Goal: Task Accomplishment & Management: Complete application form

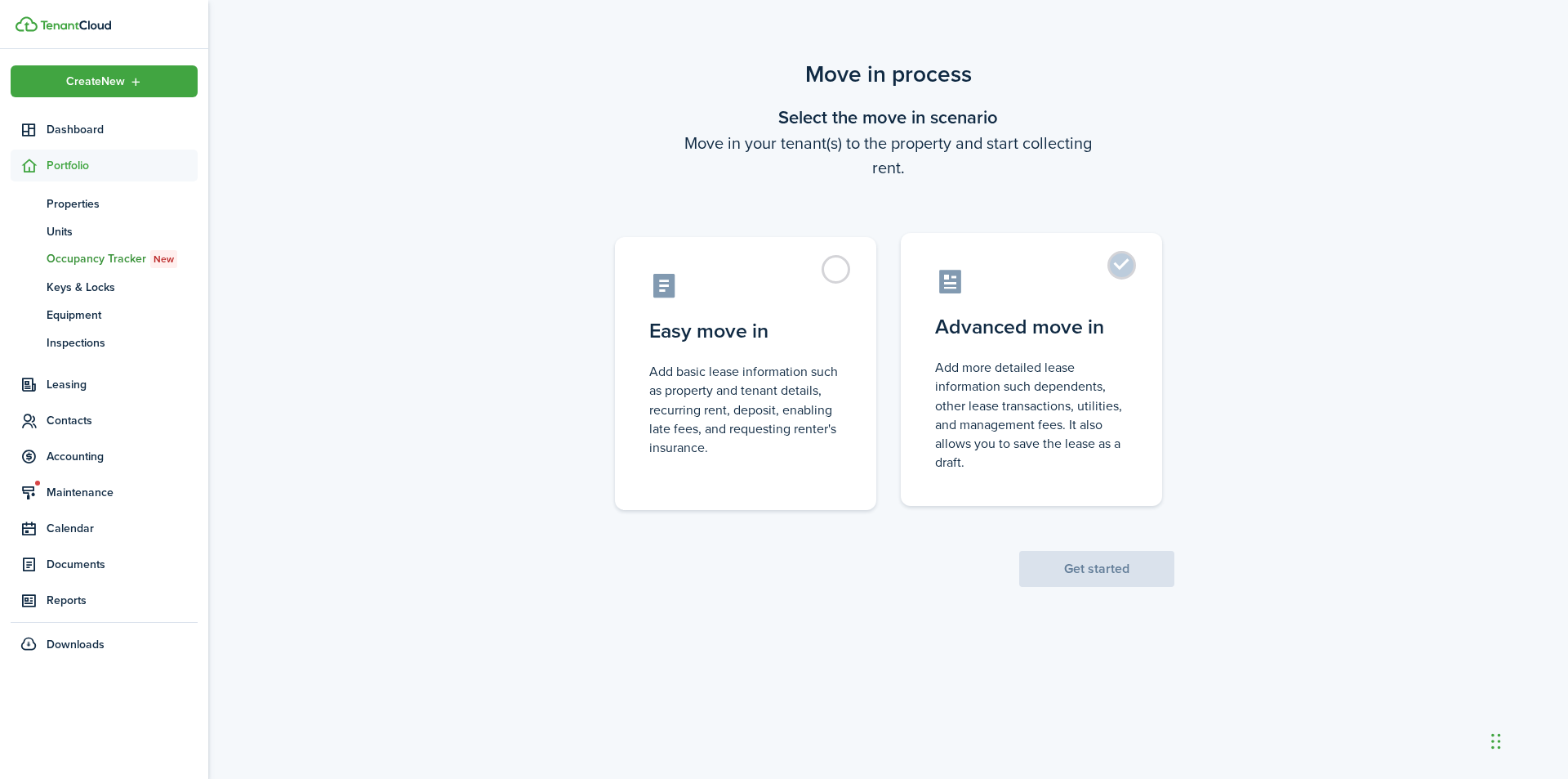
click at [1038, 397] on control-radio-card-description "Add more detailed lease information such dependents, other lease transactions, …" at bounding box center [1031, 414] width 193 height 114
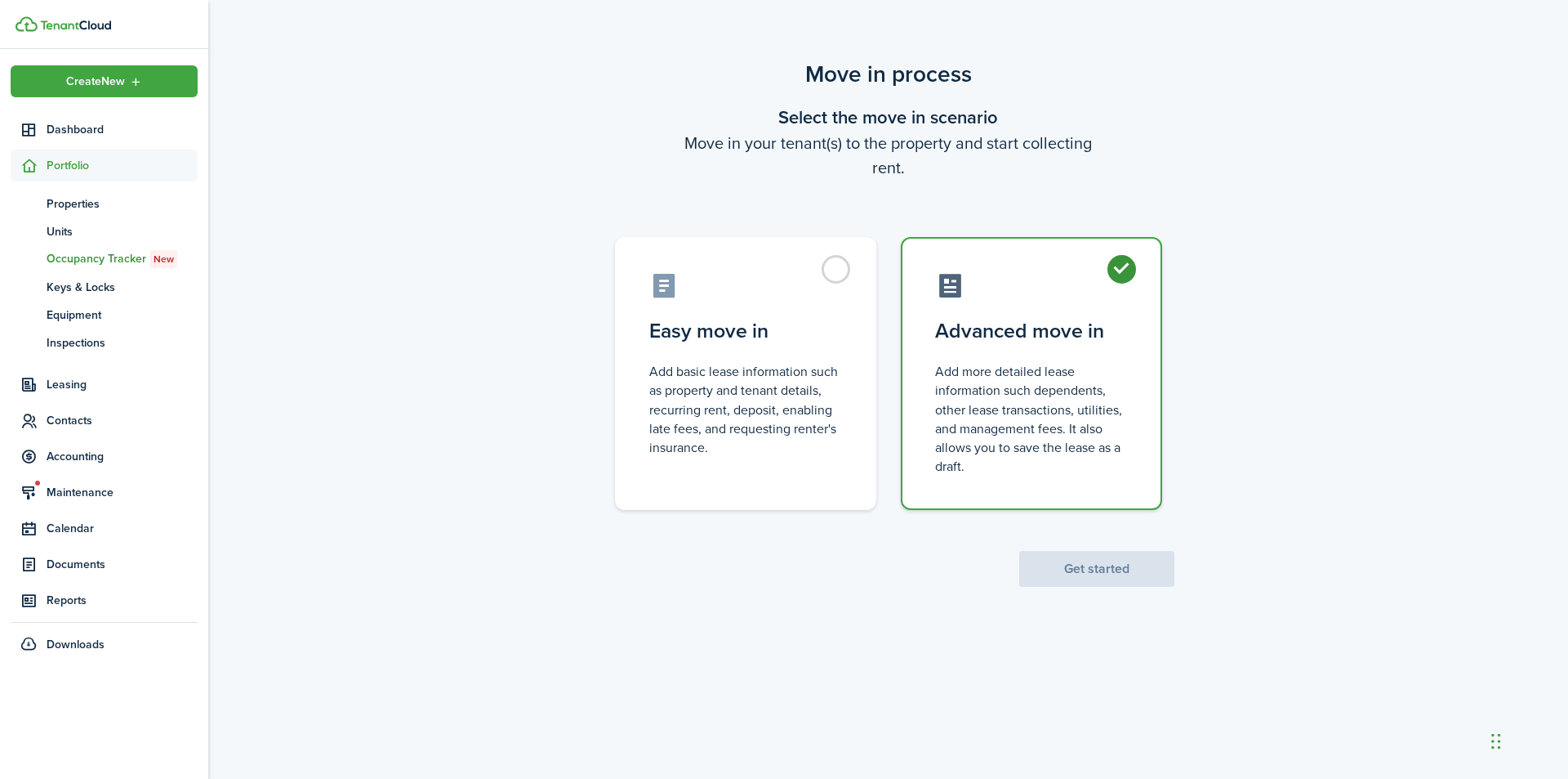
radio input "true"
click at [1090, 575] on button "Get started" at bounding box center [1096, 568] width 155 height 36
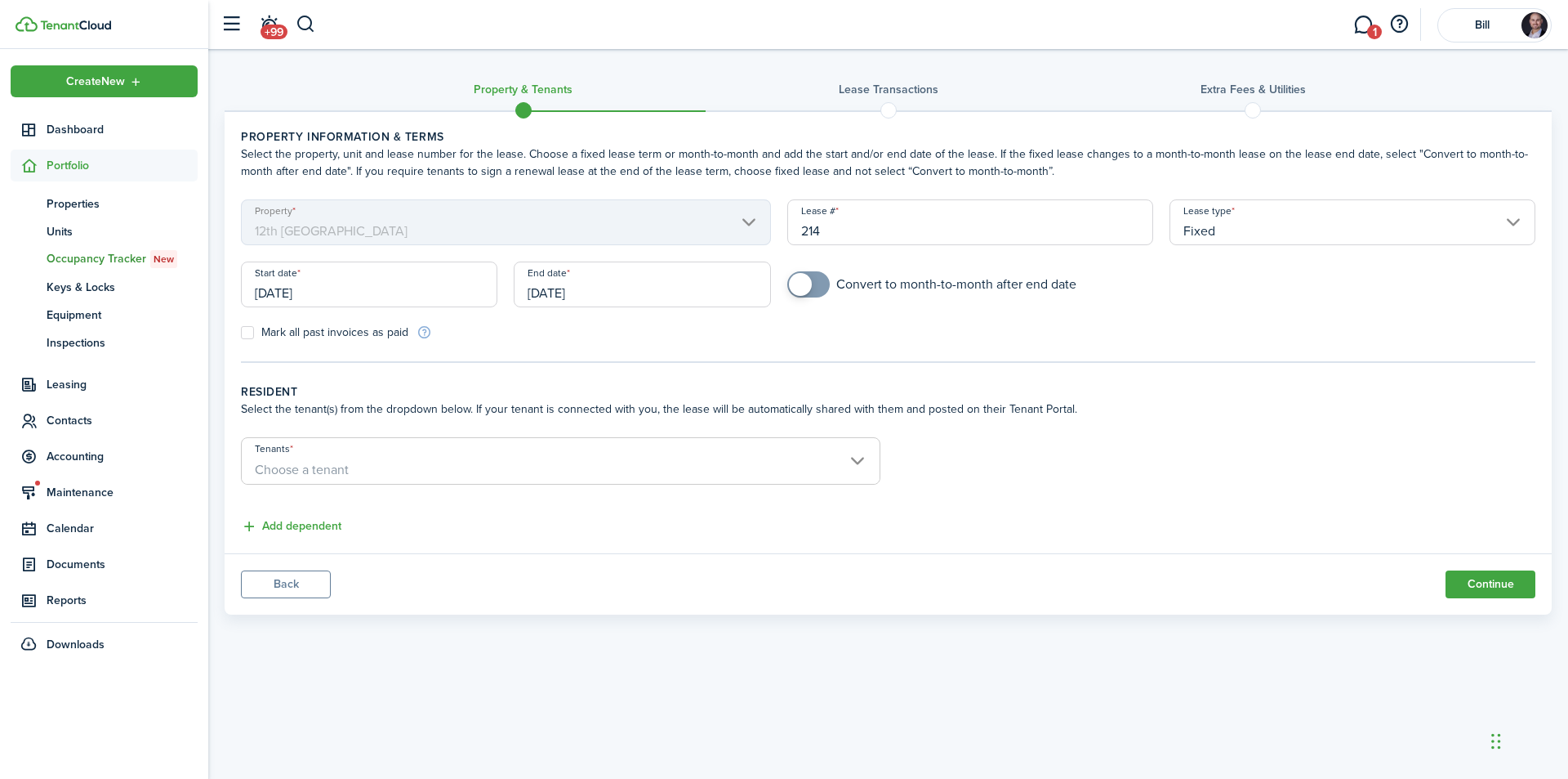
click at [285, 292] on input "[DATE]" at bounding box center [368, 285] width 257 height 46
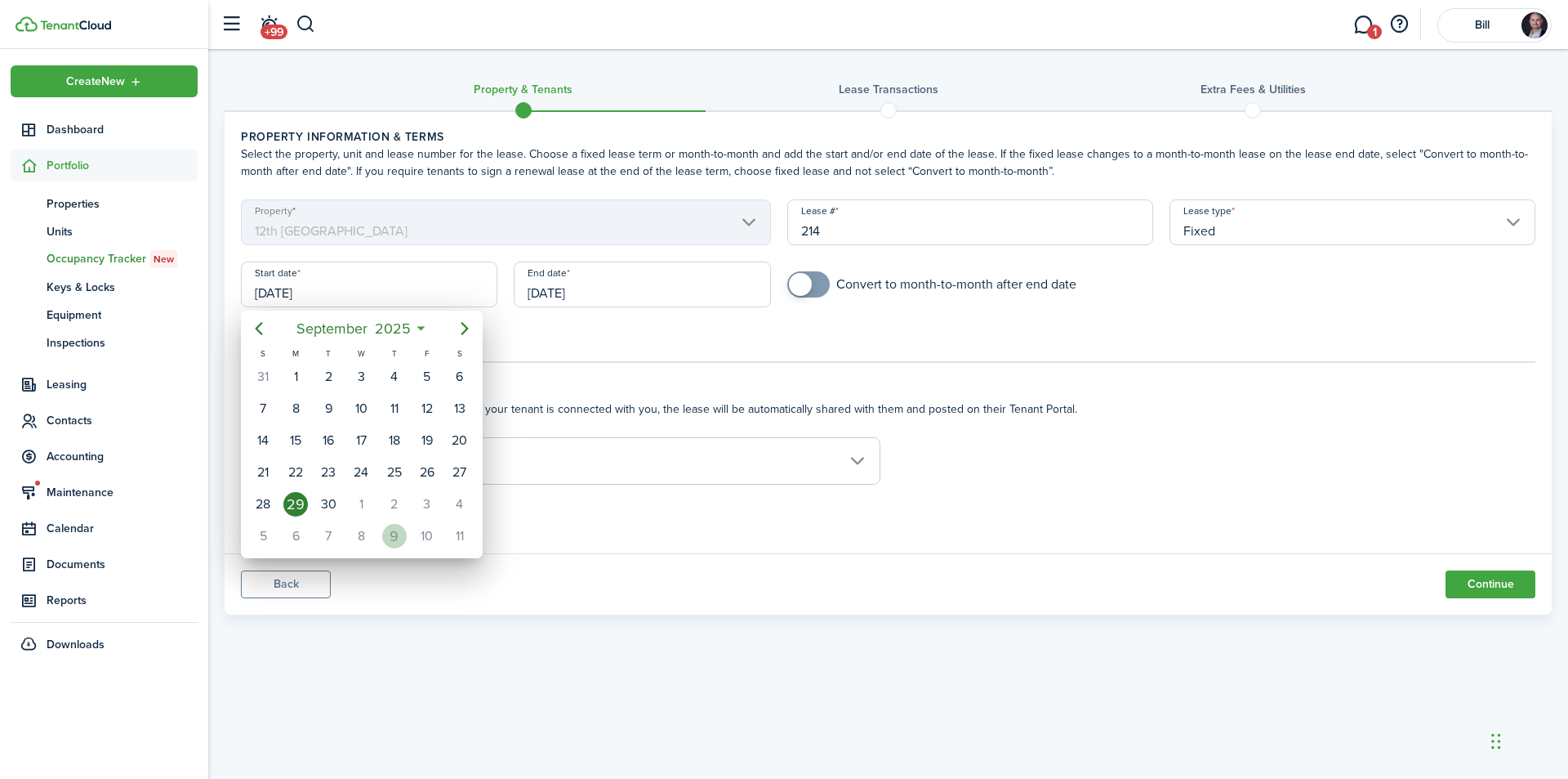
click at [393, 541] on div "9" at bounding box center [394, 535] width 25 height 25
type input "[DATE]"
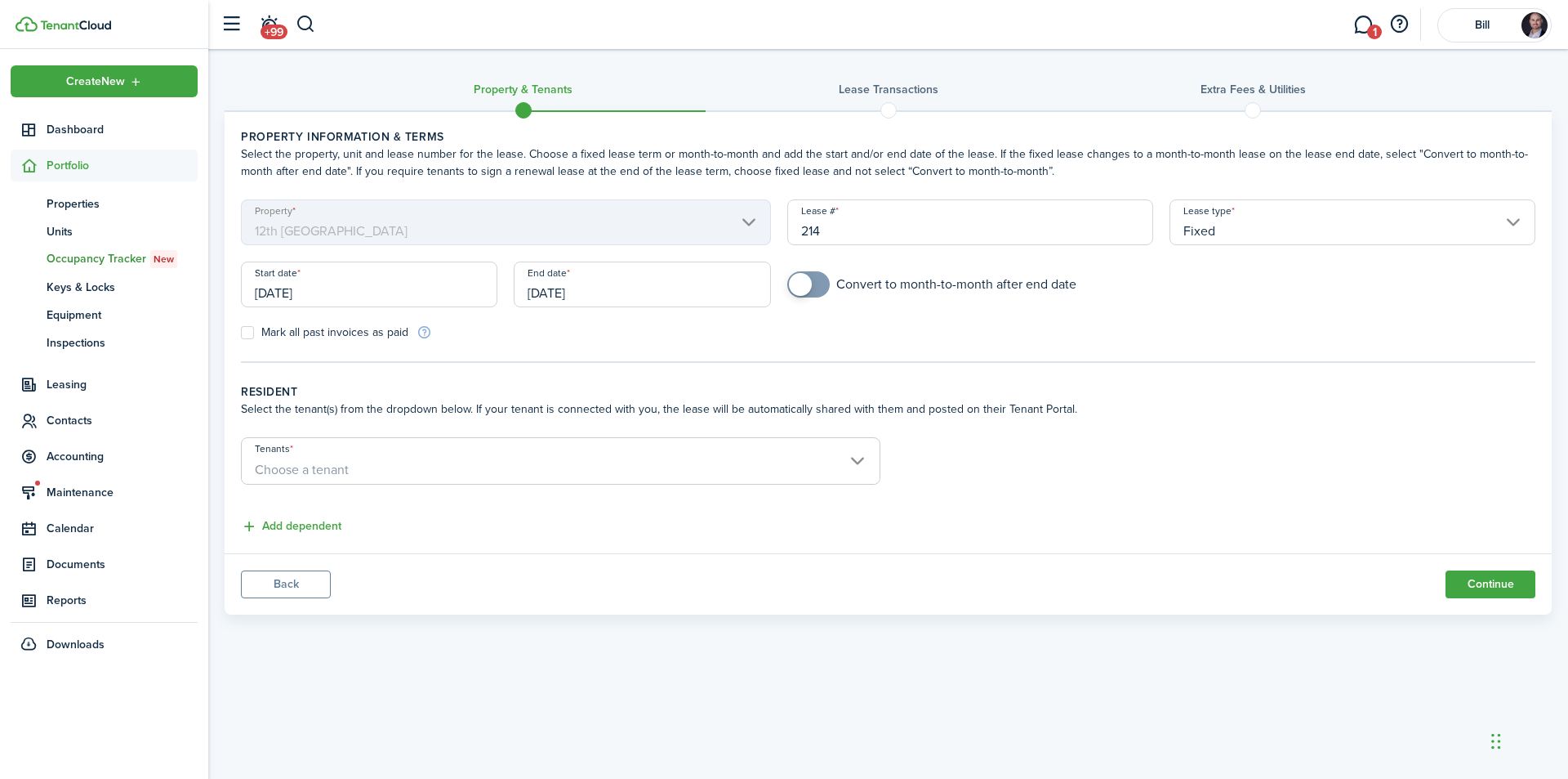
click at [562, 293] on input "[DATE]" at bounding box center [642, 285] width 257 height 46
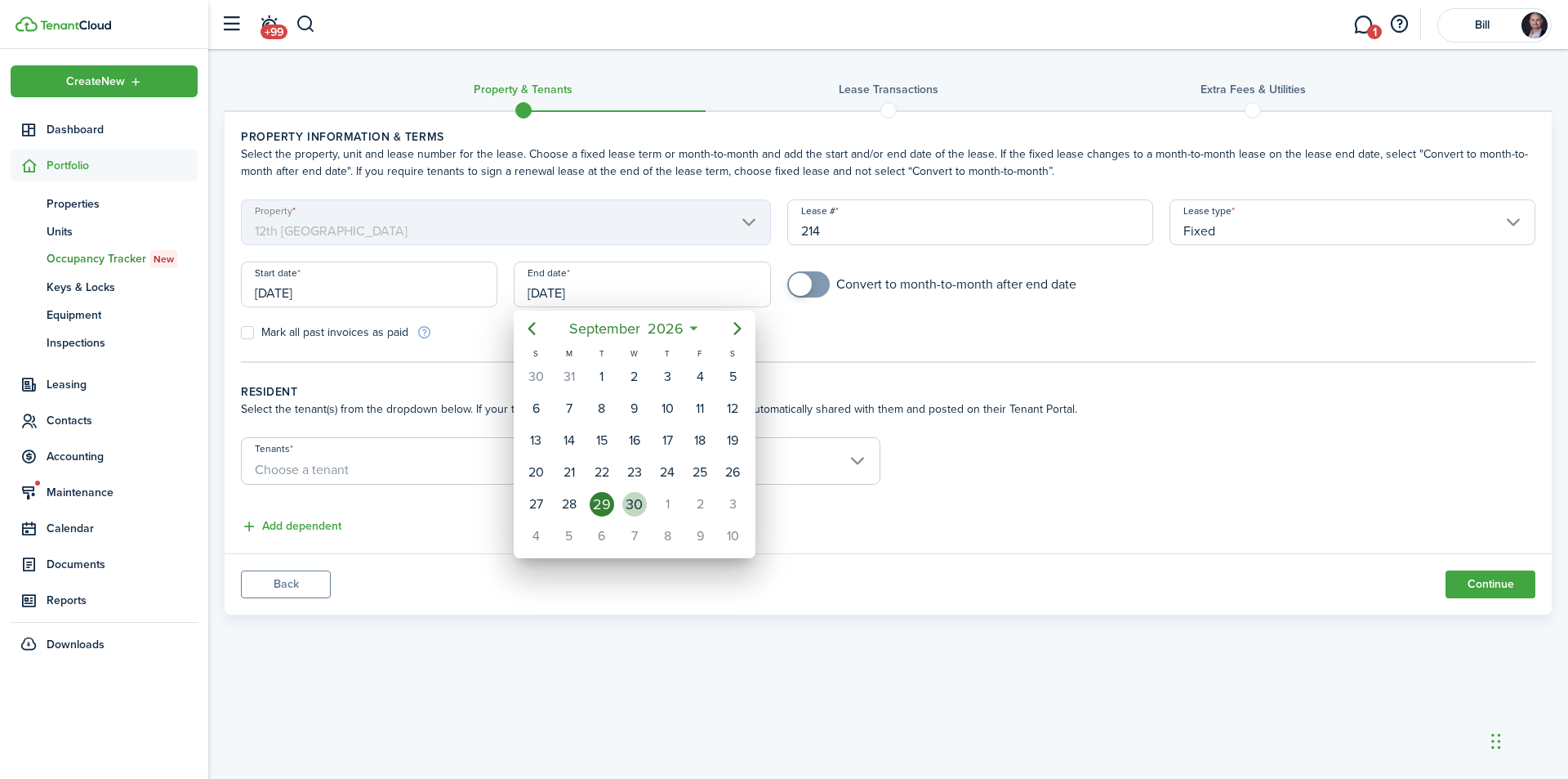
click at [630, 503] on div "30" at bounding box center [634, 503] width 25 height 25
type input "[DATE]"
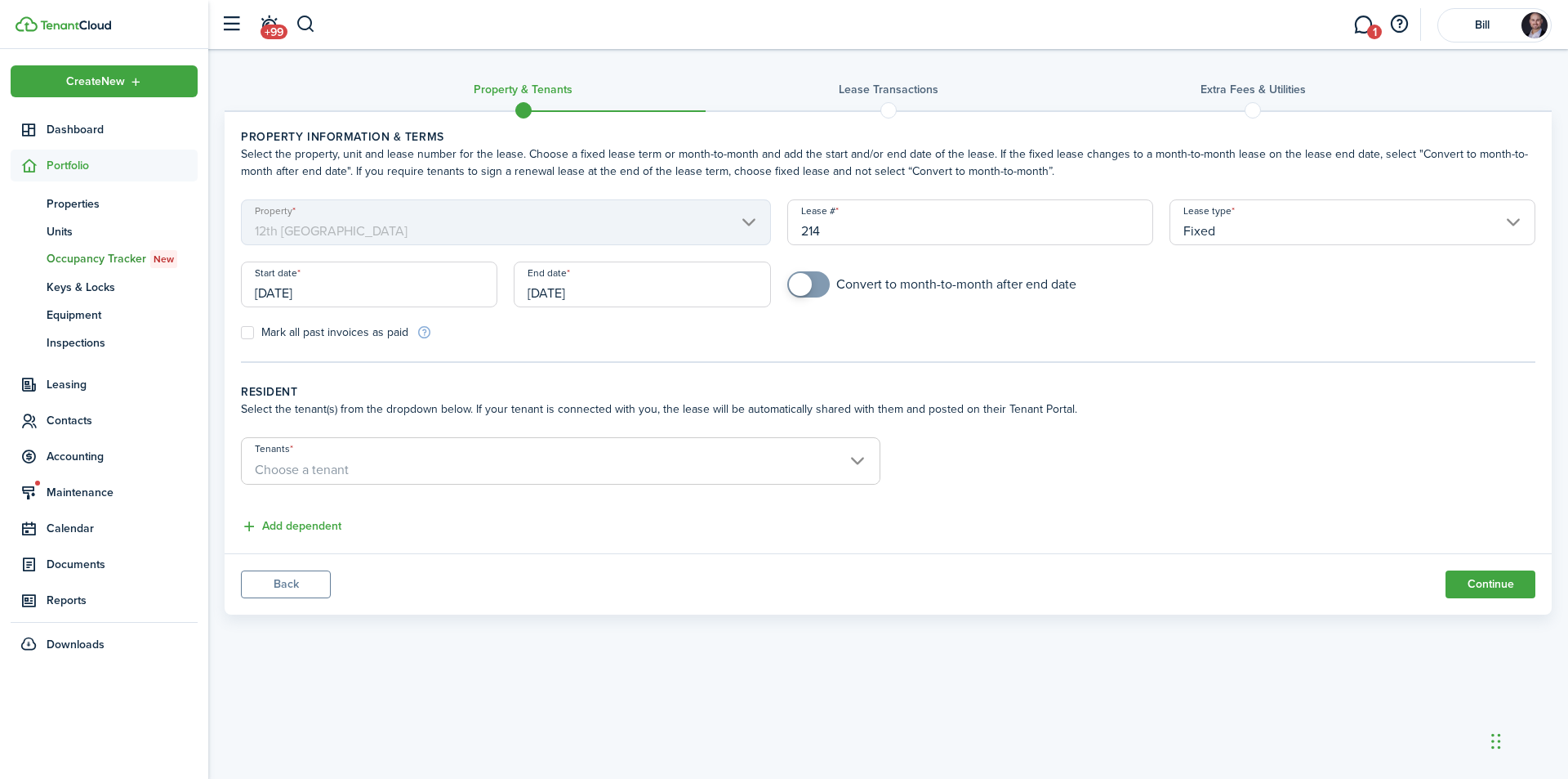
click at [425, 461] on span "Choose a tenant" at bounding box center [560, 469] width 638 height 28
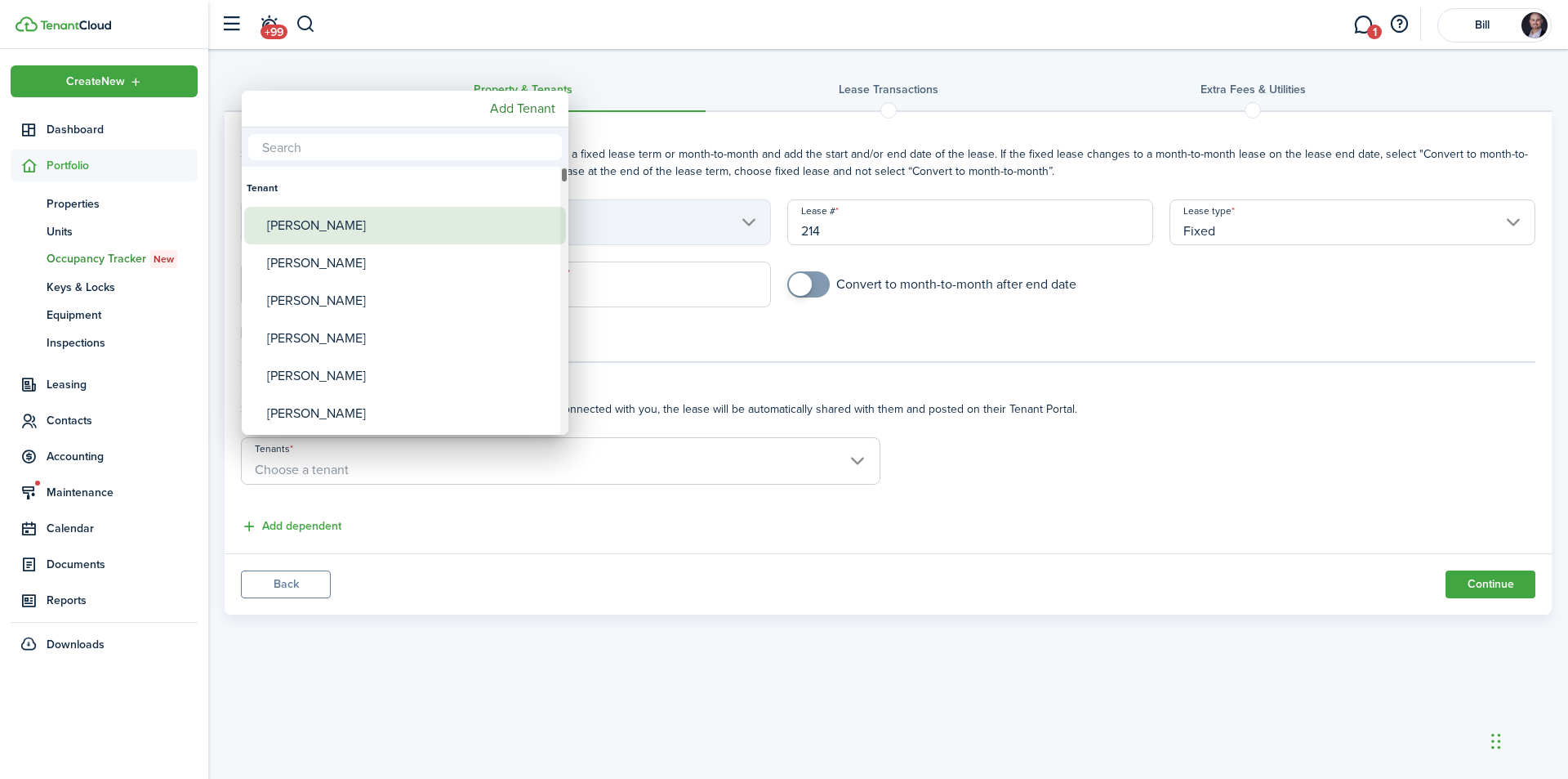
click at [363, 232] on div "[PERSON_NAME]" at bounding box center [412, 226] width 289 height 38
type input "[PERSON_NAME]"
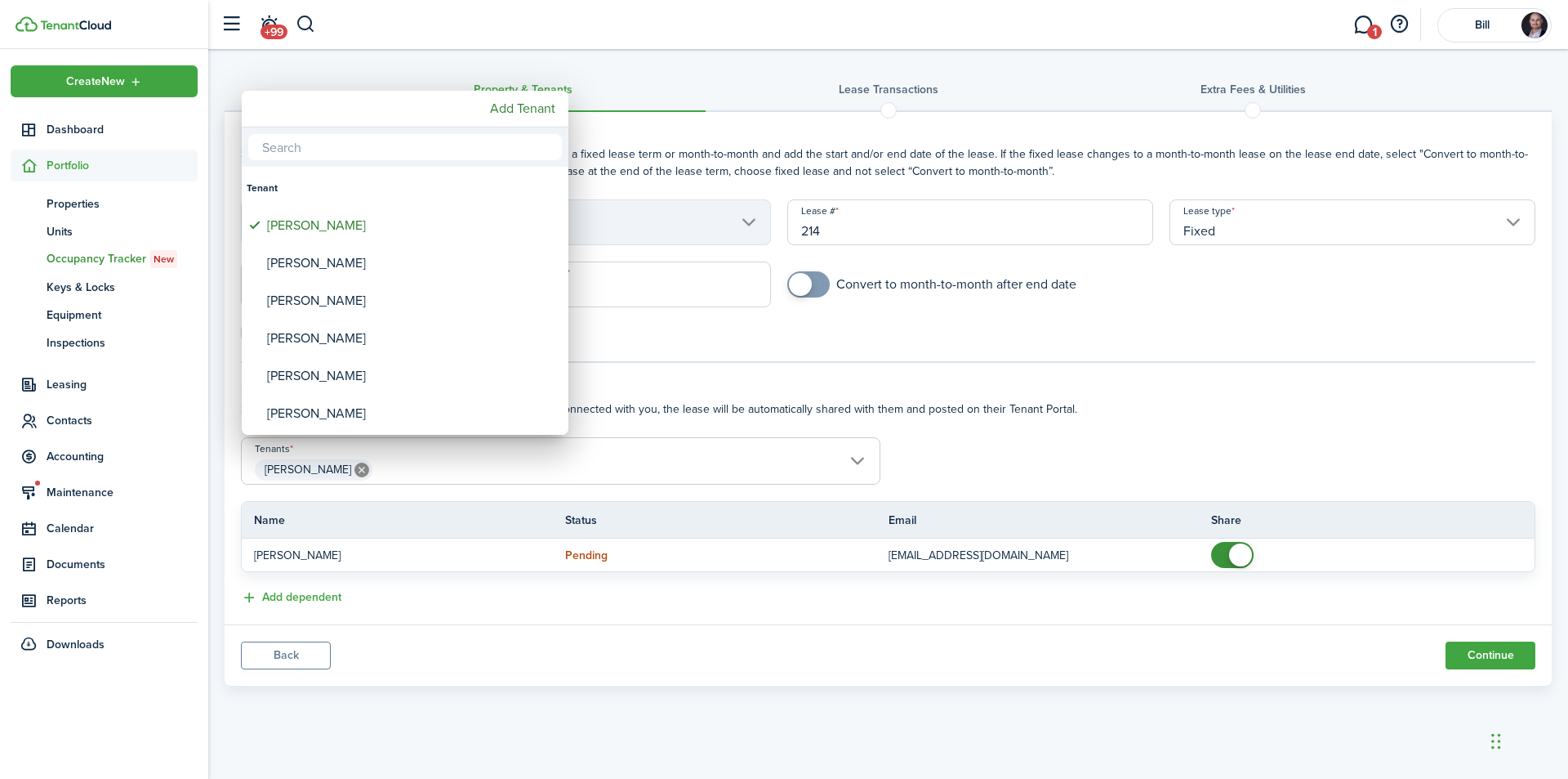
click at [1054, 464] on div at bounding box center [784, 389] width 1829 height 1040
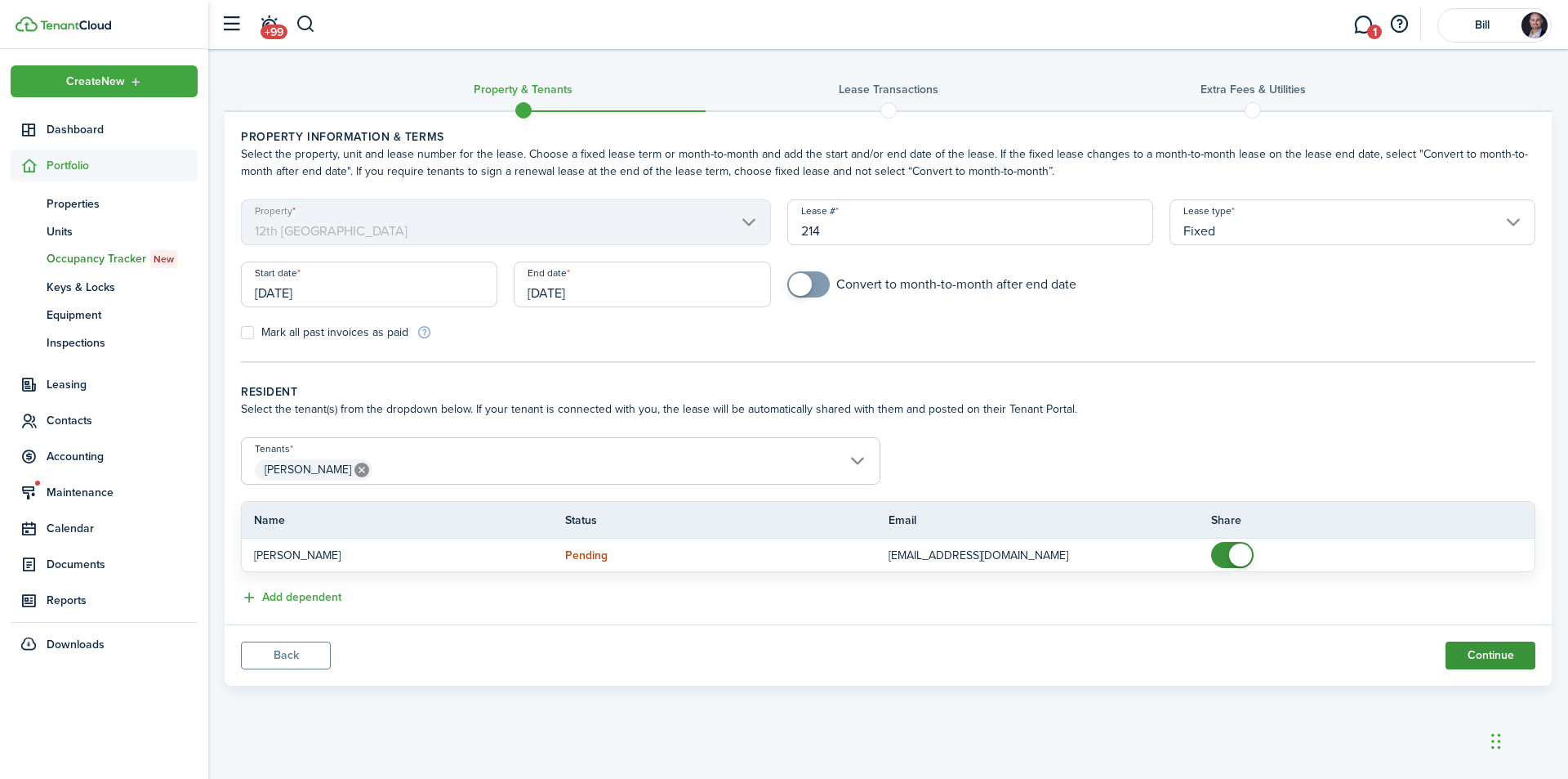
click at [1475, 647] on button "Continue" at bounding box center [1490, 655] width 90 height 28
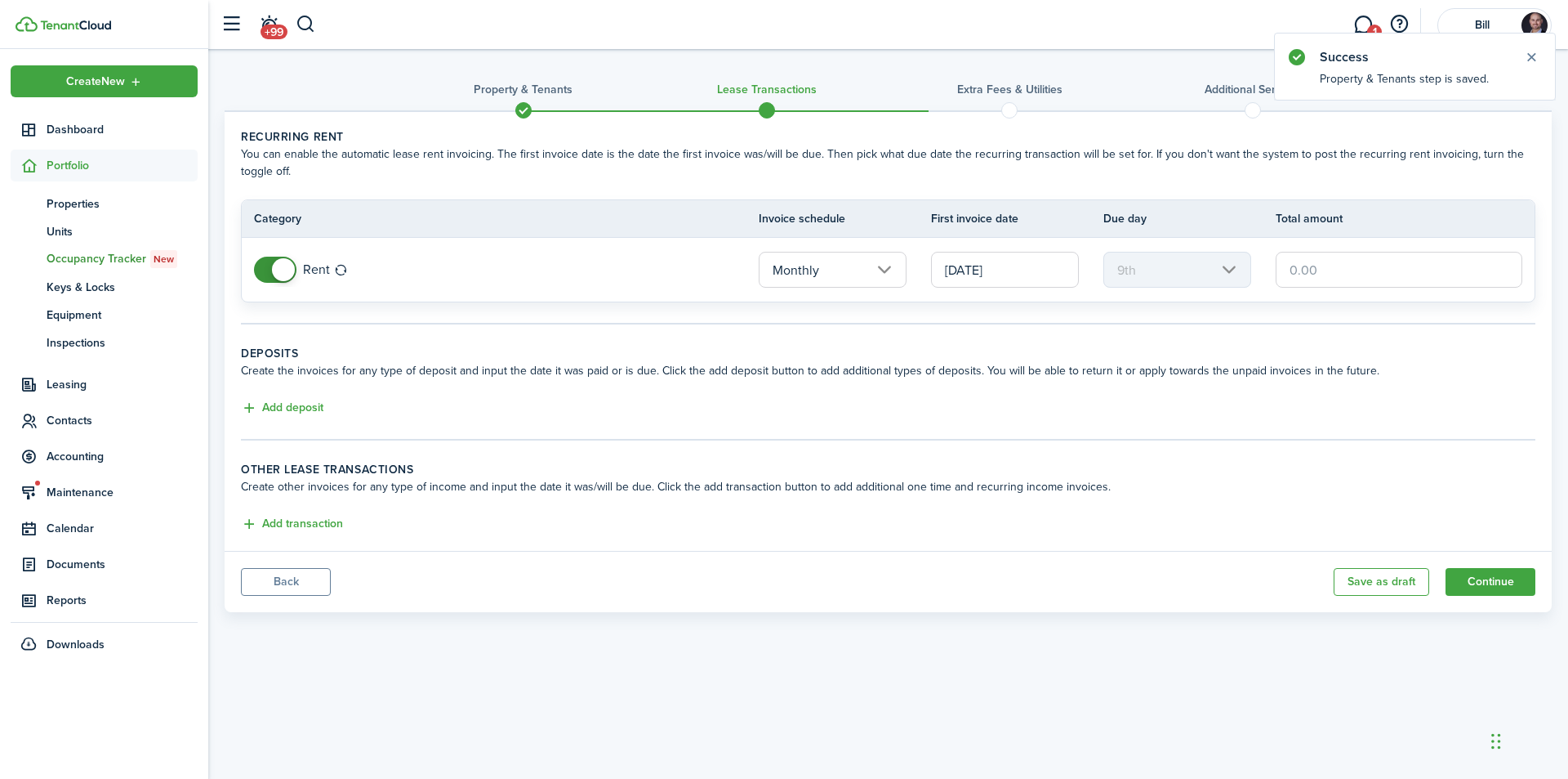
click at [978, 275] on input "[DATE]" at bounding box center [1005, 270] width 148 height 36
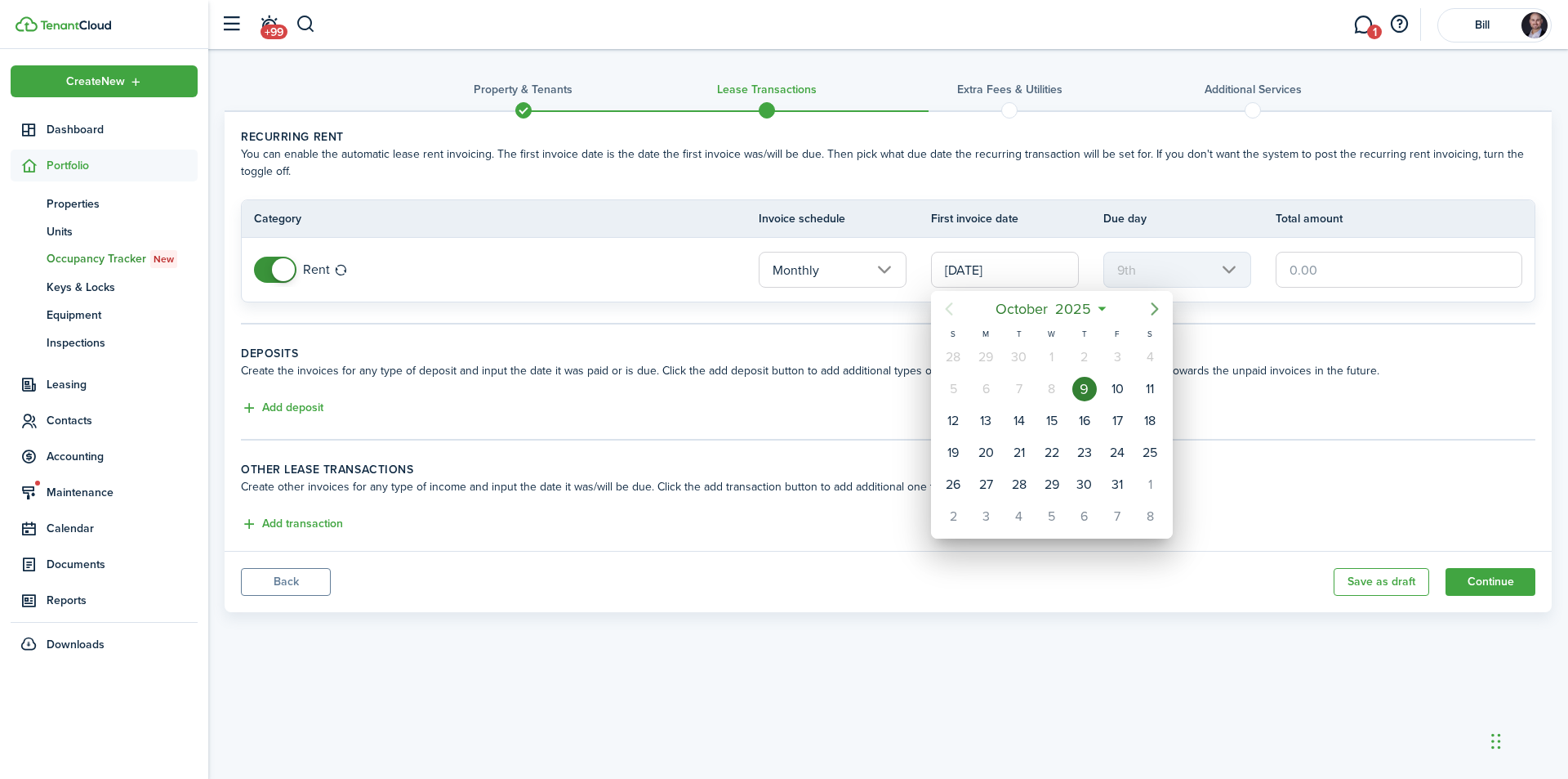
click at [1153, 310] on icon "Next page" at bounding box center [1155, 309] width 20 height 20
drag, startPoint x: 979, startPoint y: 514, endPoint x: 998, endPoint y: 467, distance: 50.7
click at [979, 515] on div "1" at bounding box center [985, 516] width 25 height 25
type input "[DATE]"
type input "1st"
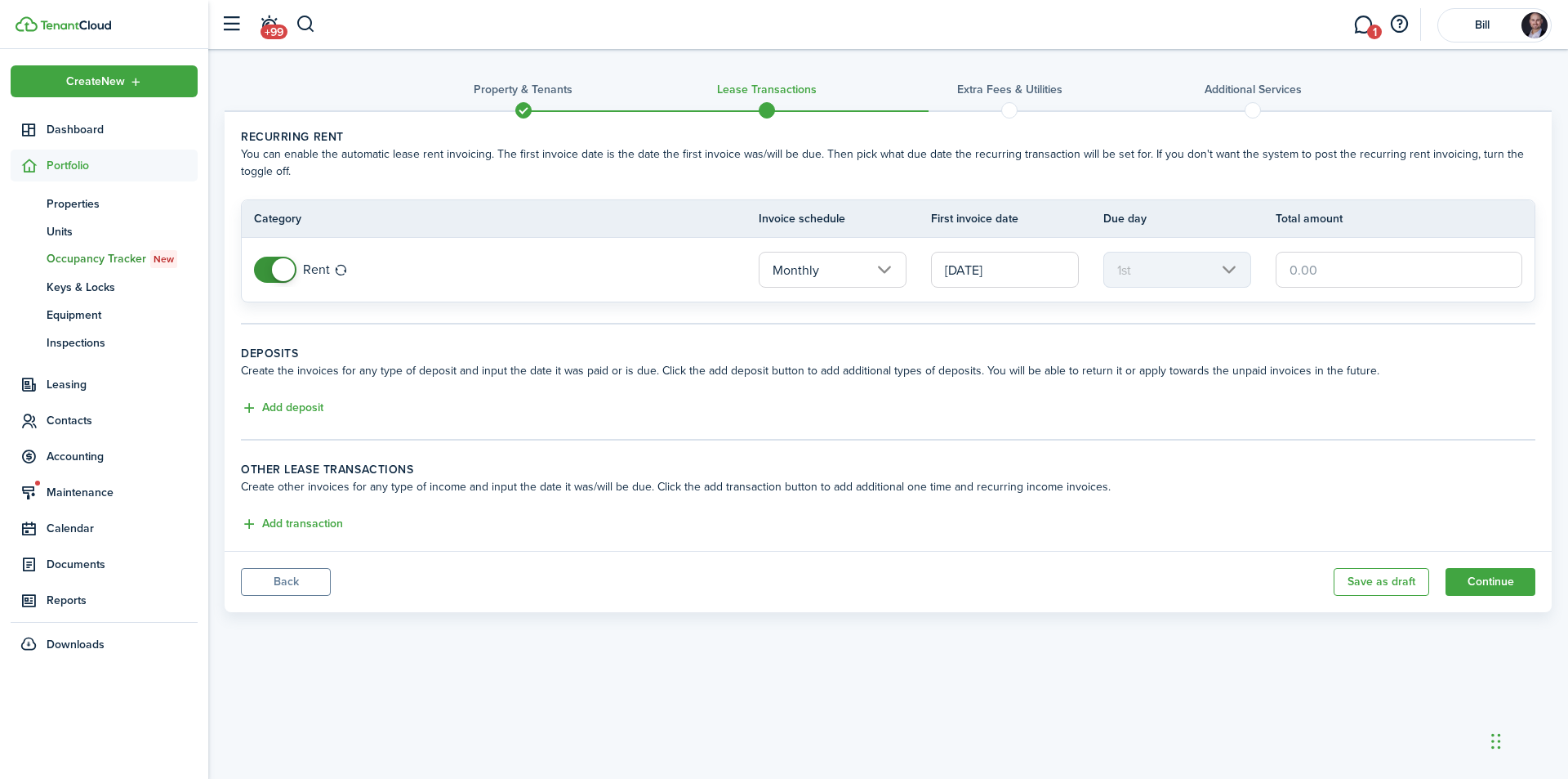
click at [1303, 272] on input "text" at bounding box center [1398, 270] width 247 height 36
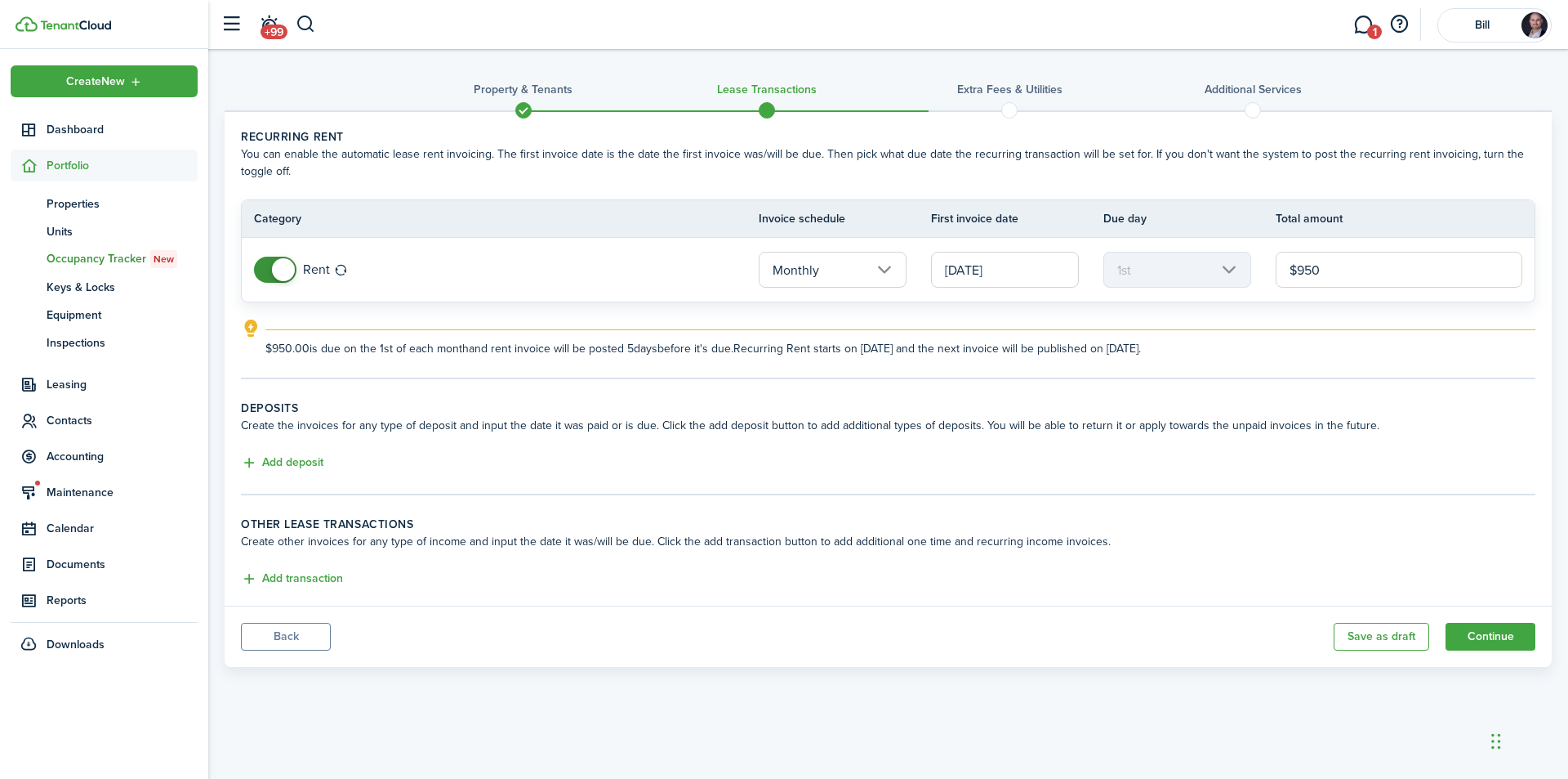
click at [1298, 274] on input "$950" at bounding box center [1398, 270] width 247 height 36
type input "$2,950.00"
click at [1312, 324] on explanation "$2,950.00 is due on the 1st of each month and rent invoice will be posted 5 day…" at bounding box center [887, 338] width 1295 height 38
click at [292, 457] on button "Add deposit" at bounding box center [281, 462] width 83 height 19
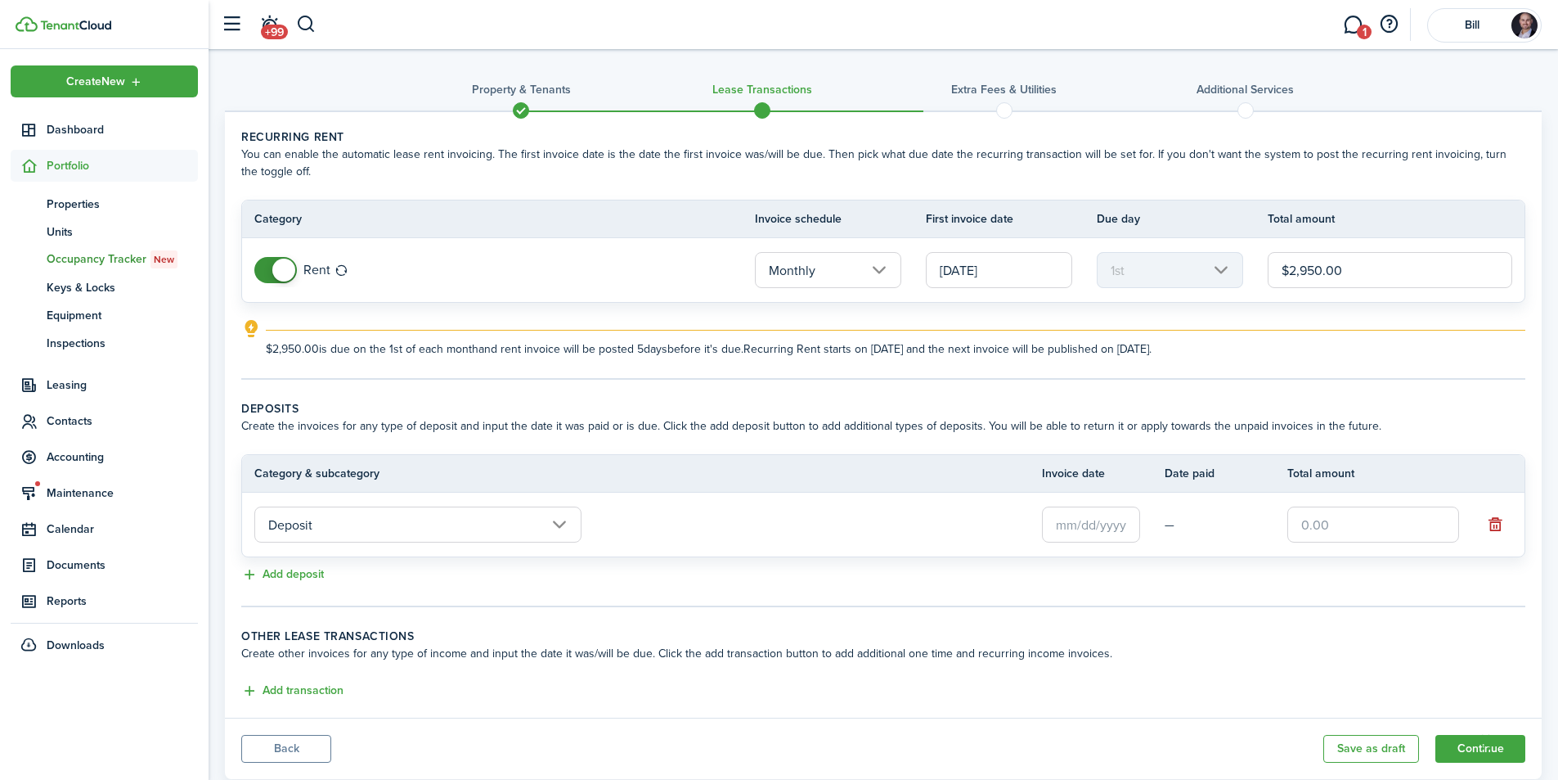
click at [1349, 523] on input "text" at bounding box center [1374, 524] width 172 height 36
type input "$2,950.00"
click at [1194, 389] on panel-main-body "Recurring rent You can enable the automatic lease rent invoicing. The first inv…" at bounding box center [883, 414] width 1317 height 605
click at [1065, 525] on input "text" at bounding box center [1091, 524] width 98 height 36
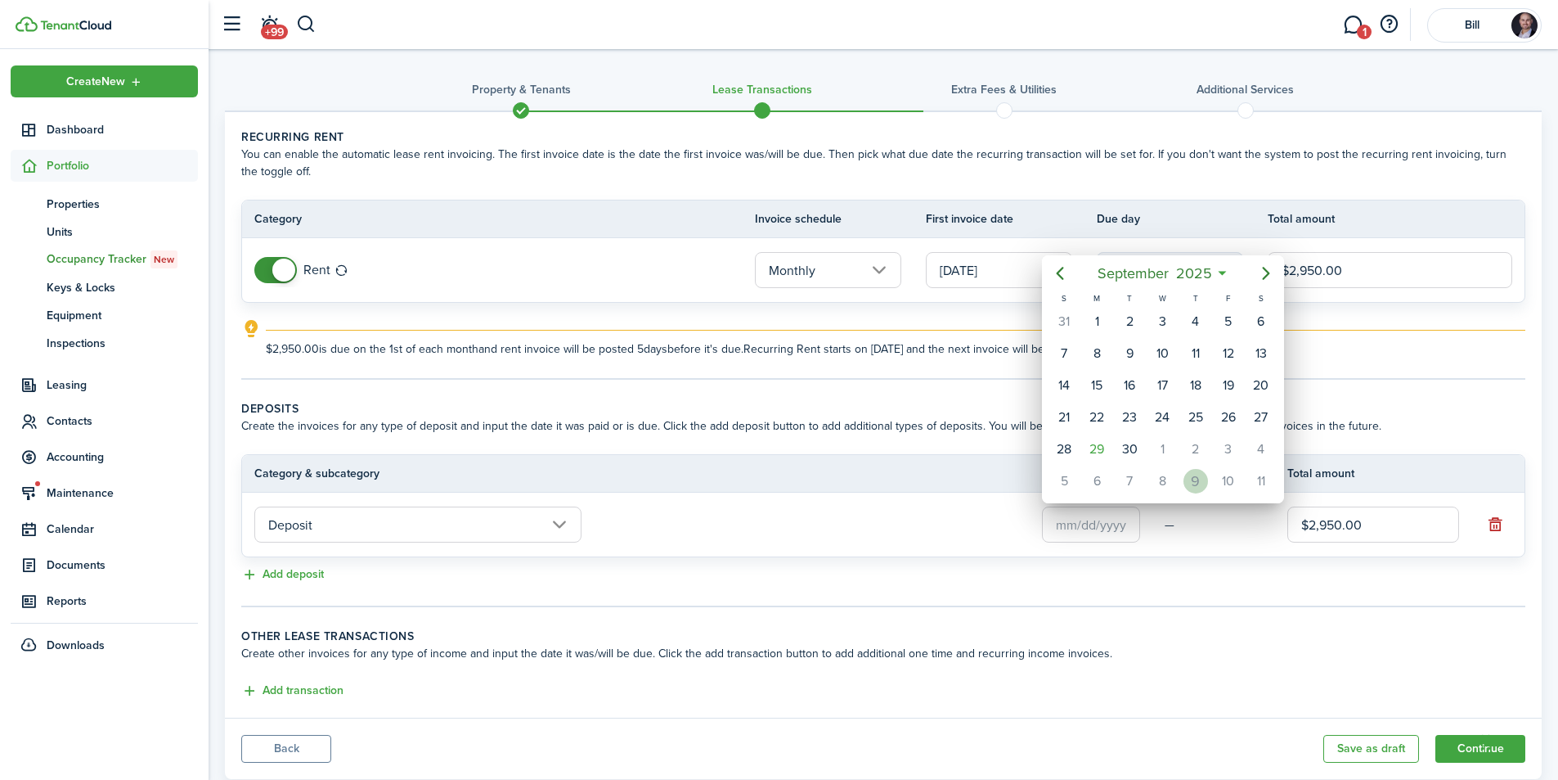
click at [1195, 485] on div "9" at bounding box center [1196, 481] width 25 height 25
type input "[DATE]"
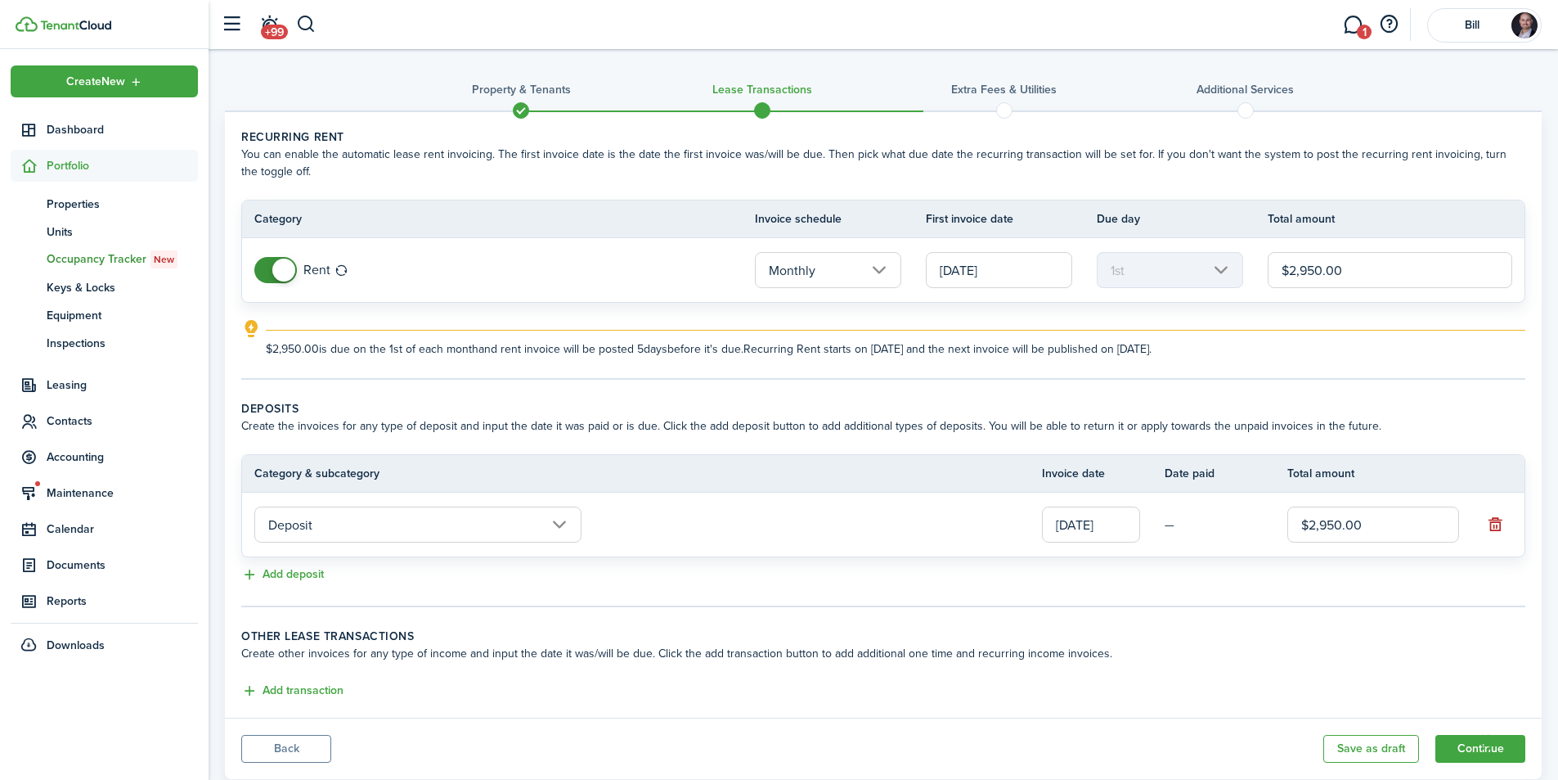
click at [909, 392] on panel-main-body "Recurring rent You can enable the automatic lease rent invoicing. The first inv…" at bounding box center [883, 414] width 1317 height 605
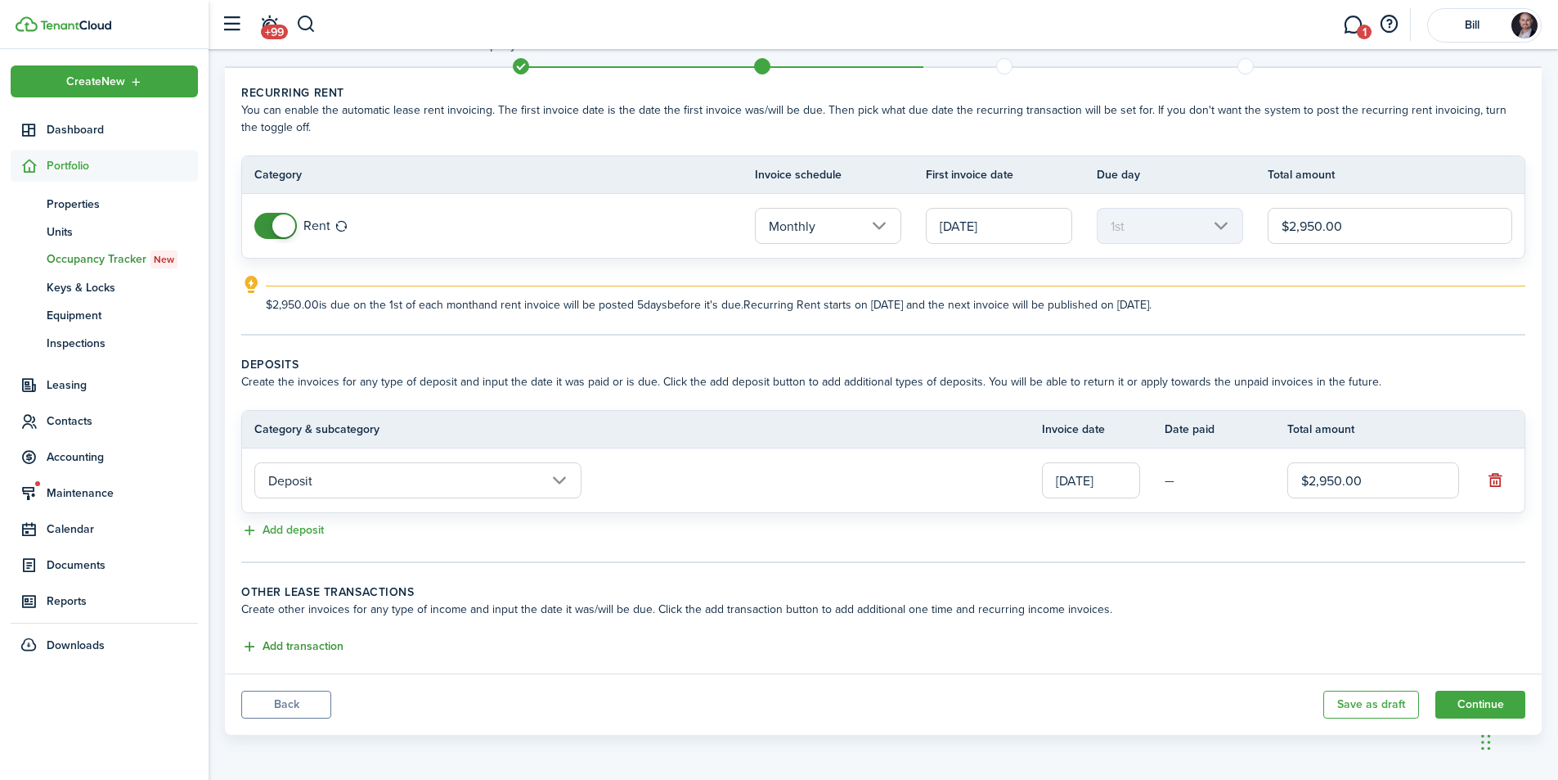
click at [297, 640] on button "Add transaction" at bounding box center [292, 646] width 102 height 19
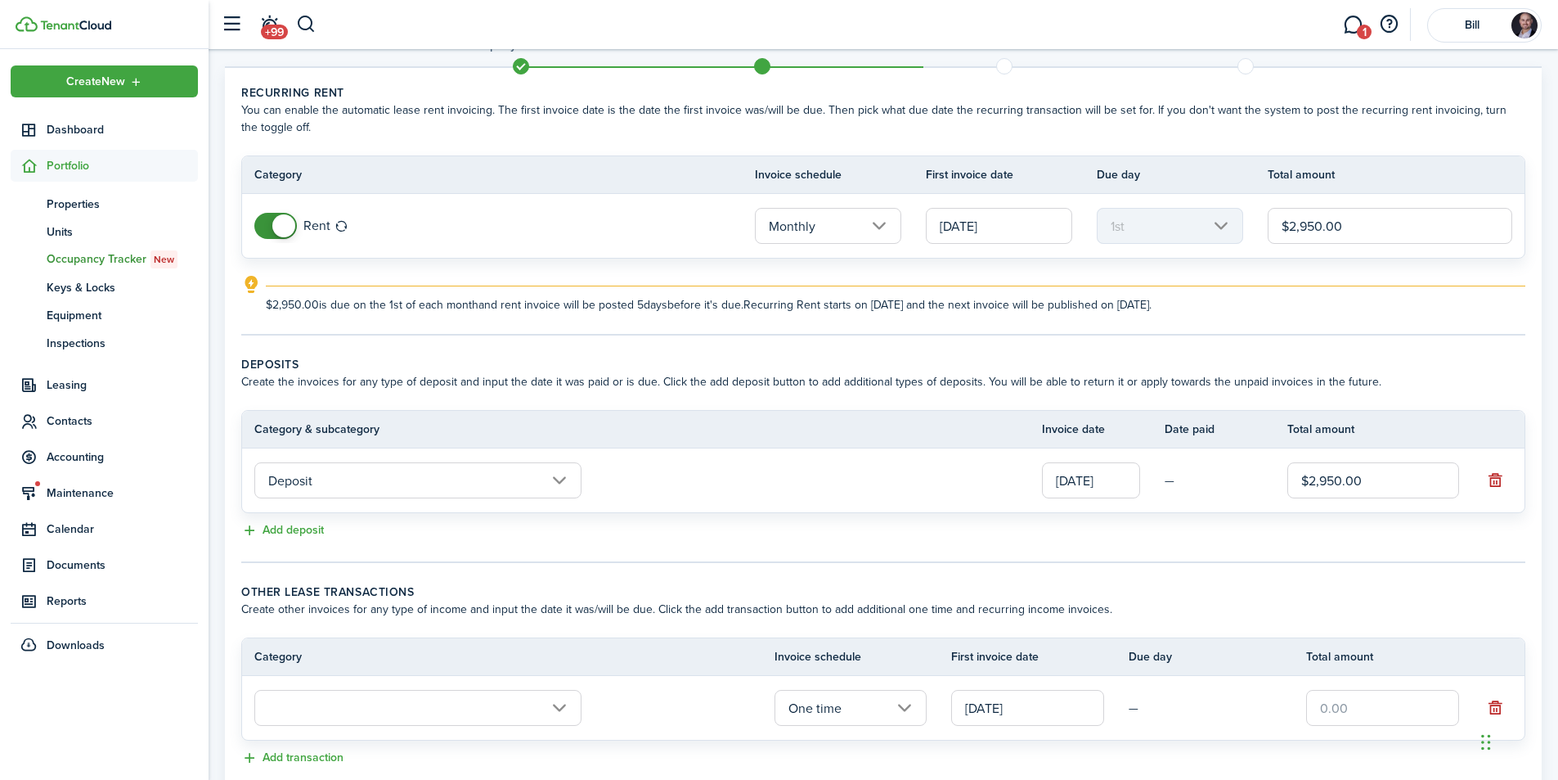
click at [421, 700] on input "text" at bounding box center [417, 708] width 327 height 36
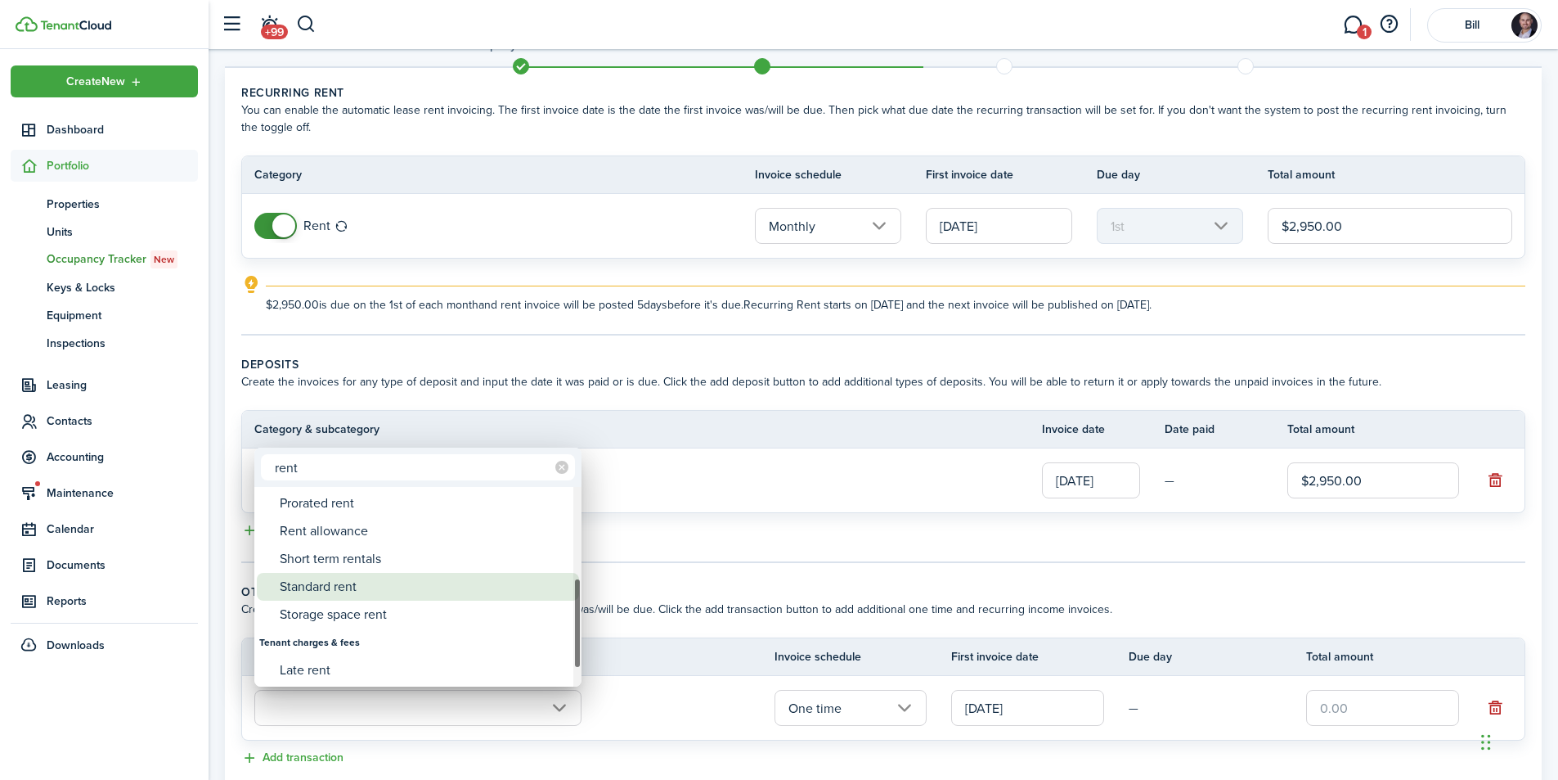
type input "rent"
click at [369, 583] on div "Standard rent" at bounding box center [425, 587] width 290 height 28
type input "Rent / Standard rent"
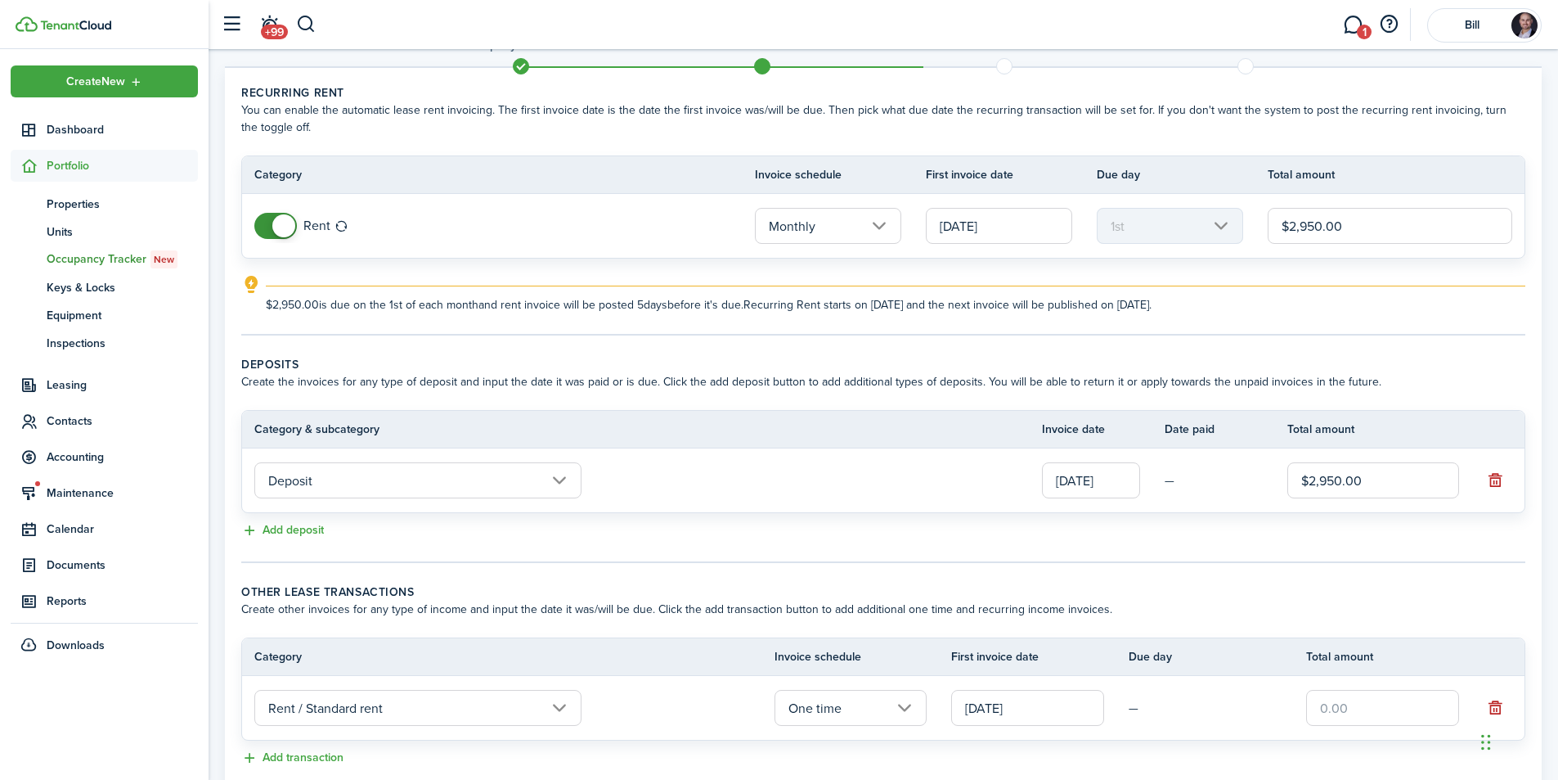
click at [1342, 713] on input "text" at bounding box center [1382, 708] width 153 height 36
type input "$2,950.00"
click at [1299, 569] on panel-main-body "Recurring rent You can enable the automatic lease rent invoicing. The first inv…" at bounding box center [883, 426] width 1317 height 717
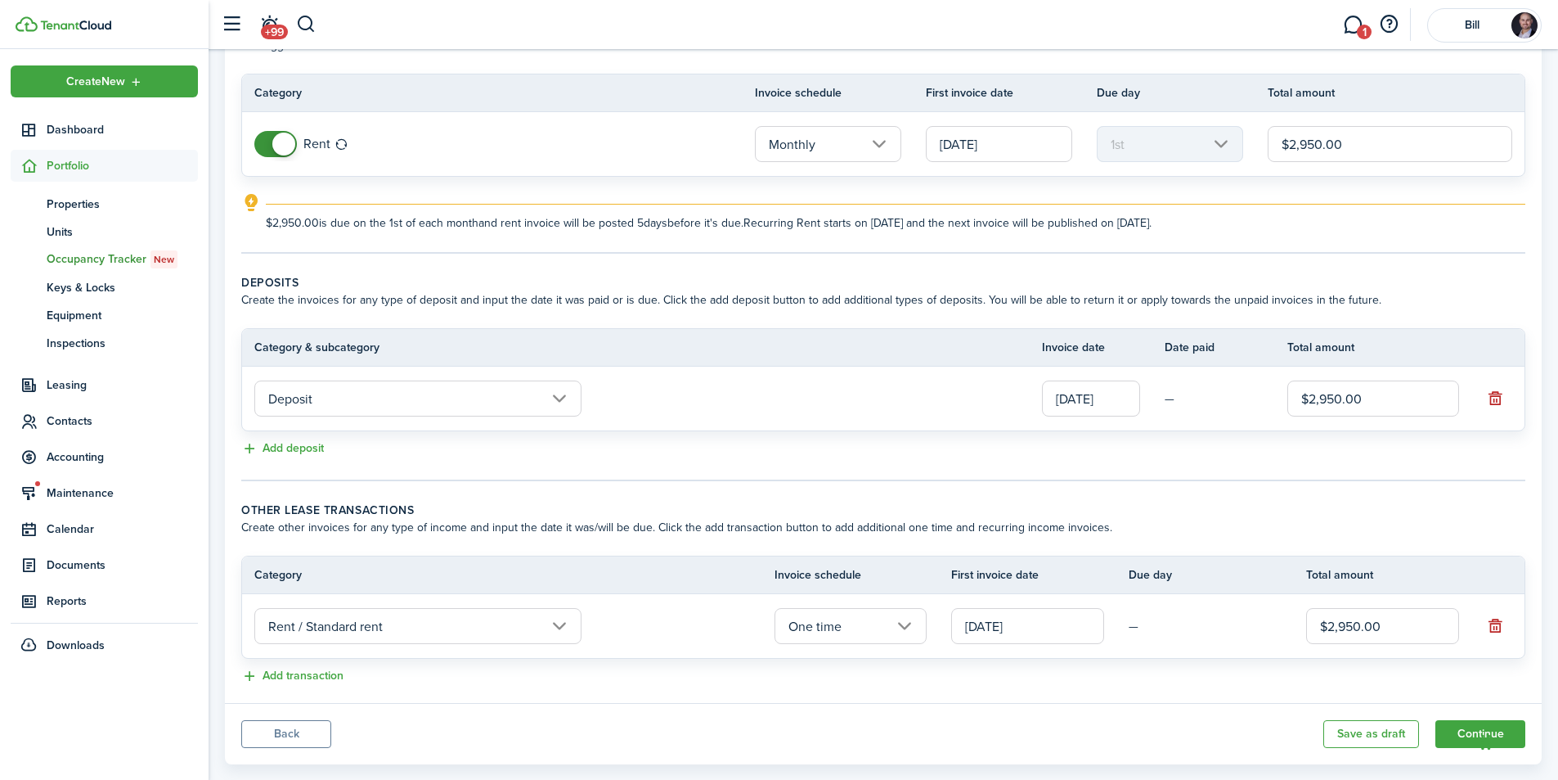
scroll to position [155, 0]
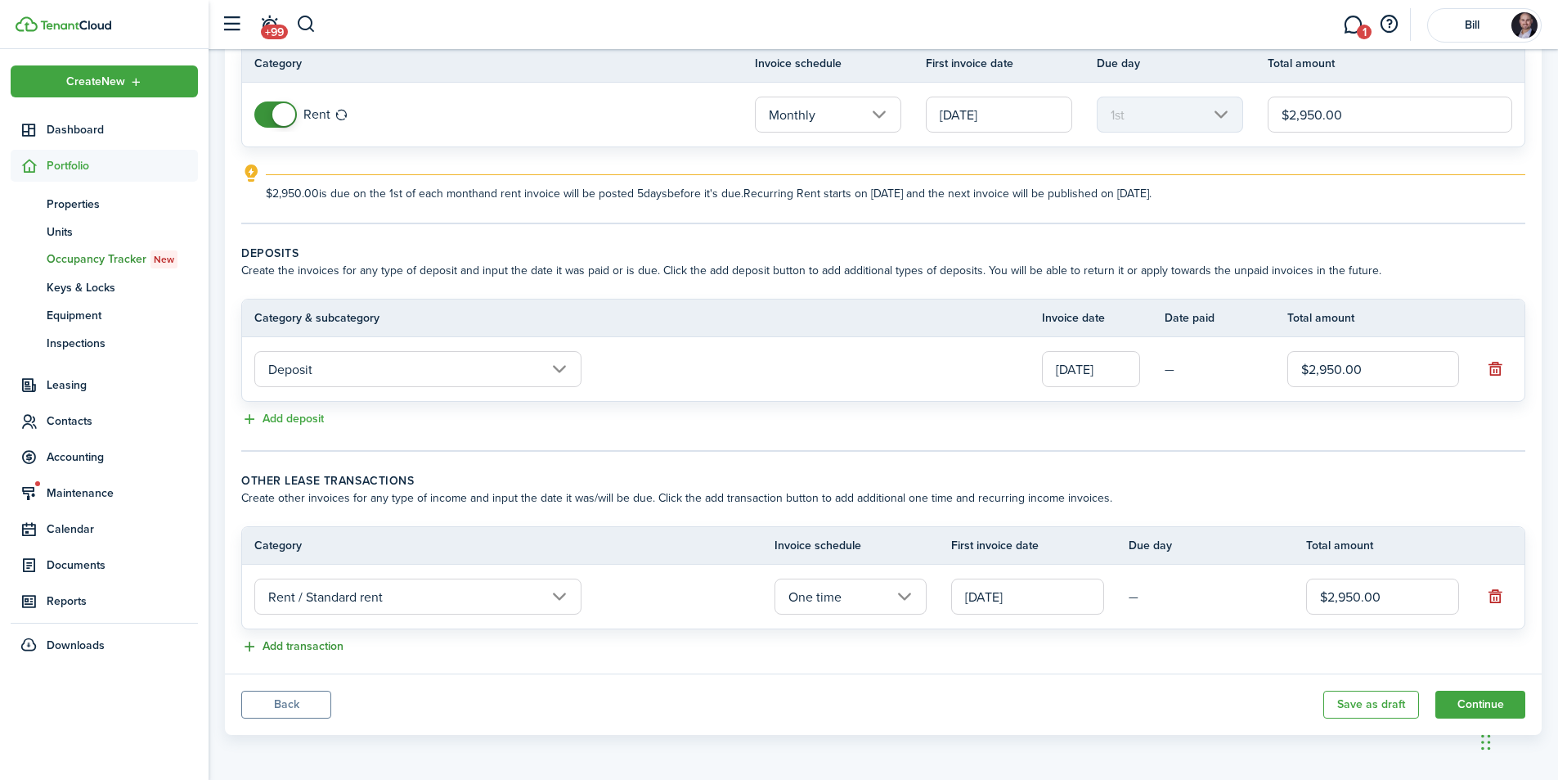
click at [307, 646] on button "Add transaction" at bounding box center [292, 646] width 102 height 19
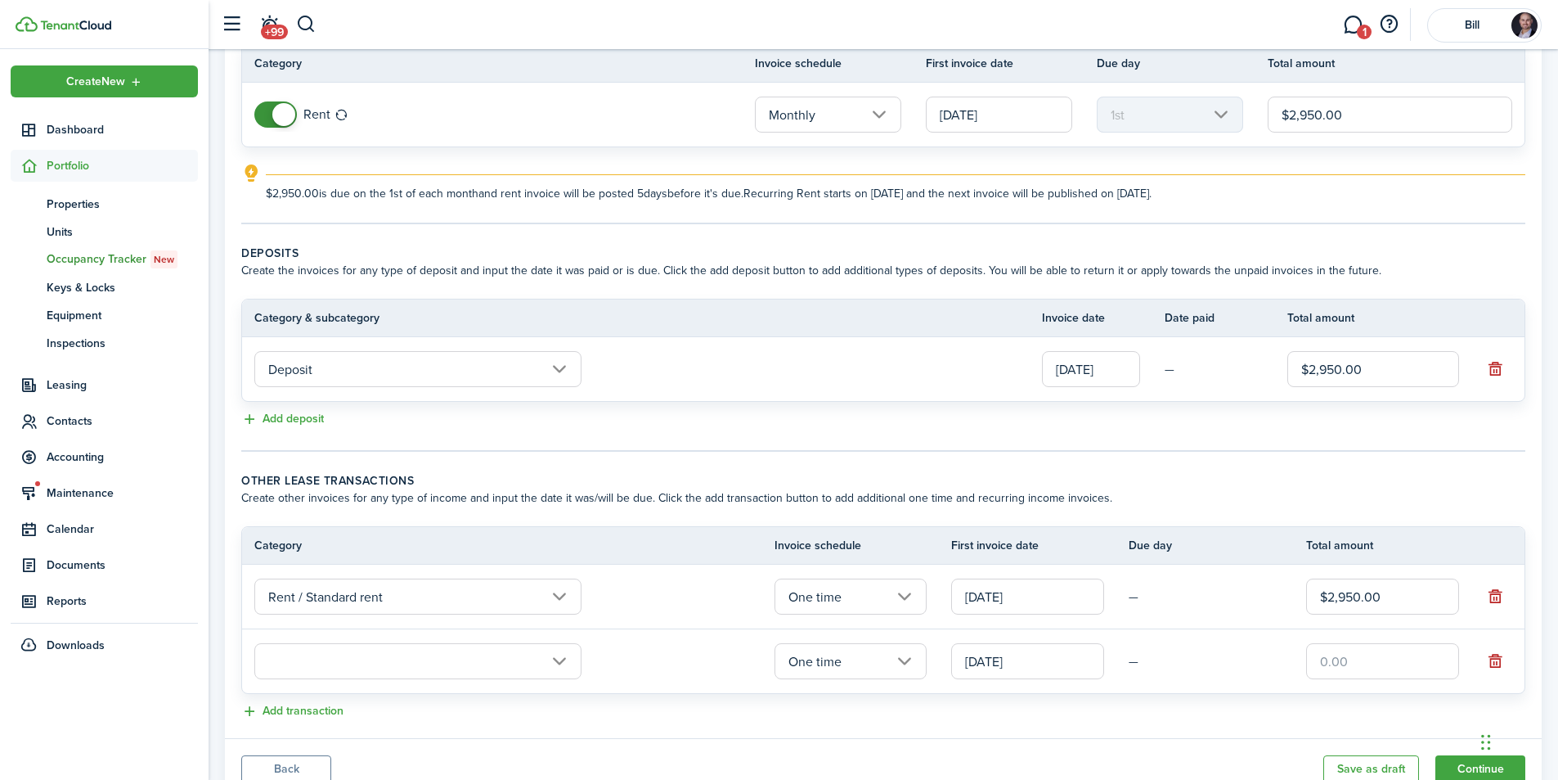
click at [326, 656] on input "text" at bounding box center [417, 661] width 327 height 36
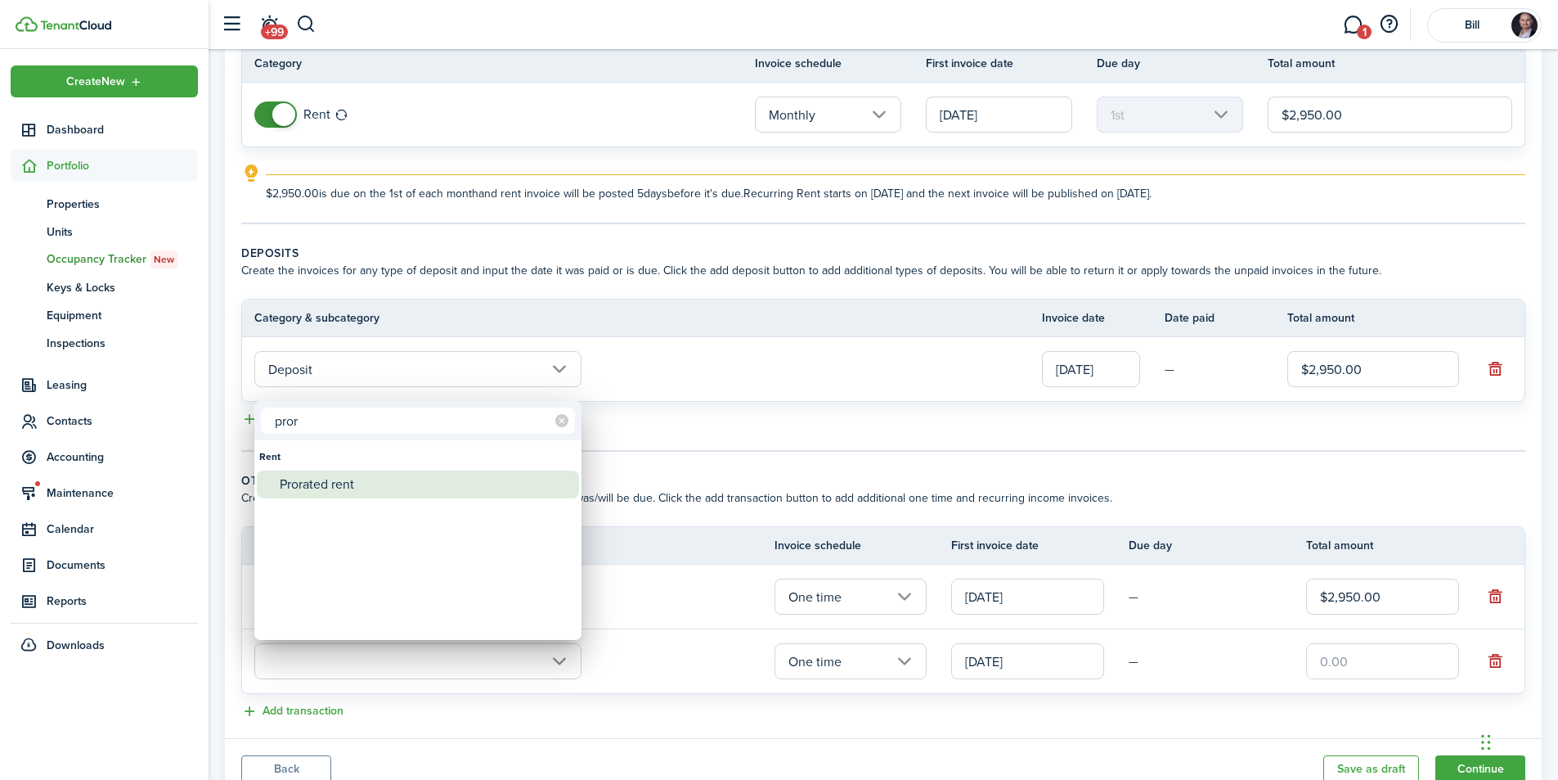
type input "pror"
click at [347, 479] on div "Prorated rent" at bounding box center [425, 484] width 290 height 28
type input "Rent / Prorated rent"
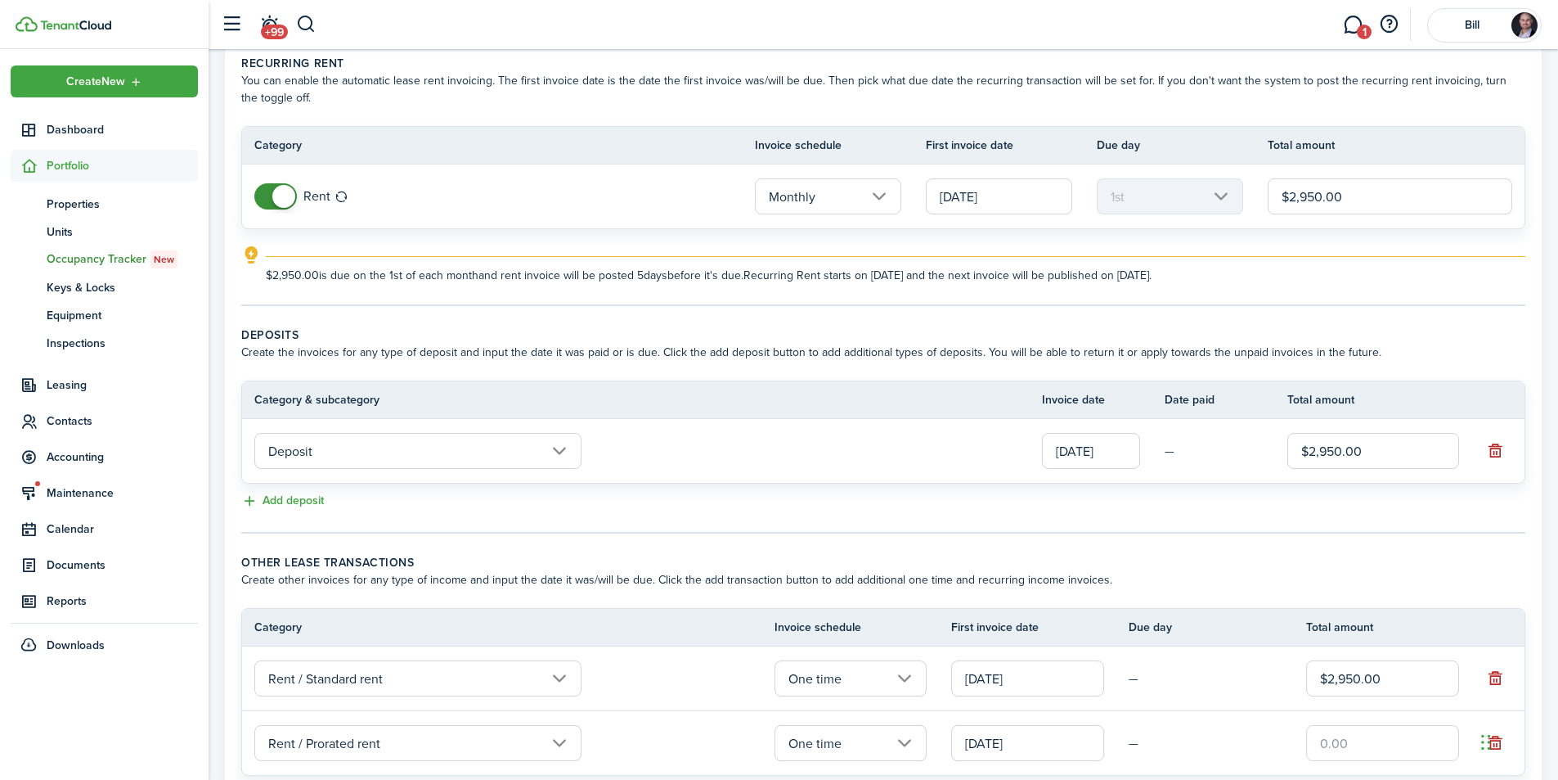
scroll to position [101, 0]
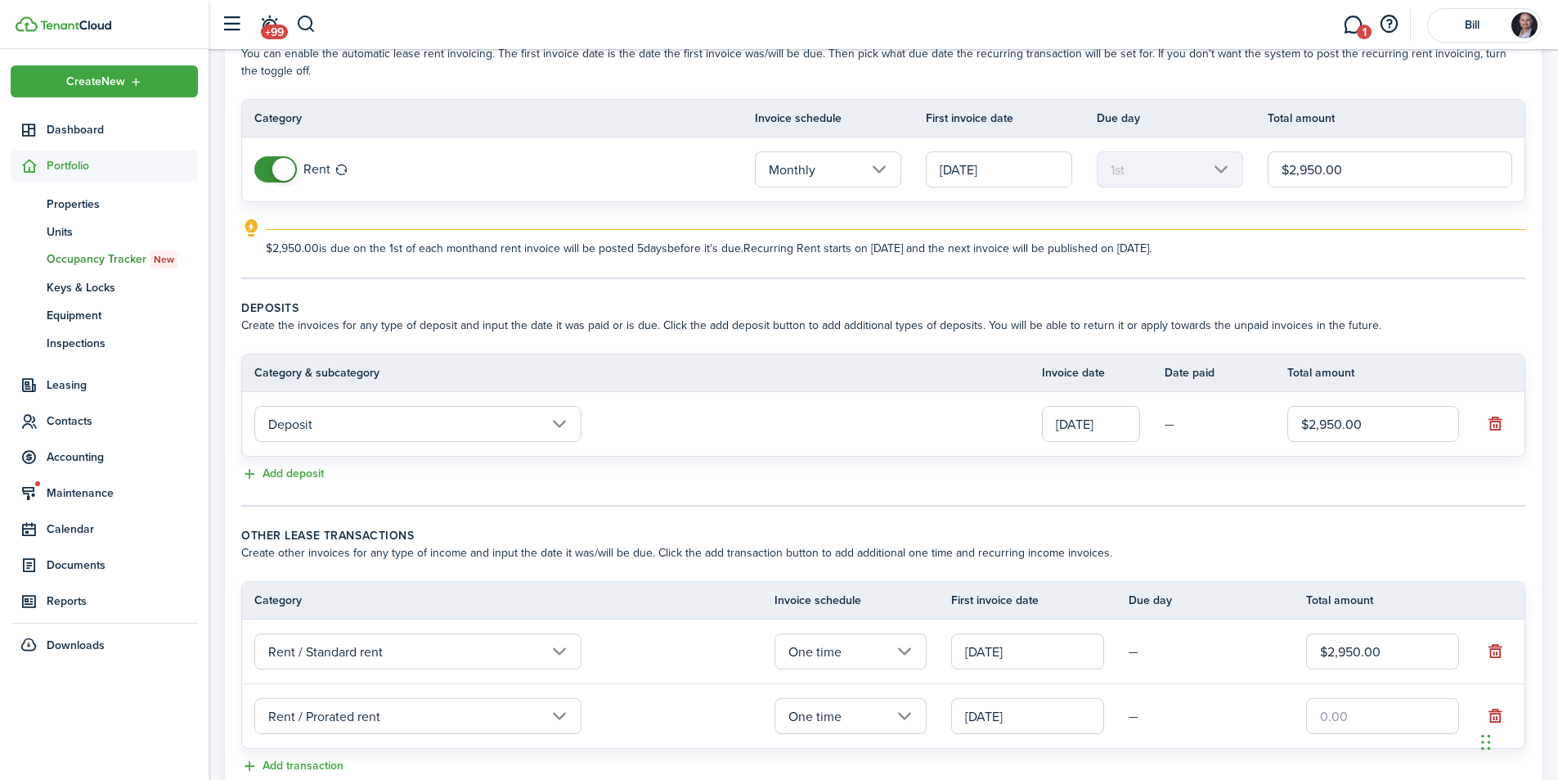
click at [1004, 715] on input "[DATE]" at bounding box center [1027, 716] width 153 height 36
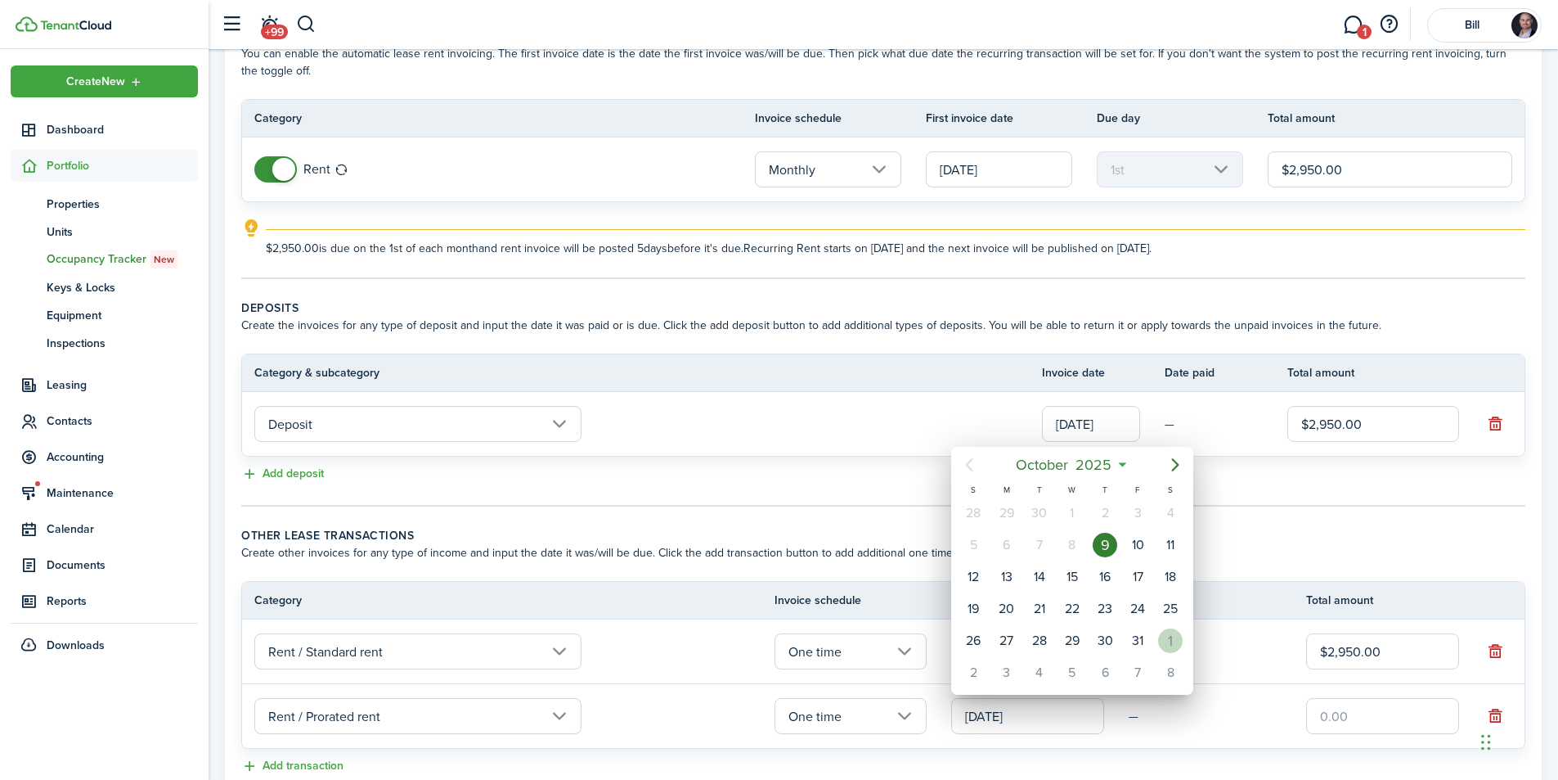
click at [1164, 638] on div "1" at bounding box center [1170, 640] width 25 height 25
type input "[DATE]"
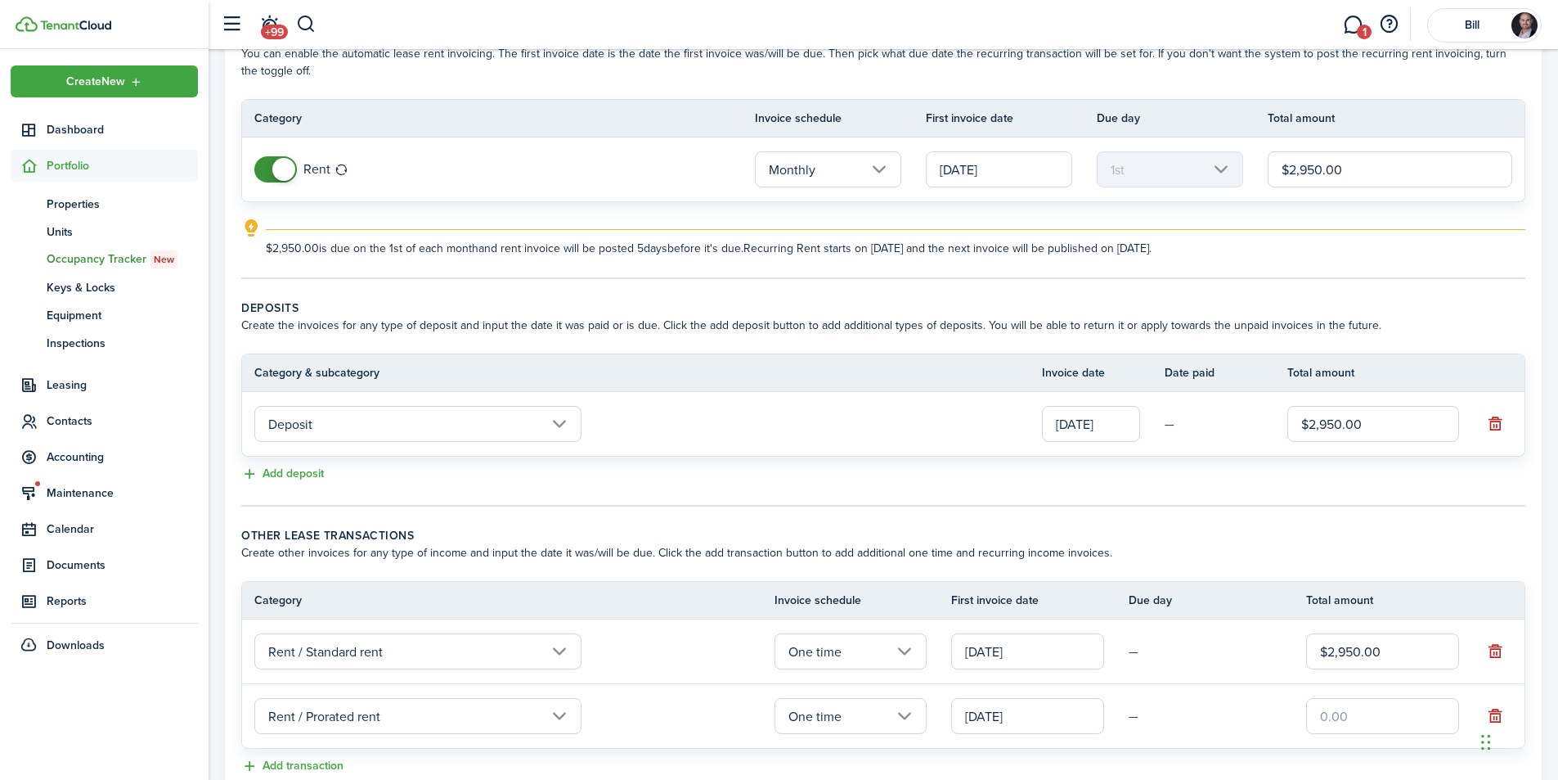
scroll to position [0, 0]
click at [1360, 721] on input "text" at bounding box center [1382, 716] width 153 height 36
type input "$2,261.67"
click at [1210, 699] on tr "Rent / Prorated rent One time [DATE] — $2,261.67" at bounding box center [883, 716] width 1283 height 64
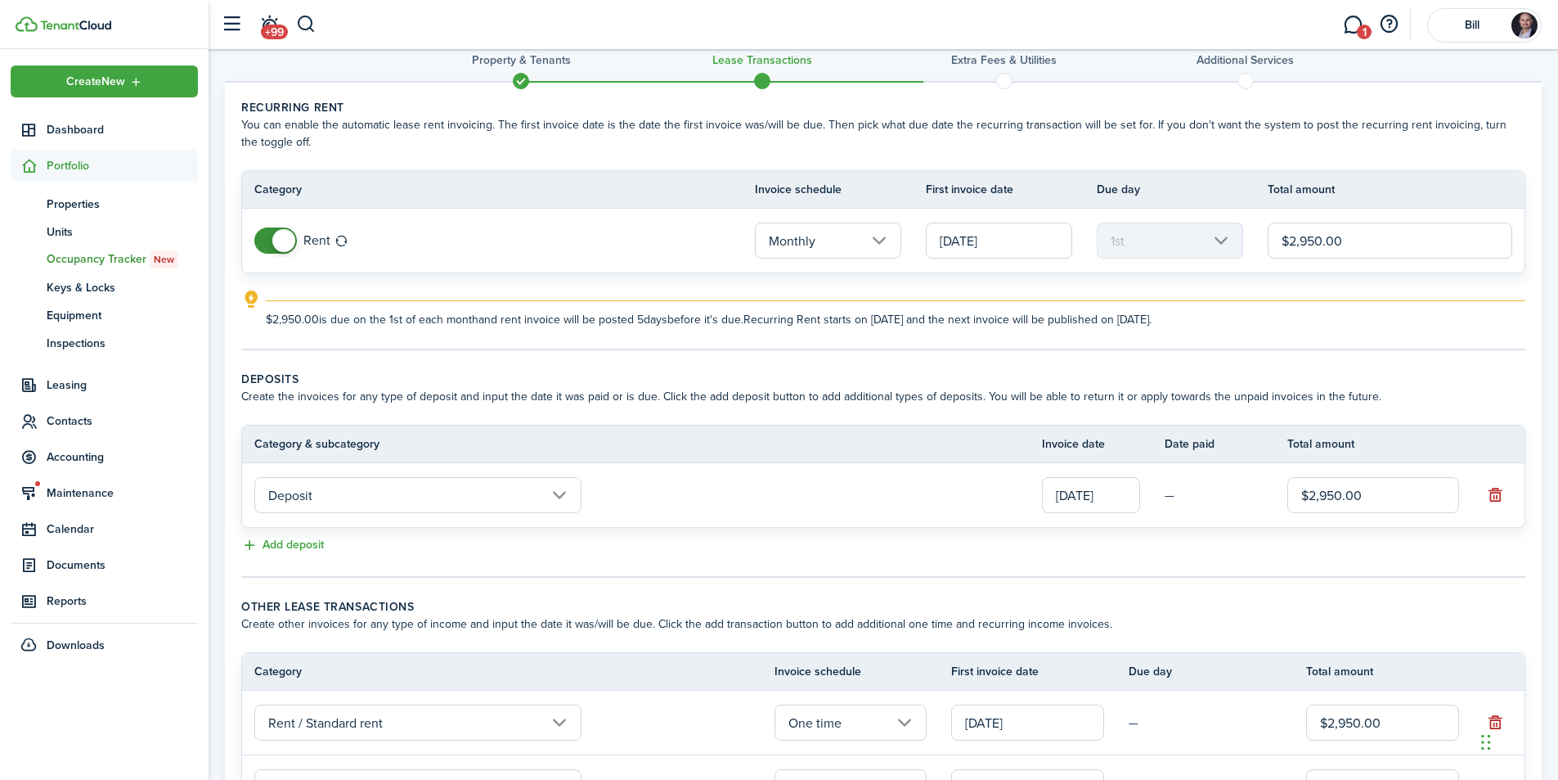
scroll to position [193, 0]
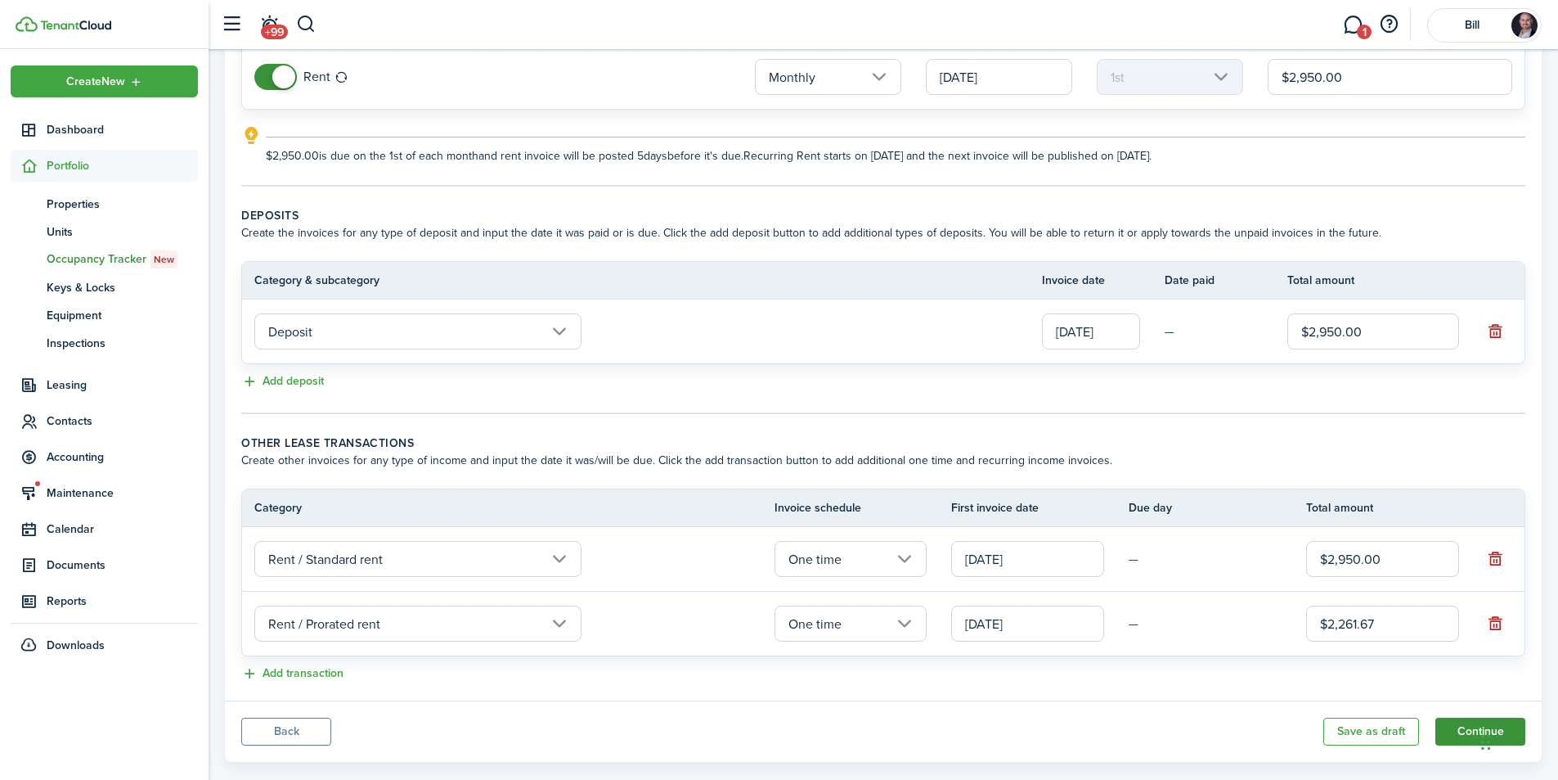
click at [1451, 734] on button "Continue" at bounding box center [1481, 731] width 90 height 28
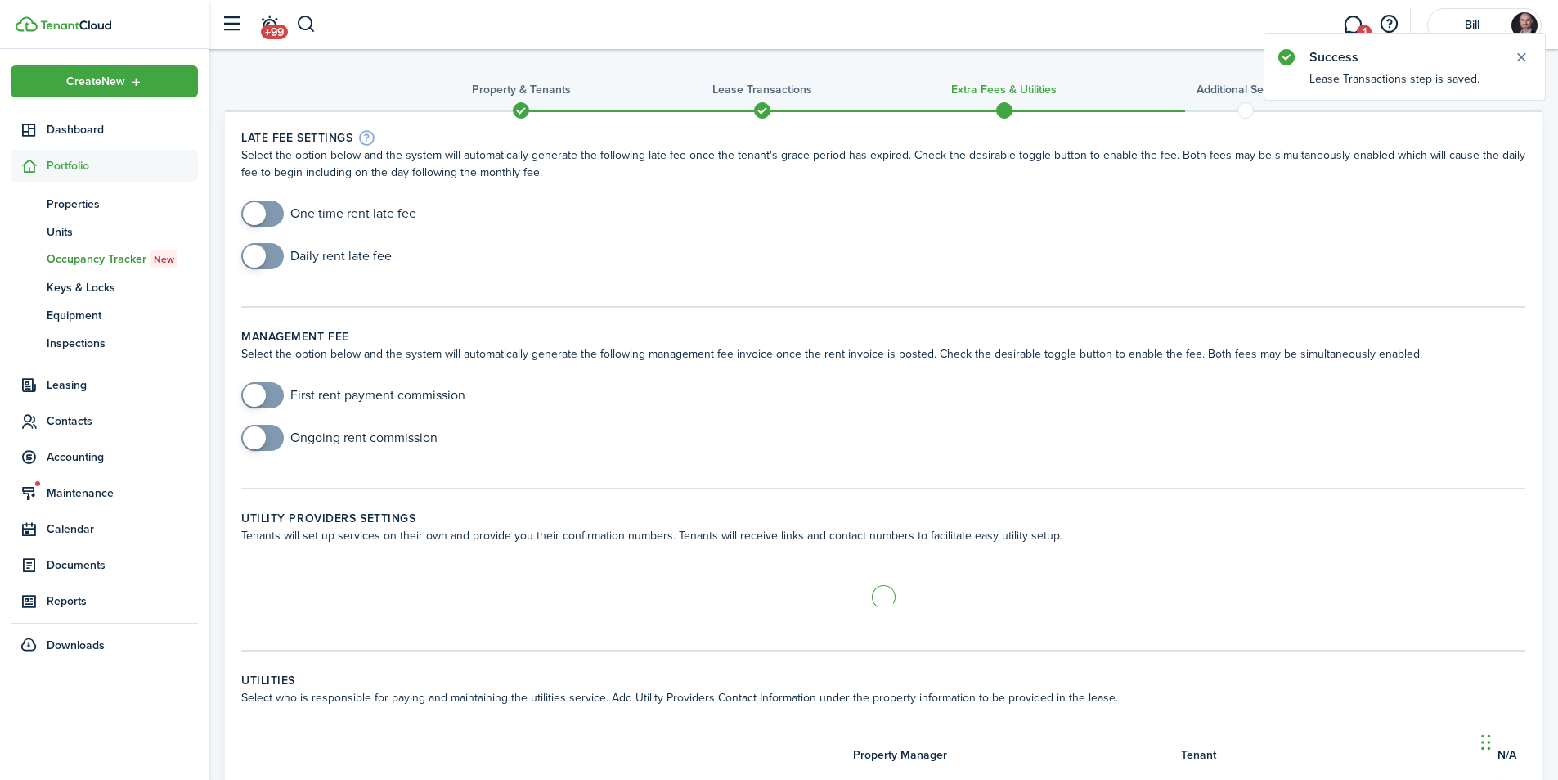
checkbox input "true"
click at [246, 212] on span at bounding box center [254, 213] width 23 height 23
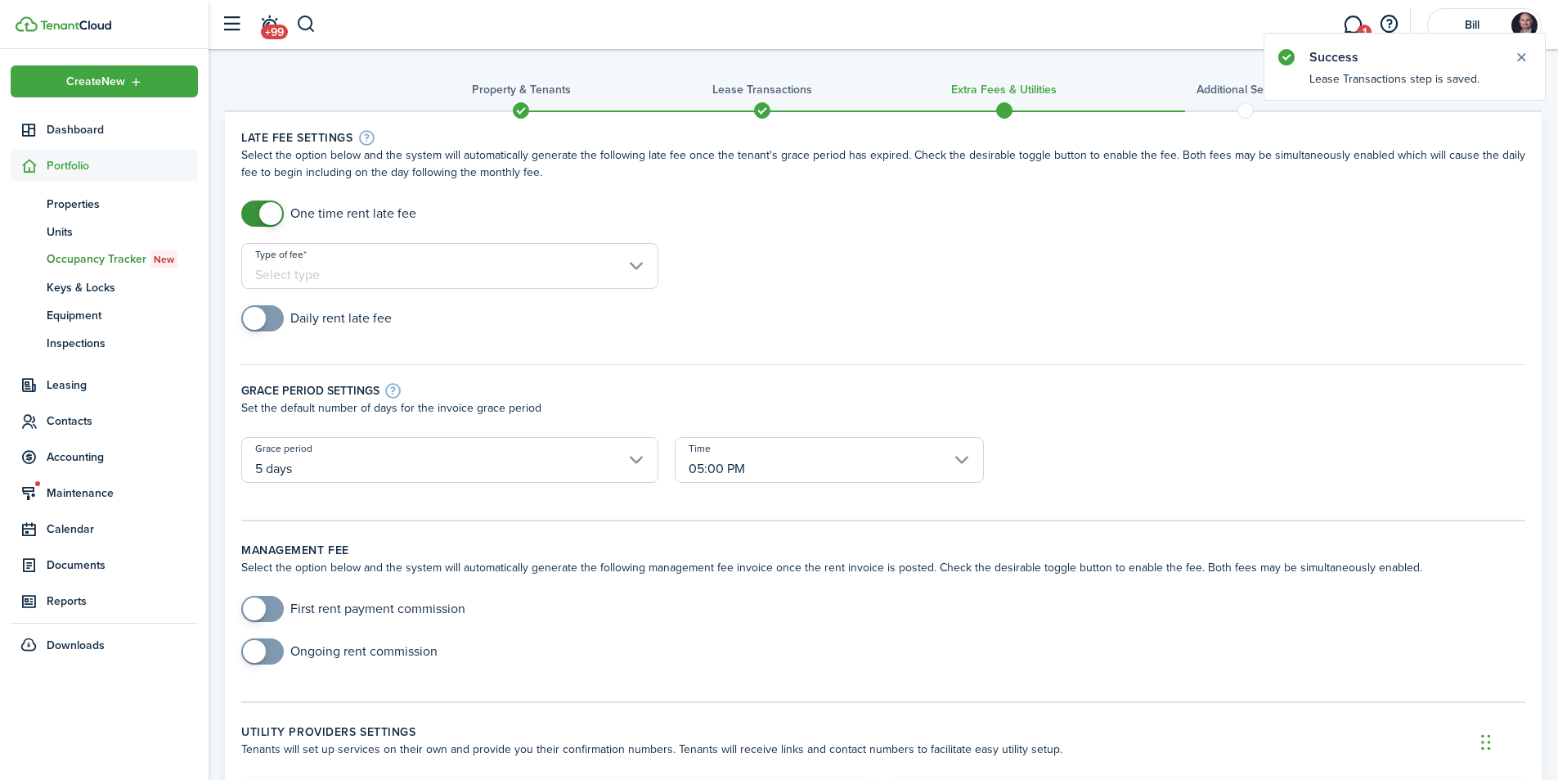
click at [394, 262] on input "Type of fee" at bounding box center [449, 266] width 417 height 46
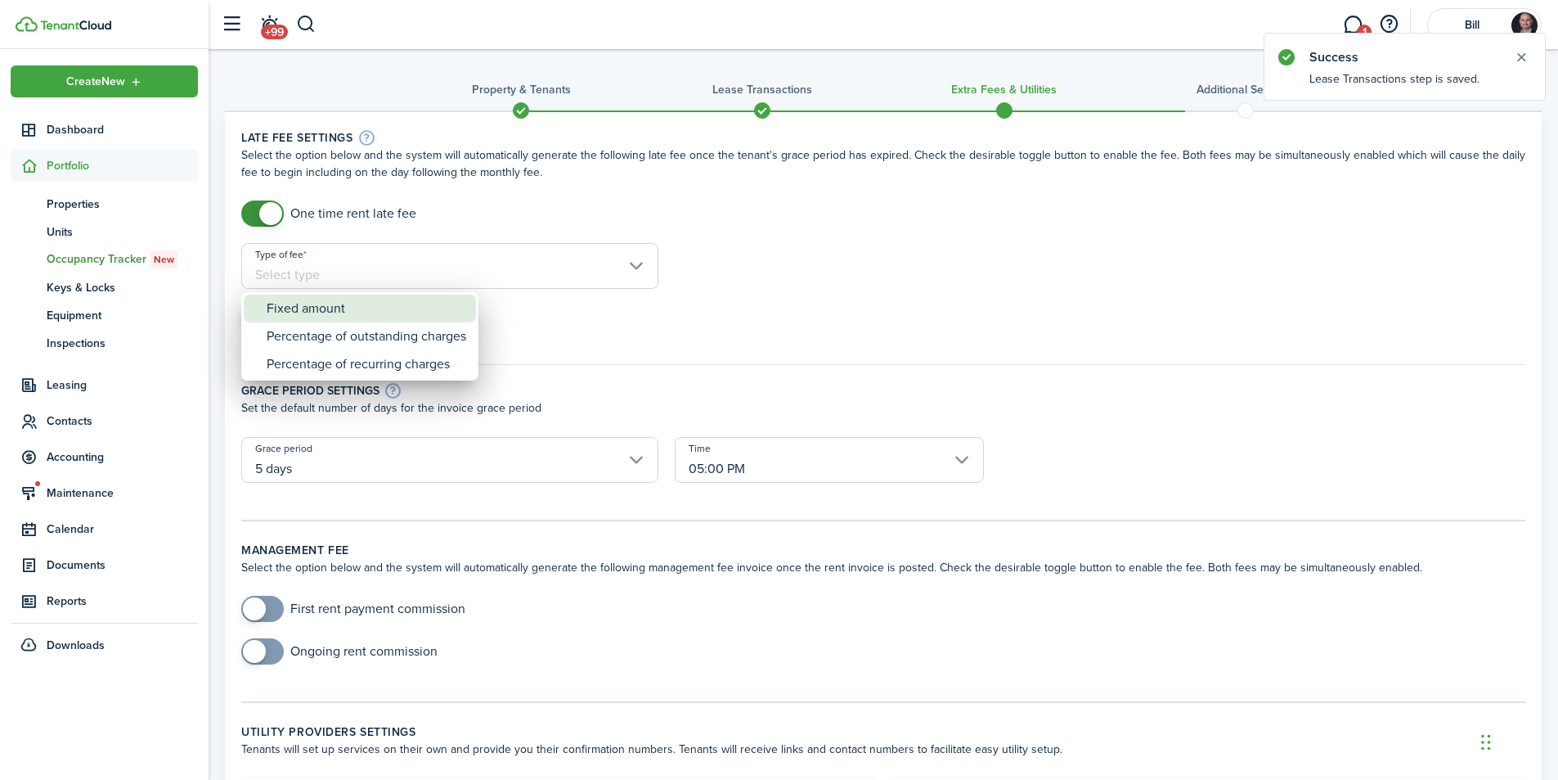
click at [341, 304] on div "Fixed amount" at bounding box center [367, 309] width 200 height 28
type input "Fixed amount"
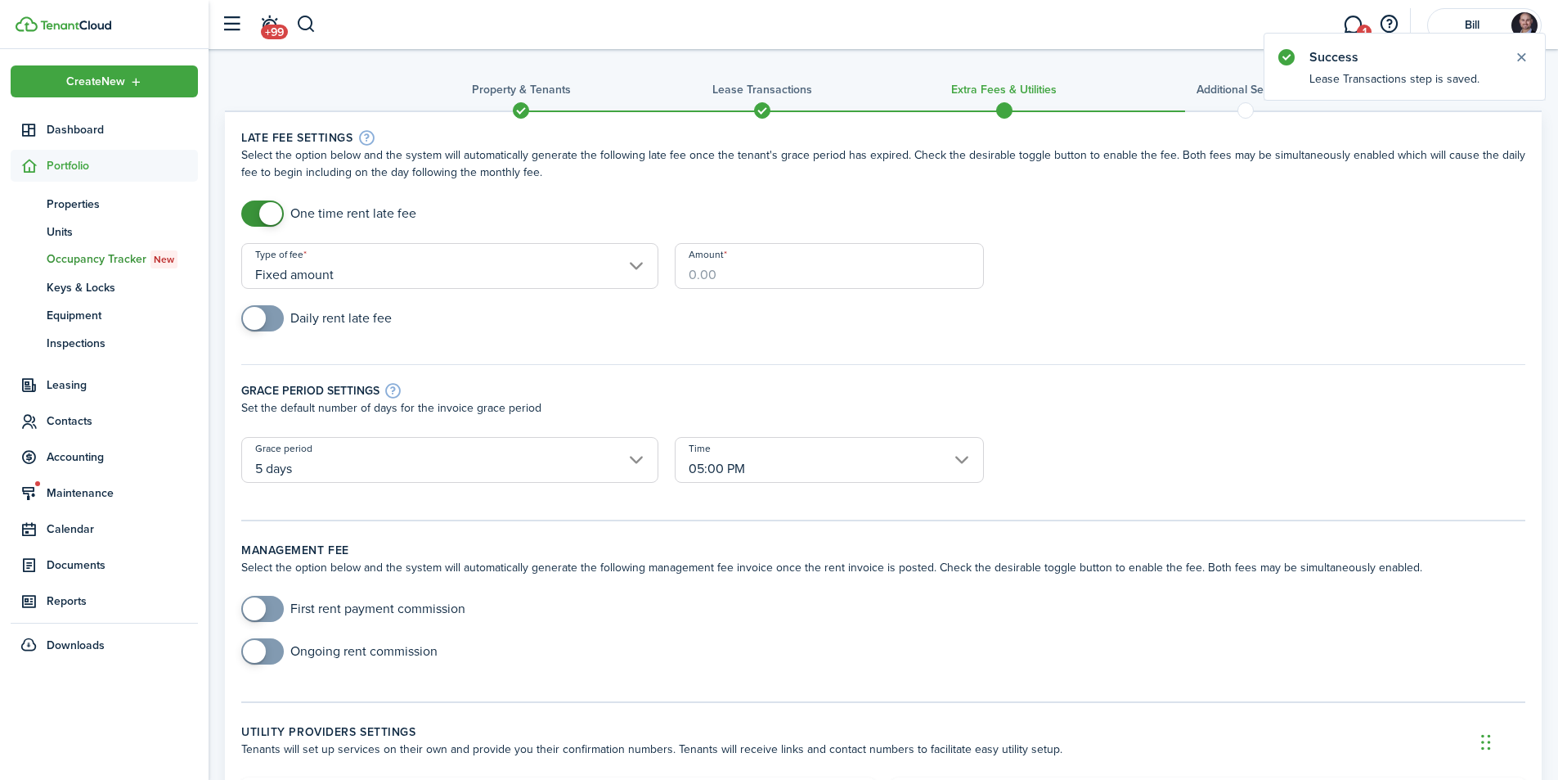
drag, startPoint x: 712, startPoint y: 273, endPoint x: 728, endPoint y: 273, distance: 16.4
click at [712, 273] on input "Amount" at bounding box center [829, 266] width 309 height 46
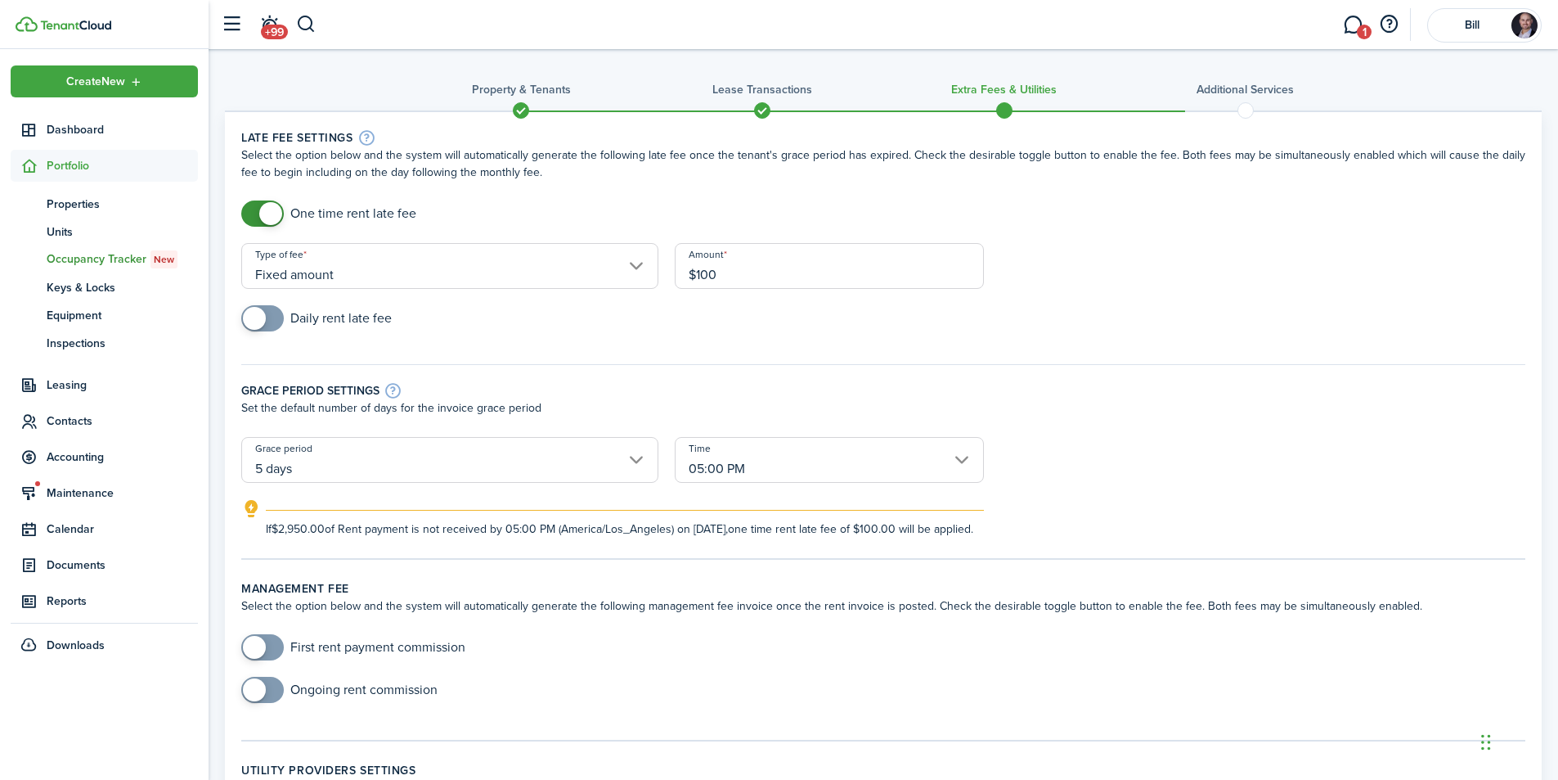
type input "$100.00"
click at [780, 344] on div "Daily rent late fee" at bounding box center [883, 326] width 1301 height 43
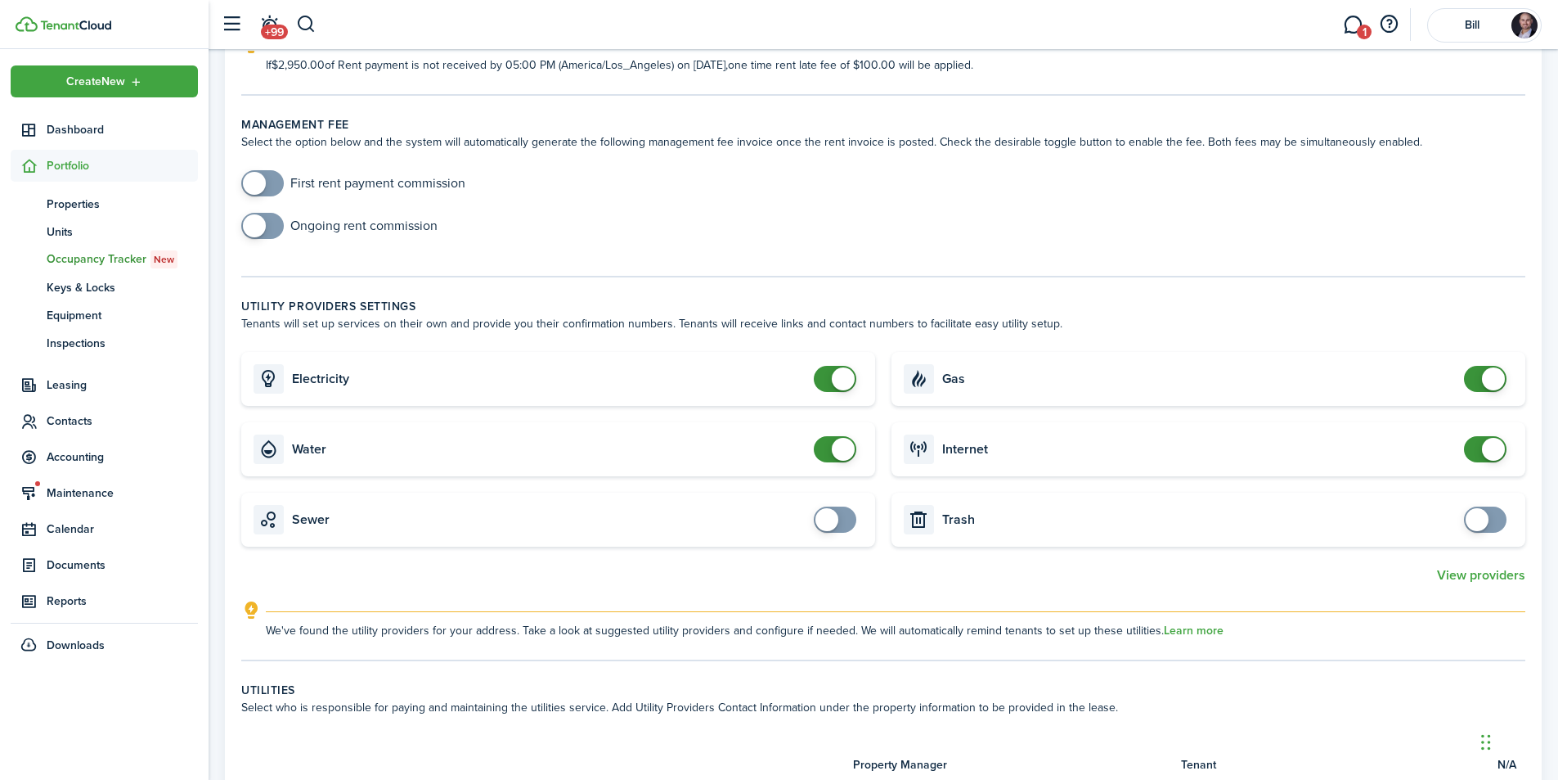
scroll to position [491, 0]
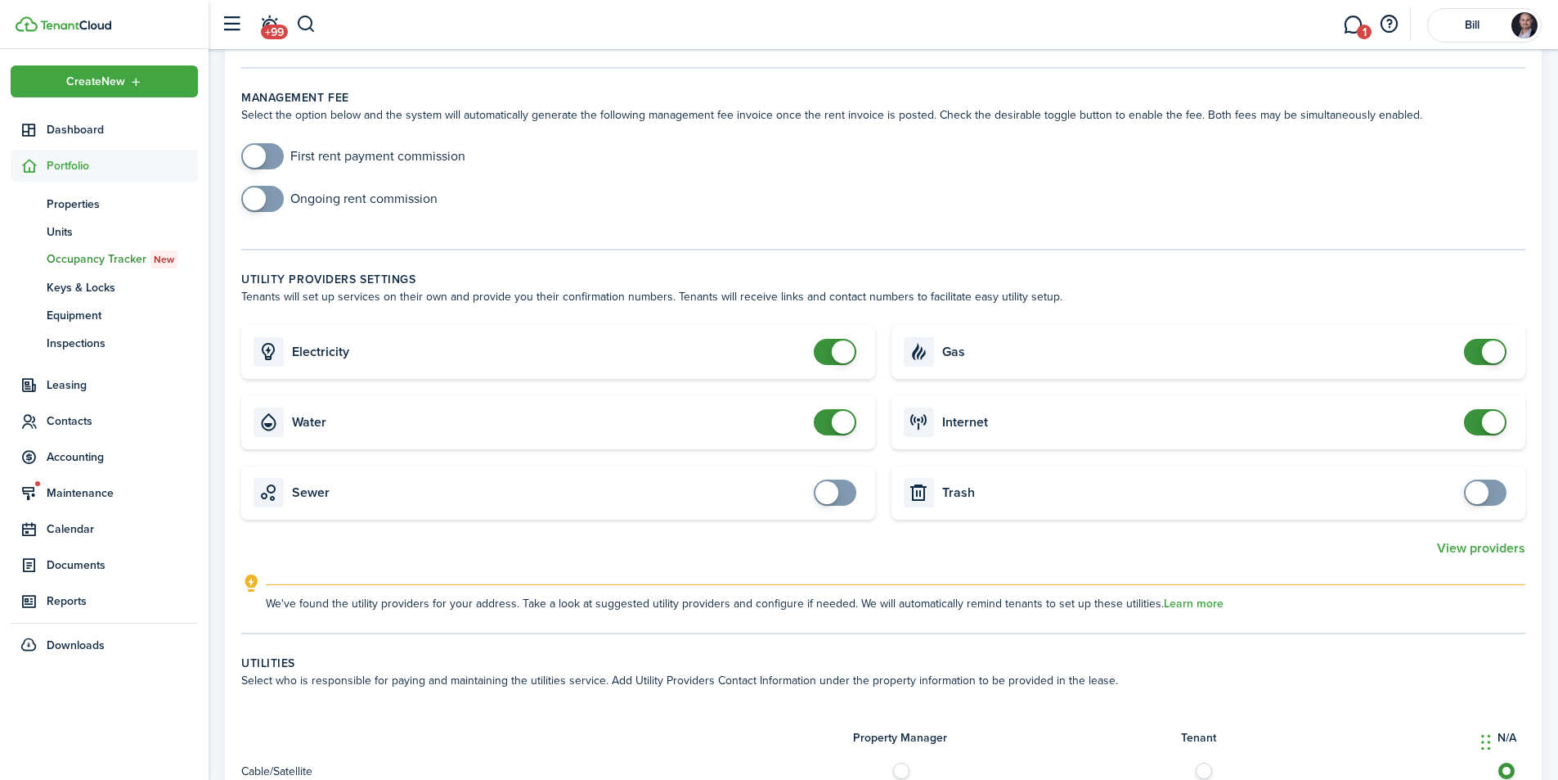
checkbox input "true"
click at [1476, 504] on span at bounding box center [1477, 492] width 23 height 23
checkbox input "true"
click at [823, 504] on span at bounding box center [827, 492] width 23 height 23
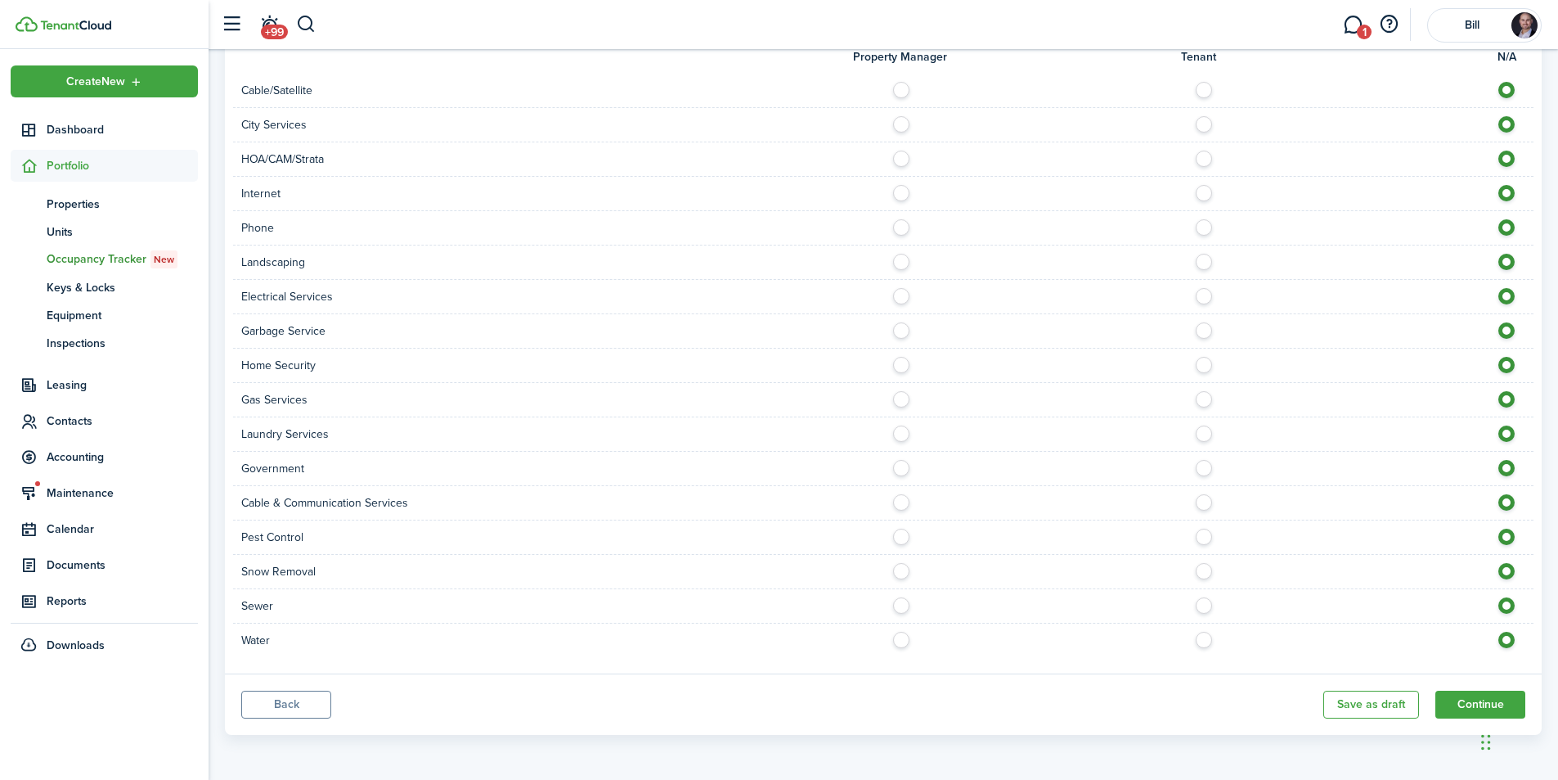
scroll to position [1189, 0]
click at [1476, 698] on button "Continue" at bounding box center [1481, 704] width 90 height 28
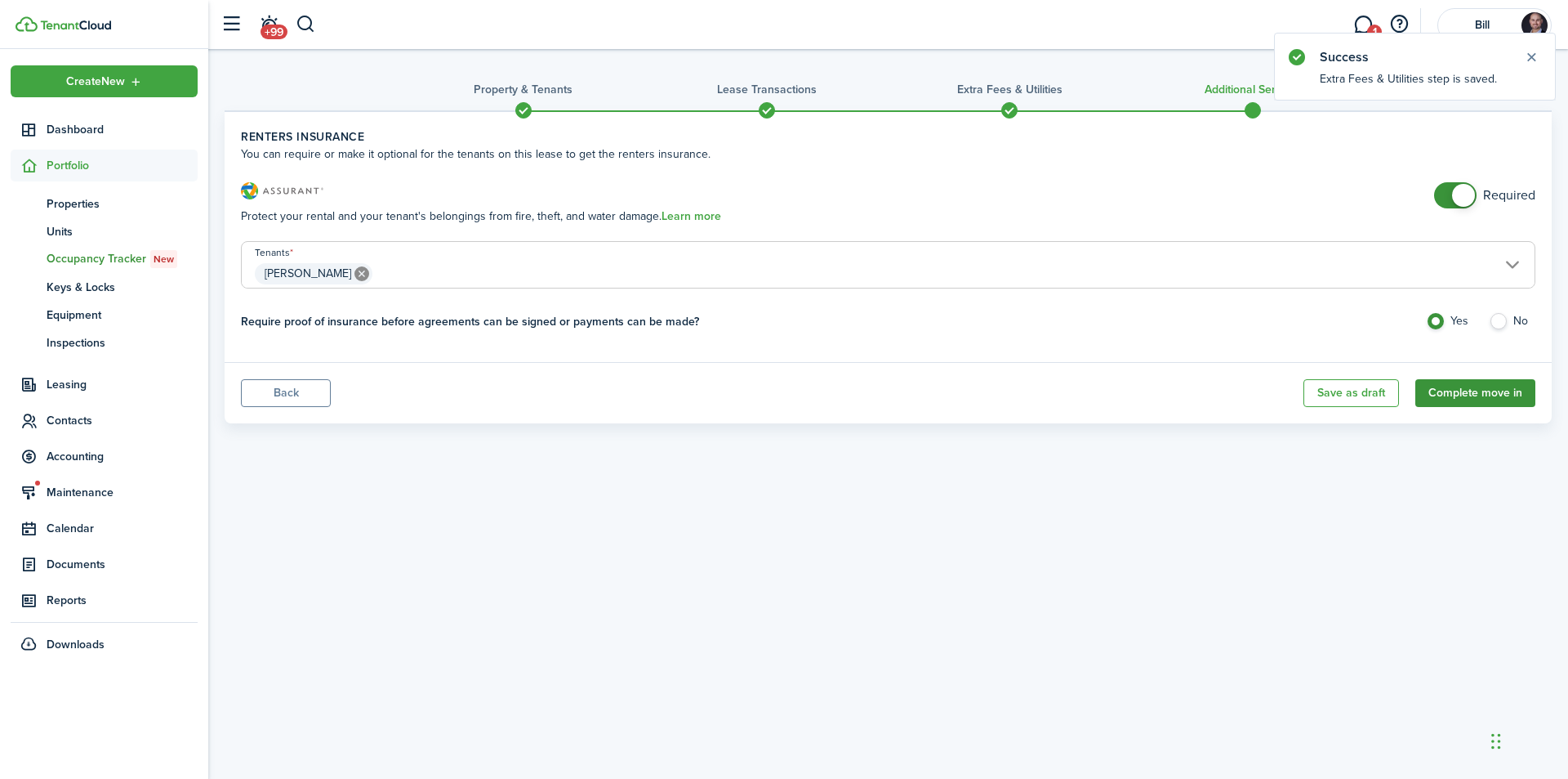
click at [1492, 395] on button "Complete move in" at bounding box center [1475, 393] width 120 height 28
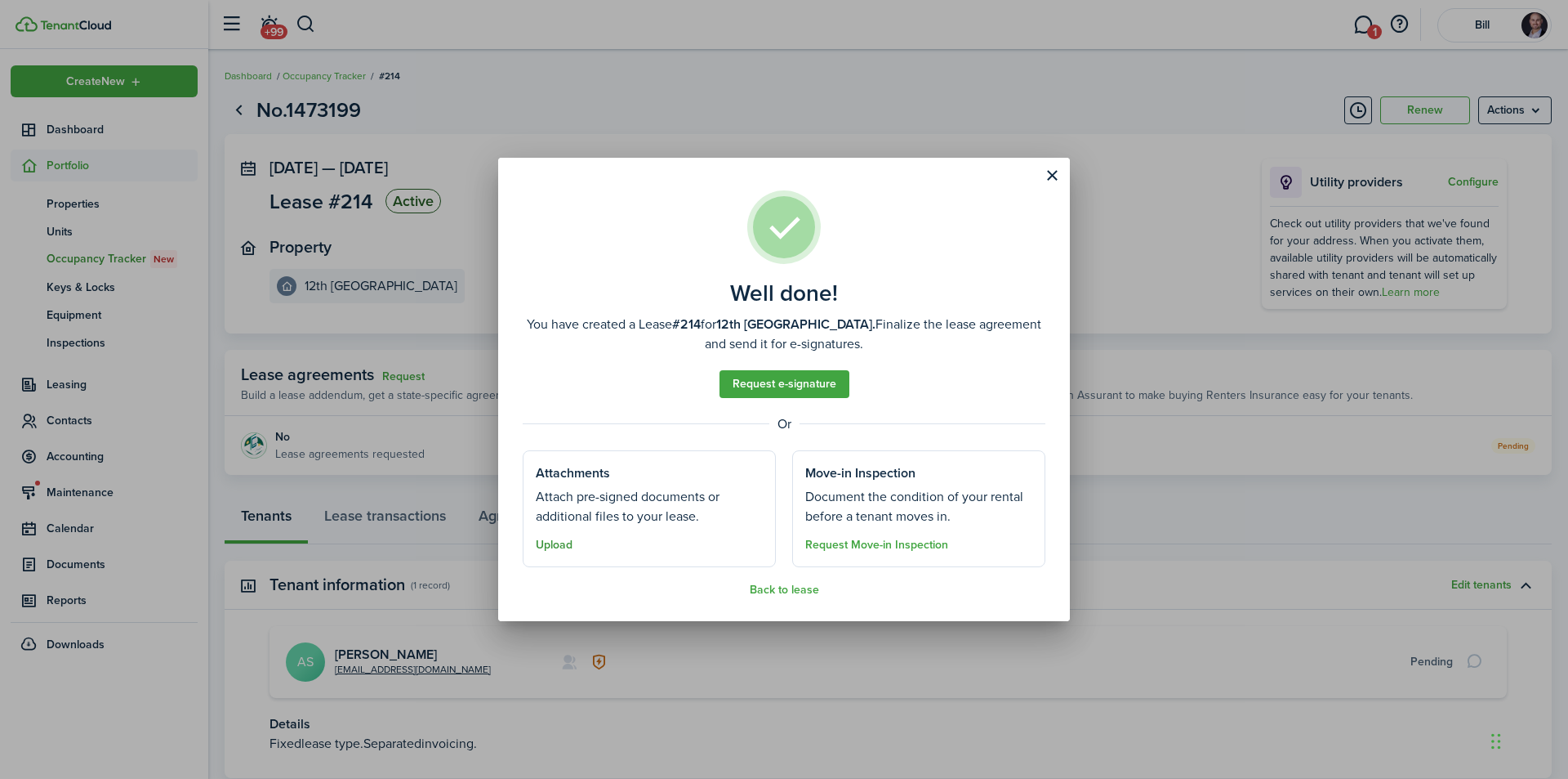
click at [559, 545] on button "Upload" at bounding box center [554, 544] width 37 height 13
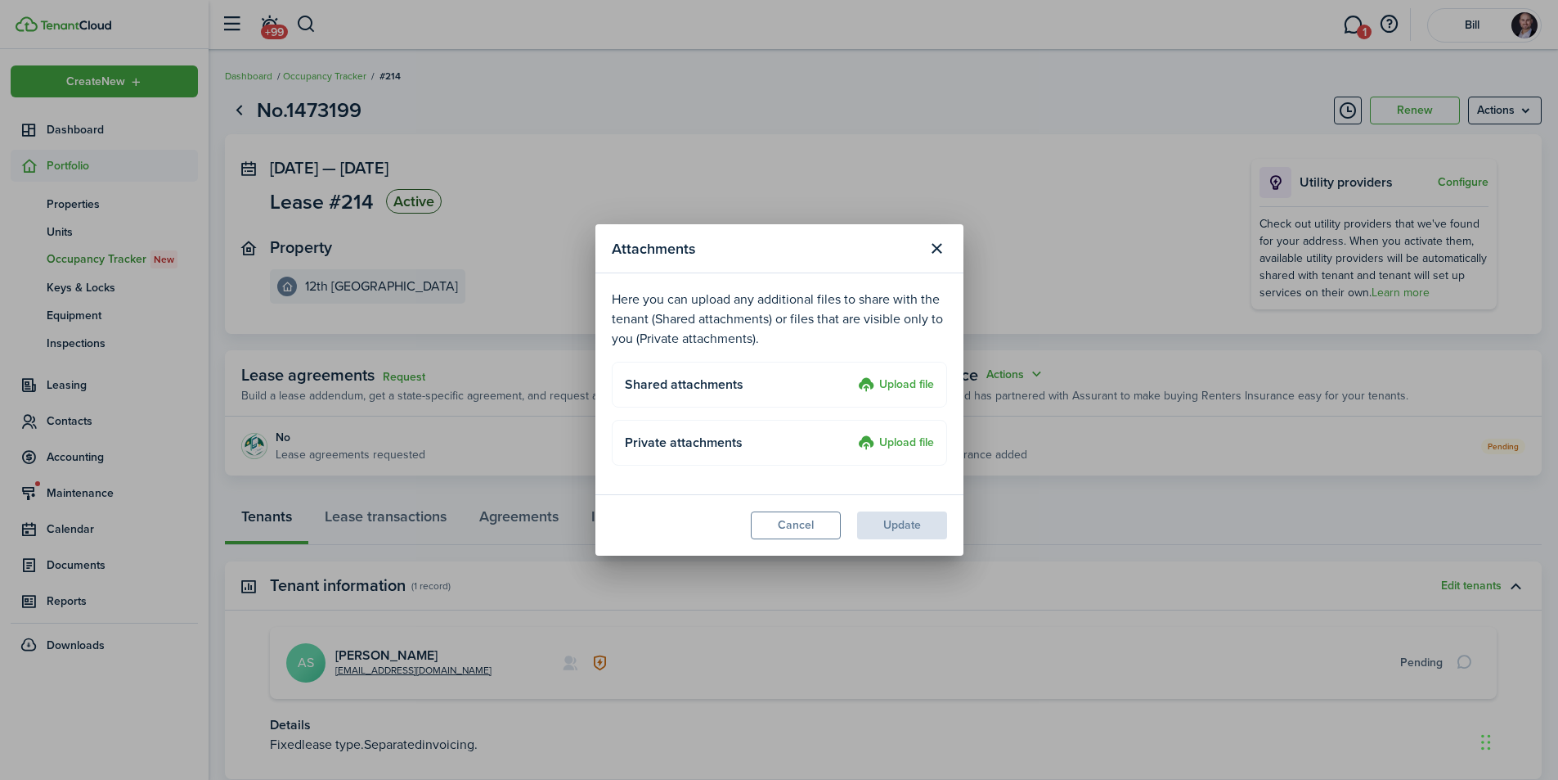
click at [920, 394] on label "Upload file" at bounding box center [896, 386] width 76 height 20
click at [852, 376] on input "Upload file" at bounding box center [852, 376] width 0 height 0
click at [891, 383] on label "Upload file" at bounding box center [896, 386] width 76 height 20
click at [852, 376] on input "Upload file" at bounding box center [852, 376] width 0 height 0
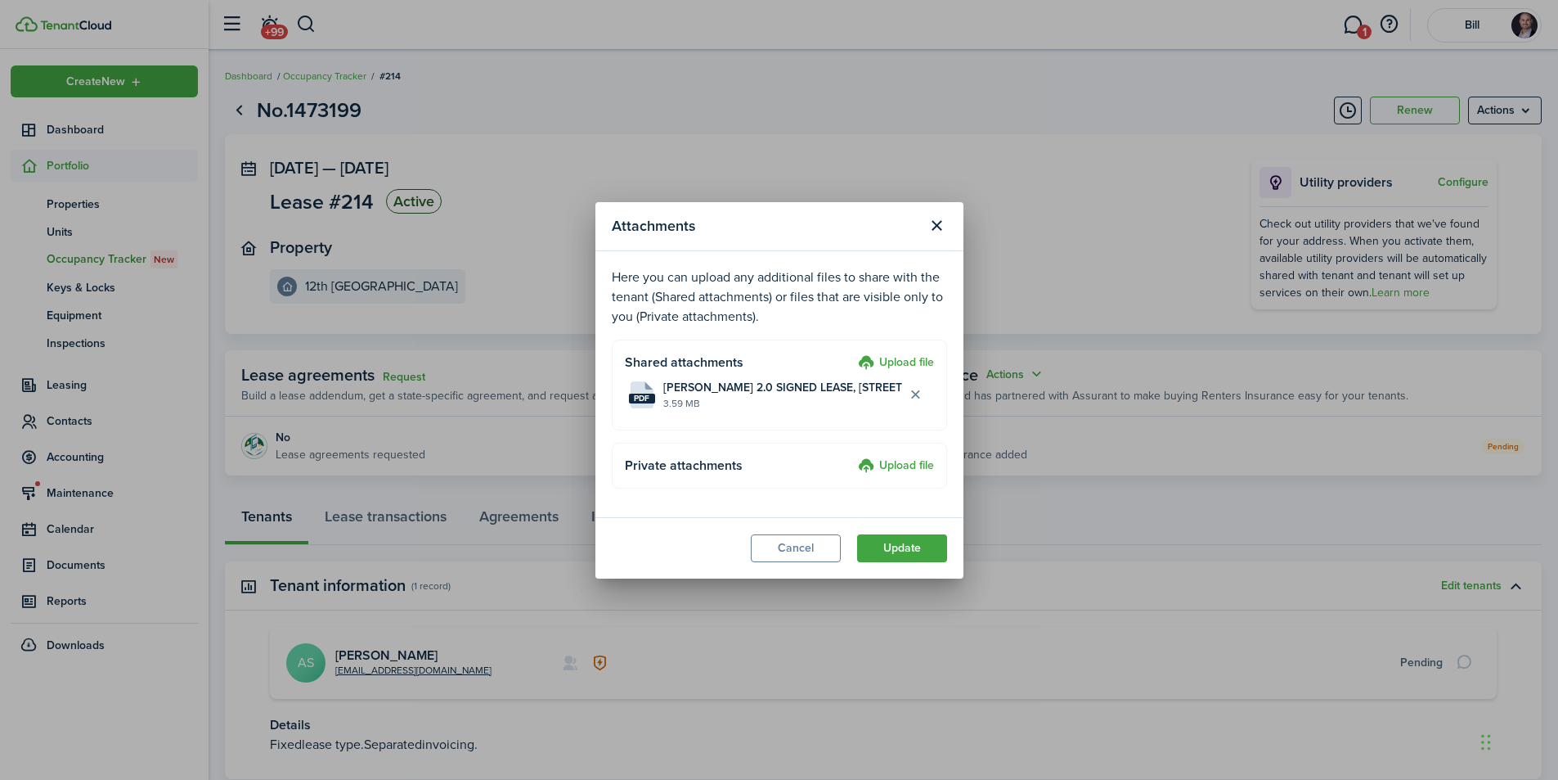
click at [891, 551] on button "Update" at bounding box center [902, 548] width 90 height 28
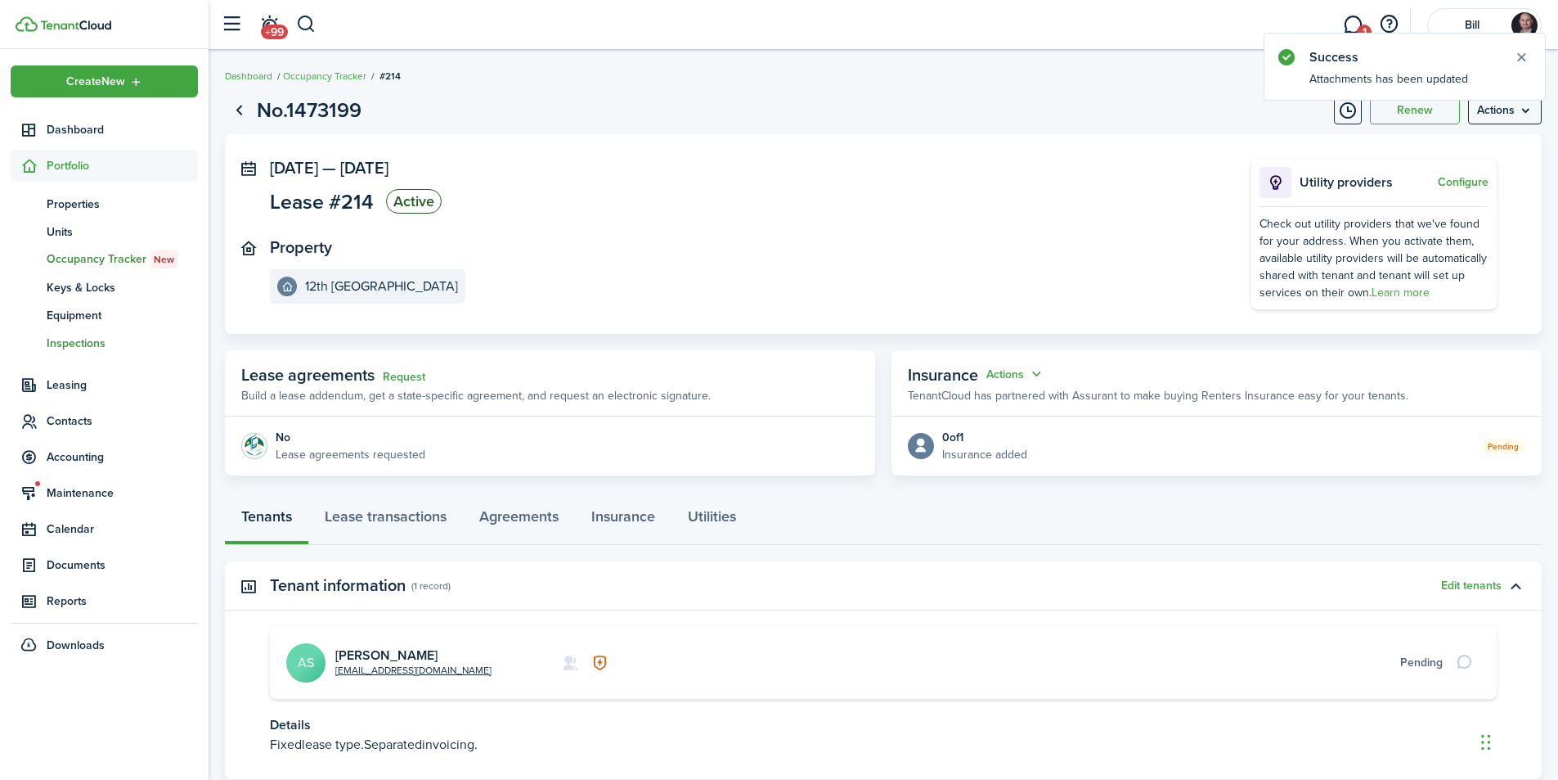
click at [66, 342] on span "Inspections" at bounding box center [122, 343] width 151 height 17
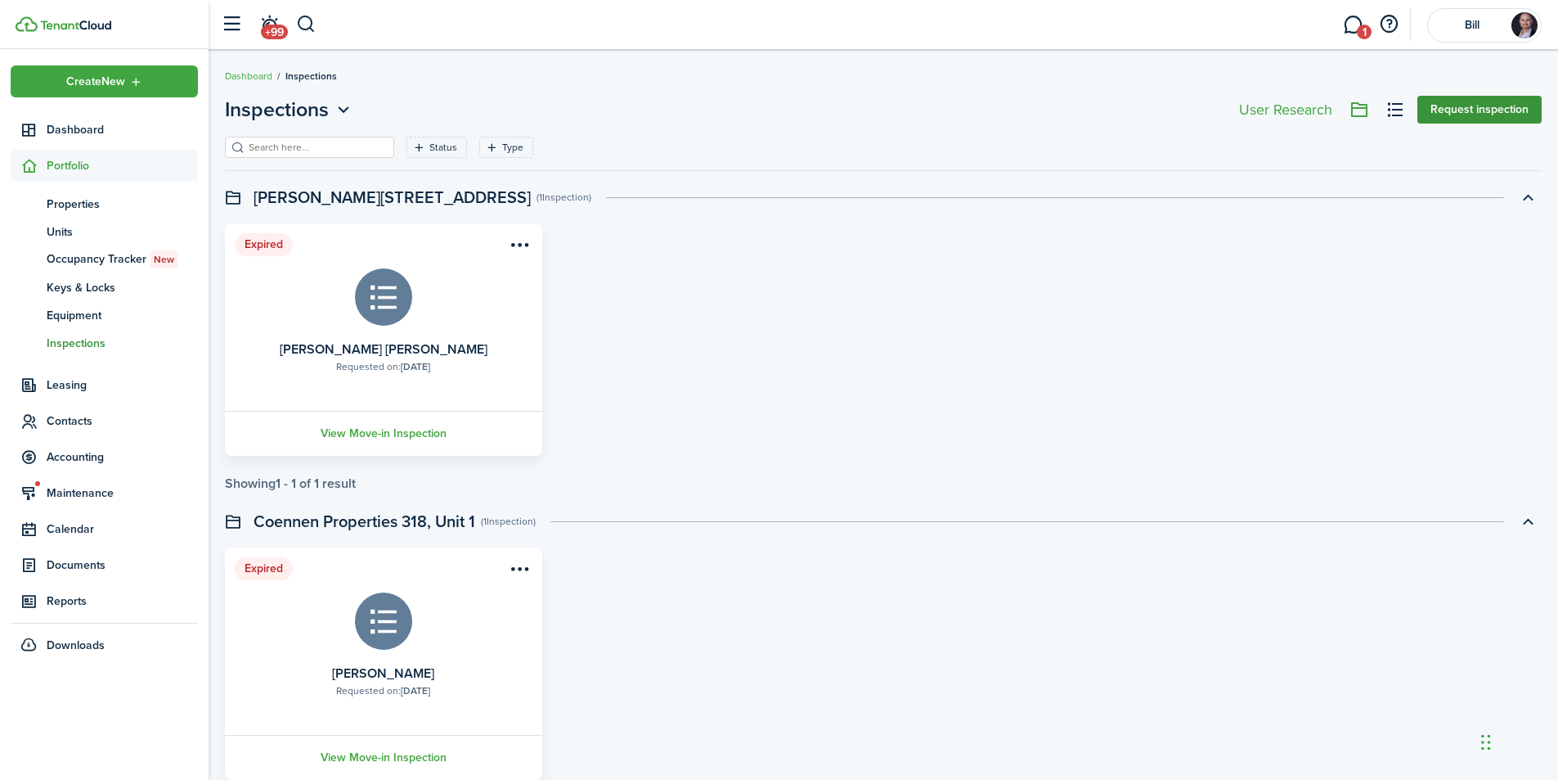
click at [1453, 107] on button "Request inspection" at bounding box center [1480, 110] width 124 height 28
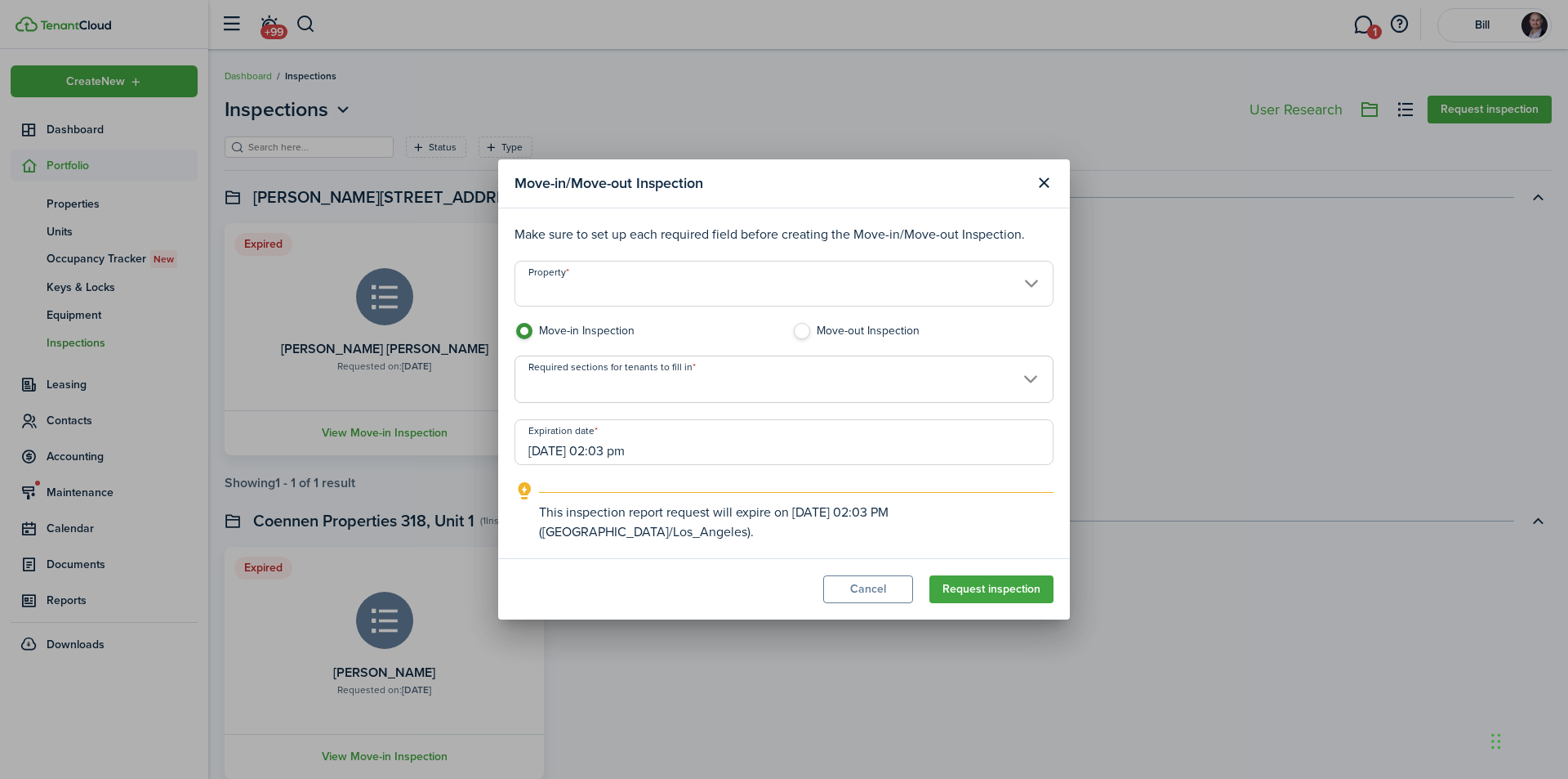
click at [628, 279] on input "Property" at bounding box center [784, 284] width 539 height 46
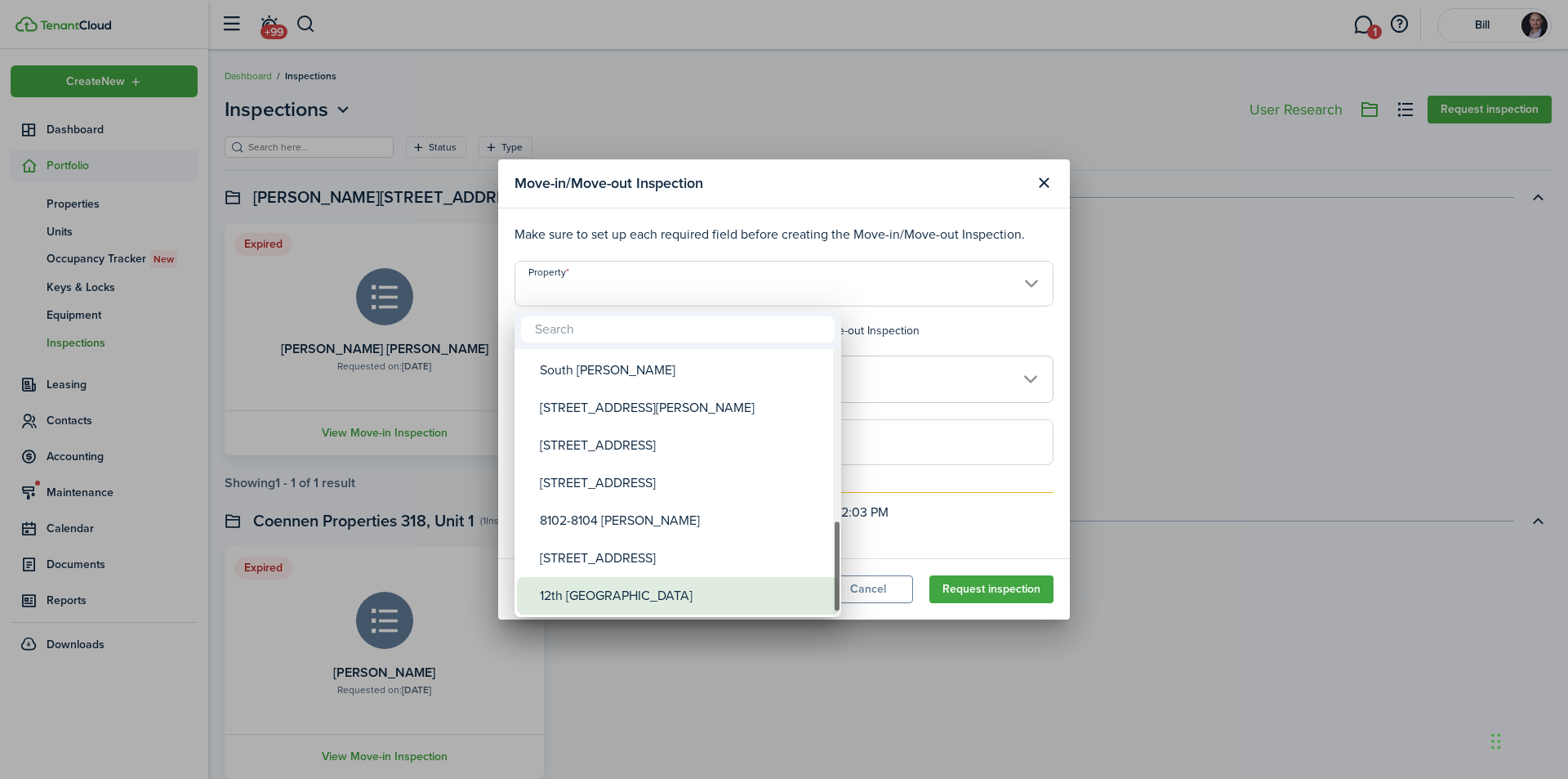
click at [731, 593] on div "12th [GEOGRAPHIC_DATA]" at bounding box center [685, 596] width 289 height 38
type input "12th [GEOGRAPHIC_DATA]"
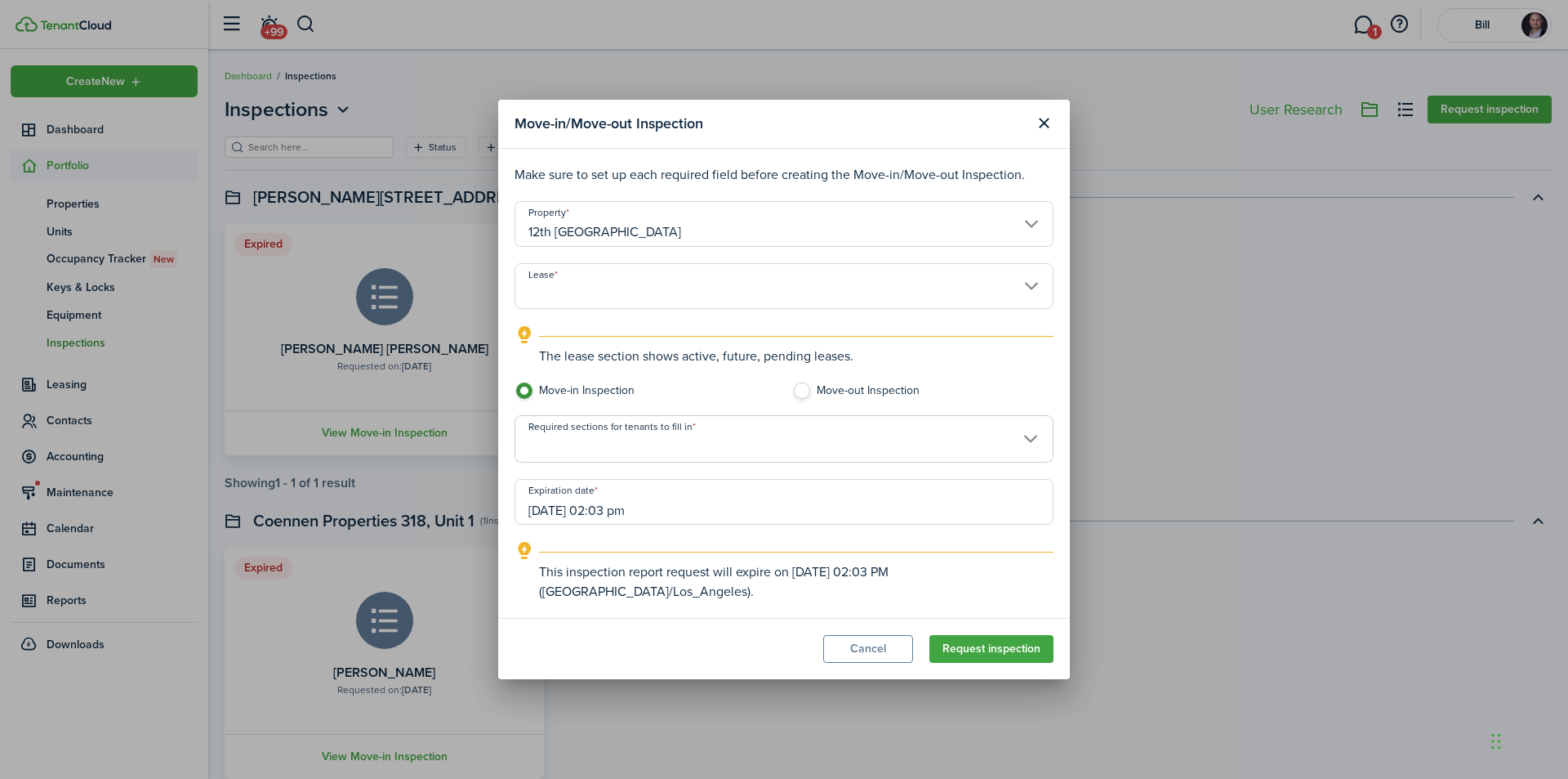
click at [622, 290] on input "Lease" at bounding box center [784, 286] width 539 height 46
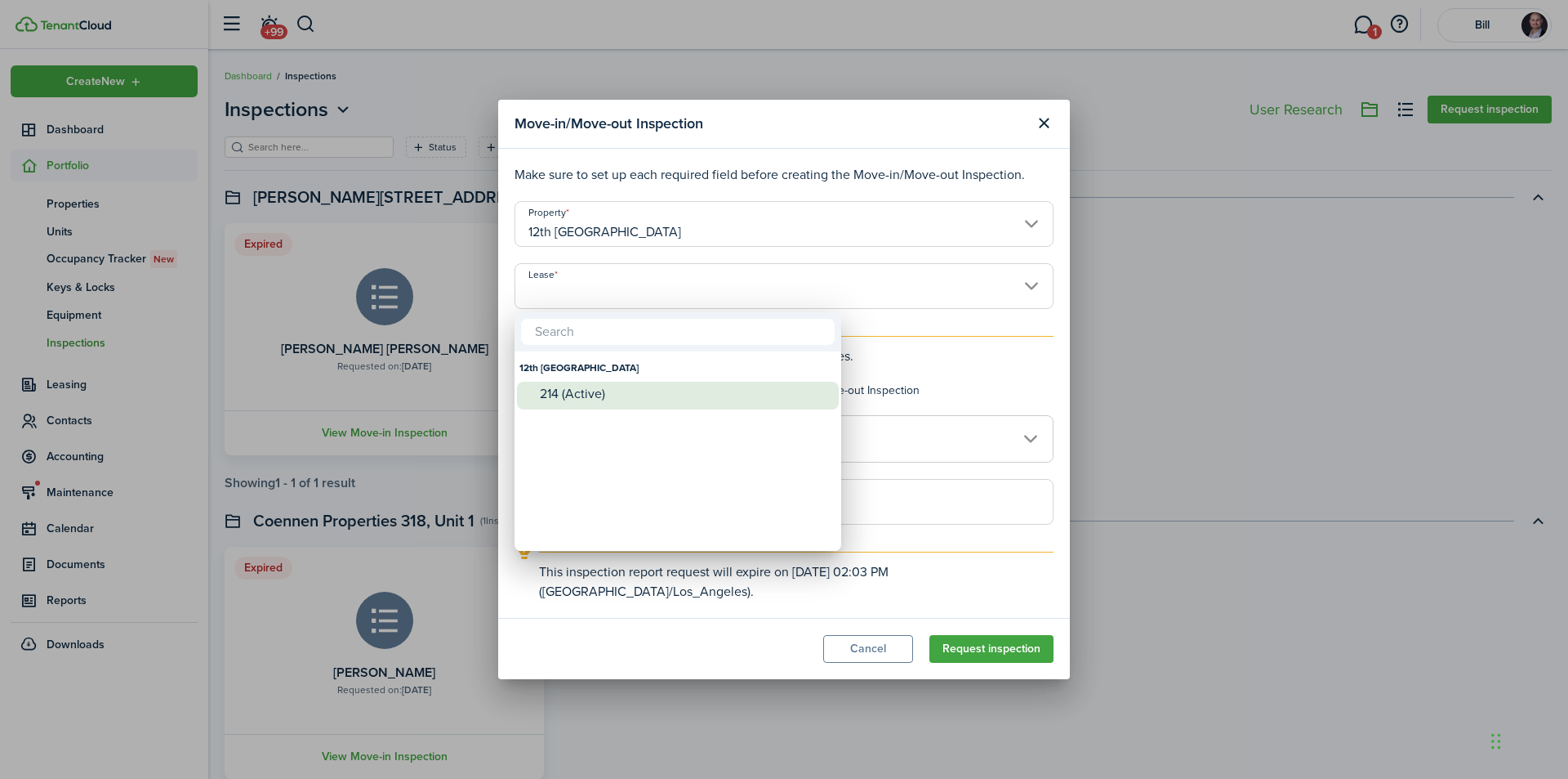
click at [674, 397] on div "214 (Active)" at bounding box center [685, 393] width 289 height 15
type input "12th [GEOGRAPHIC_DATA]. Lease #214 (Active)"
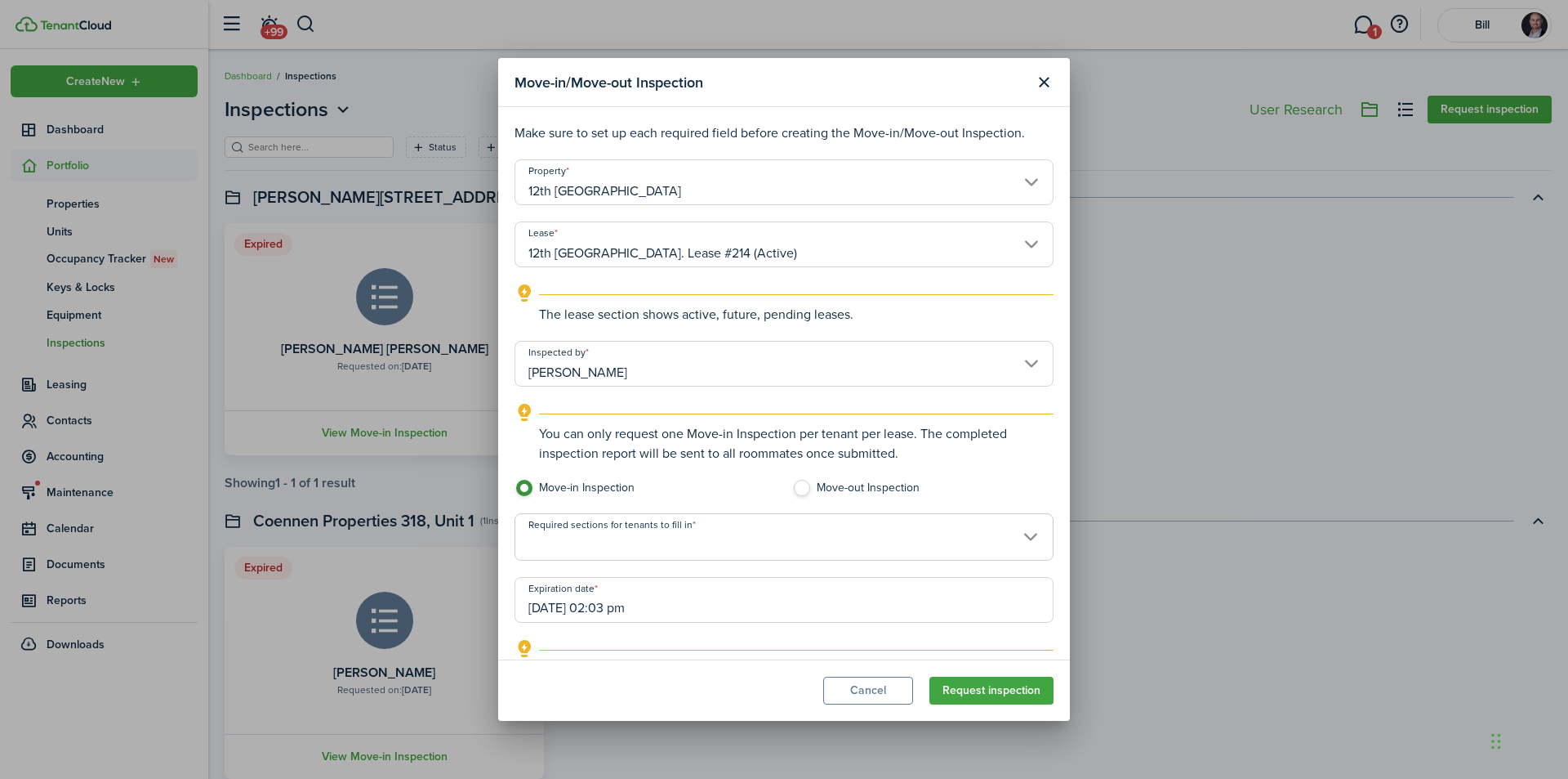
click at [634, 536] on span at bounding box center [784, 546] width 537 height 28
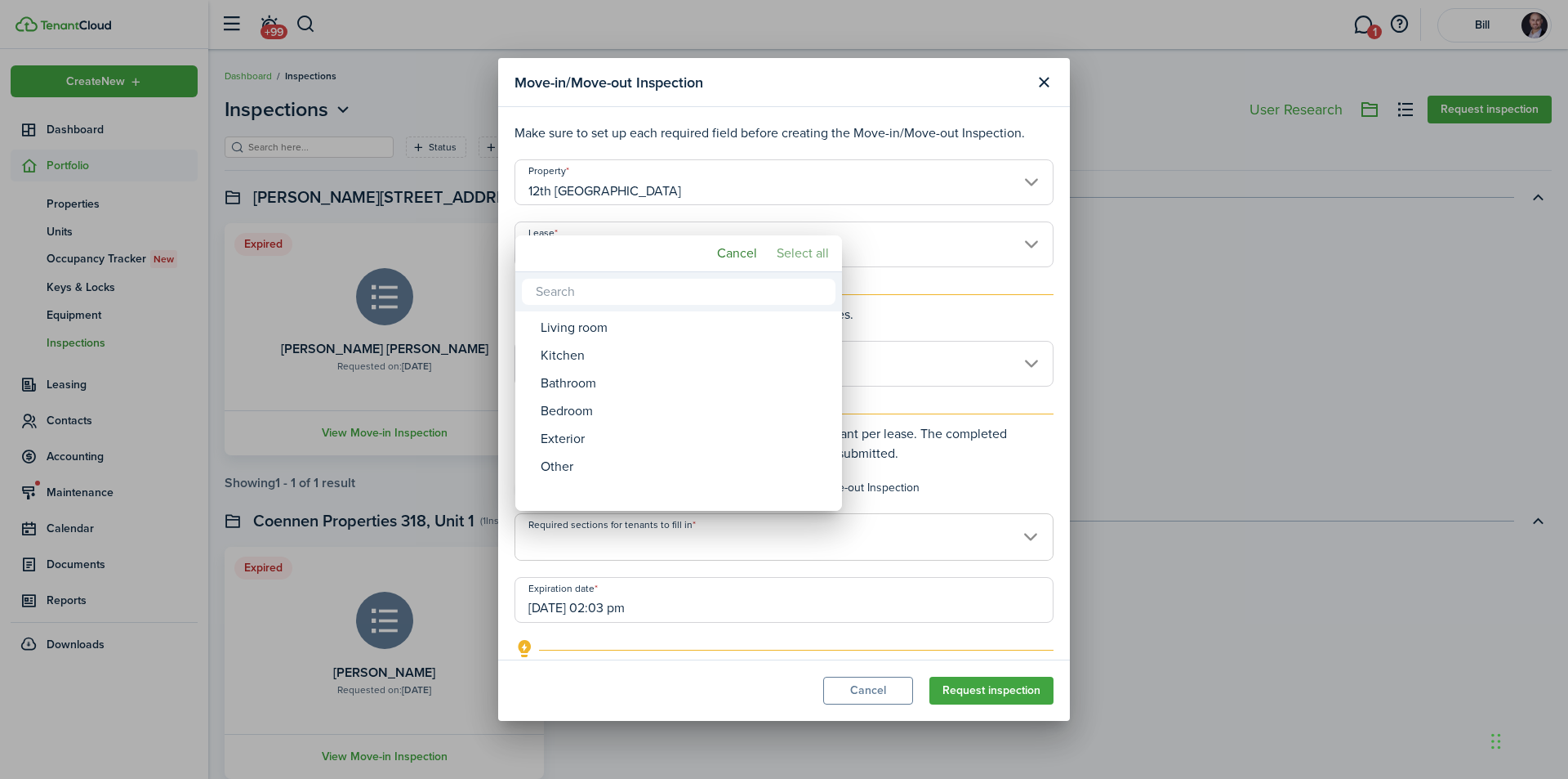
click at [814, 254] on mbsc-button "Select all" at bounding box center [801, 253] width 65 height 29
type input "Living room, Kitchen, Bathroom, Bedroom, Exterior, Other"
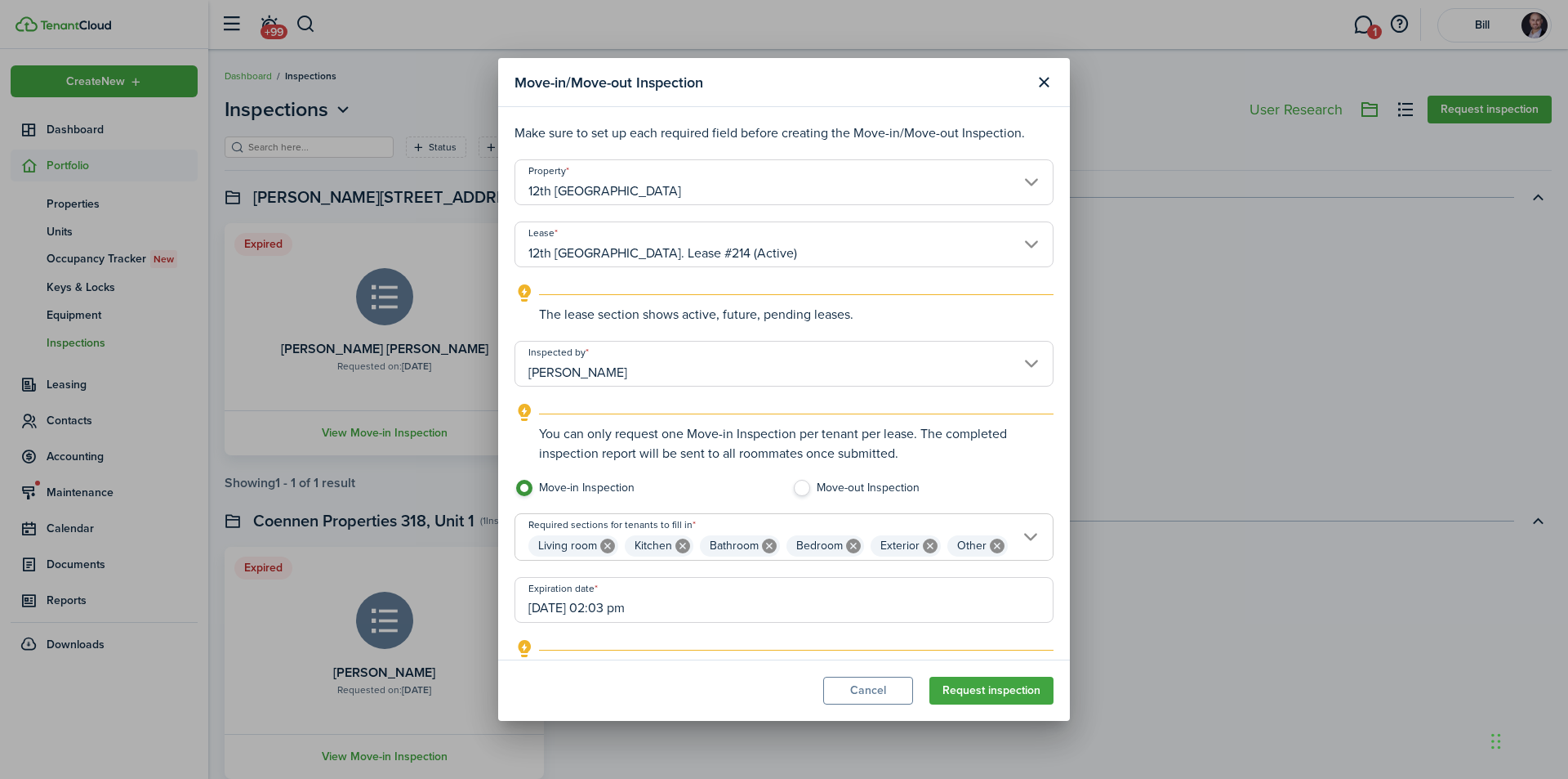
scroll to position [84, 0]
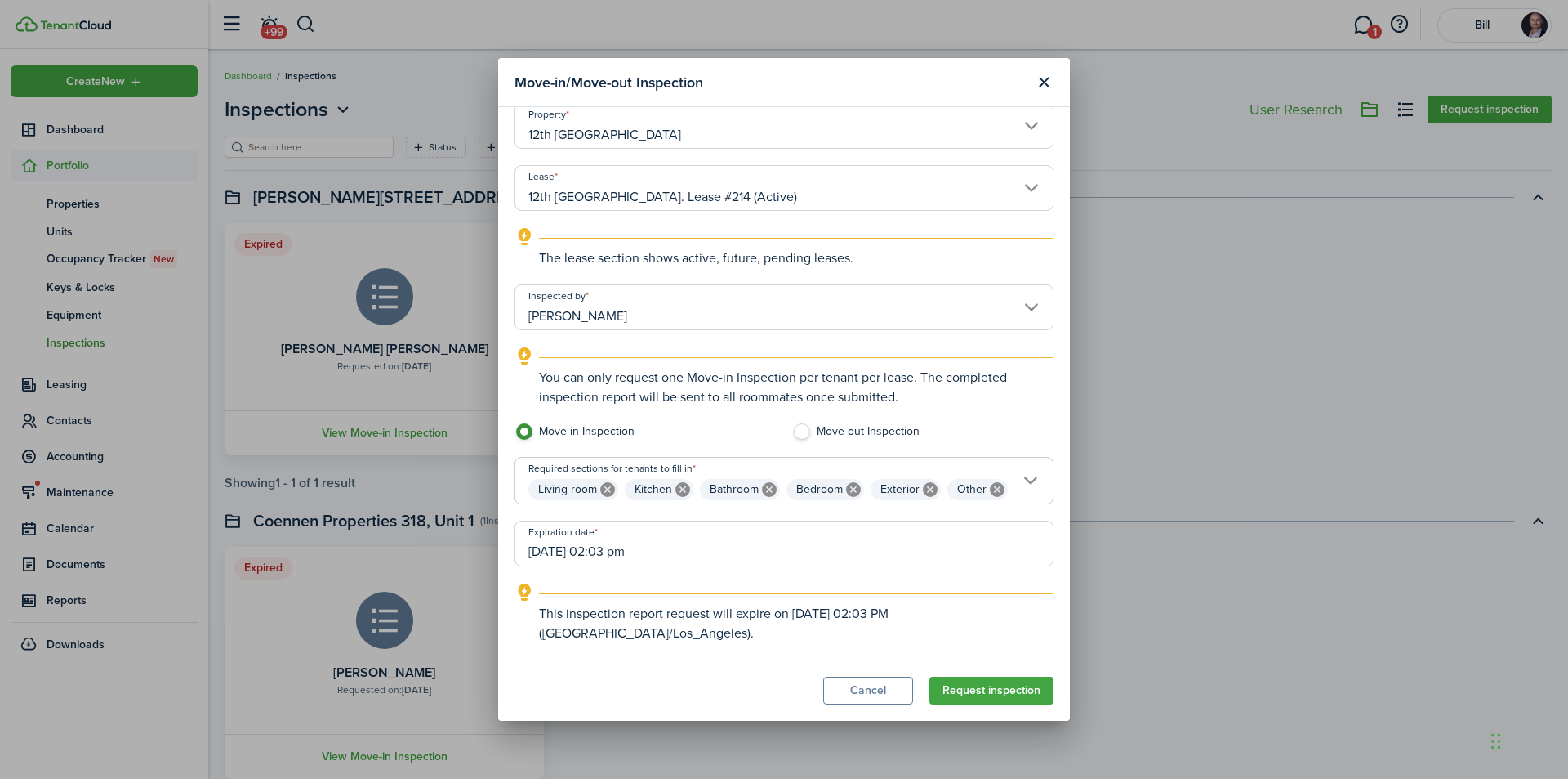
click at [561, 554] on input "[DATE] 02:03 pm" at bounding box center [784, 543] width 539 height 46
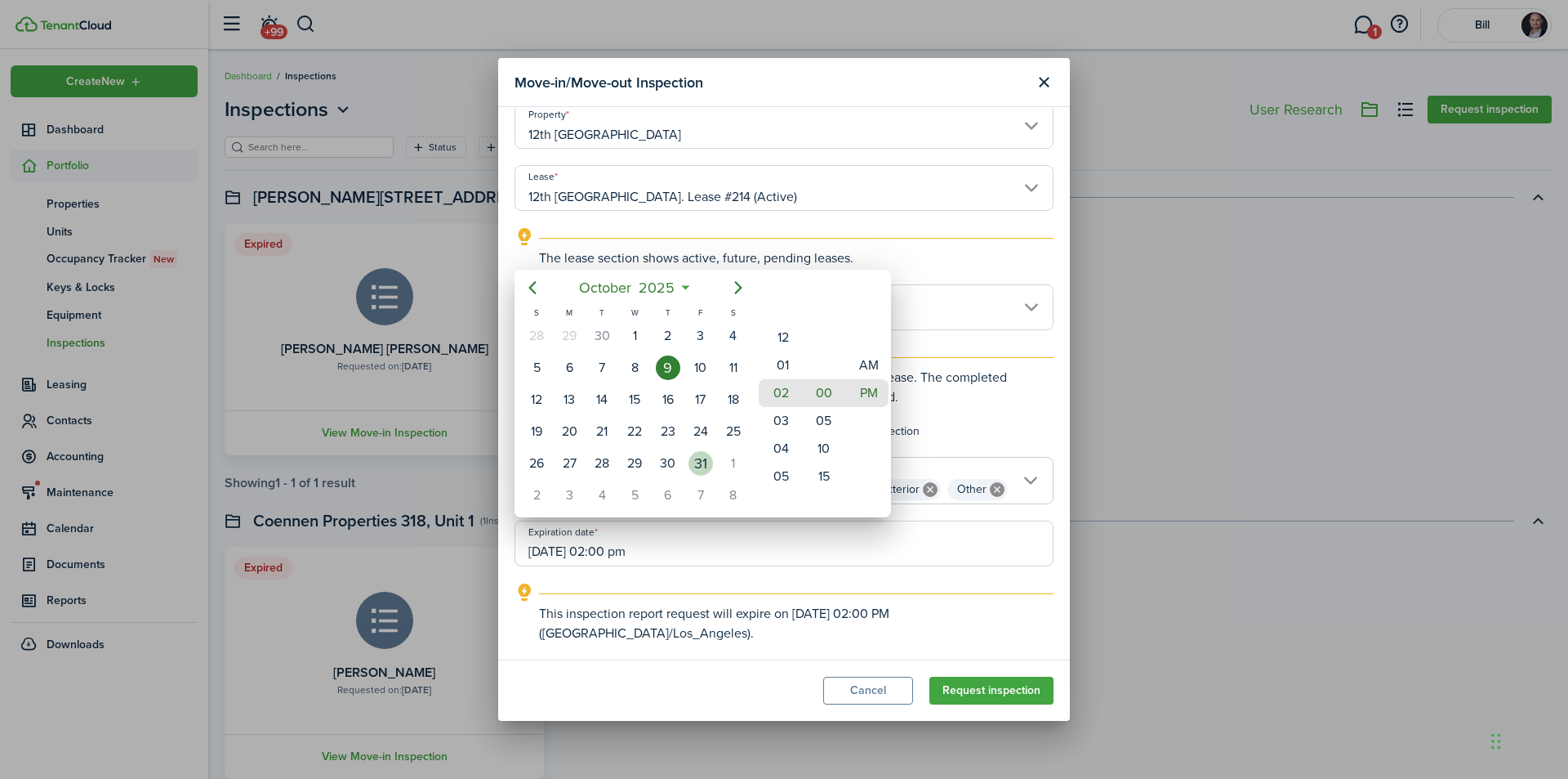
click at [704, 464] on div "31" at bounding box center [701, 463] width 25 height 25
click at [915, 621] on div at bounding box center [784, 389] width 1829 height 1040
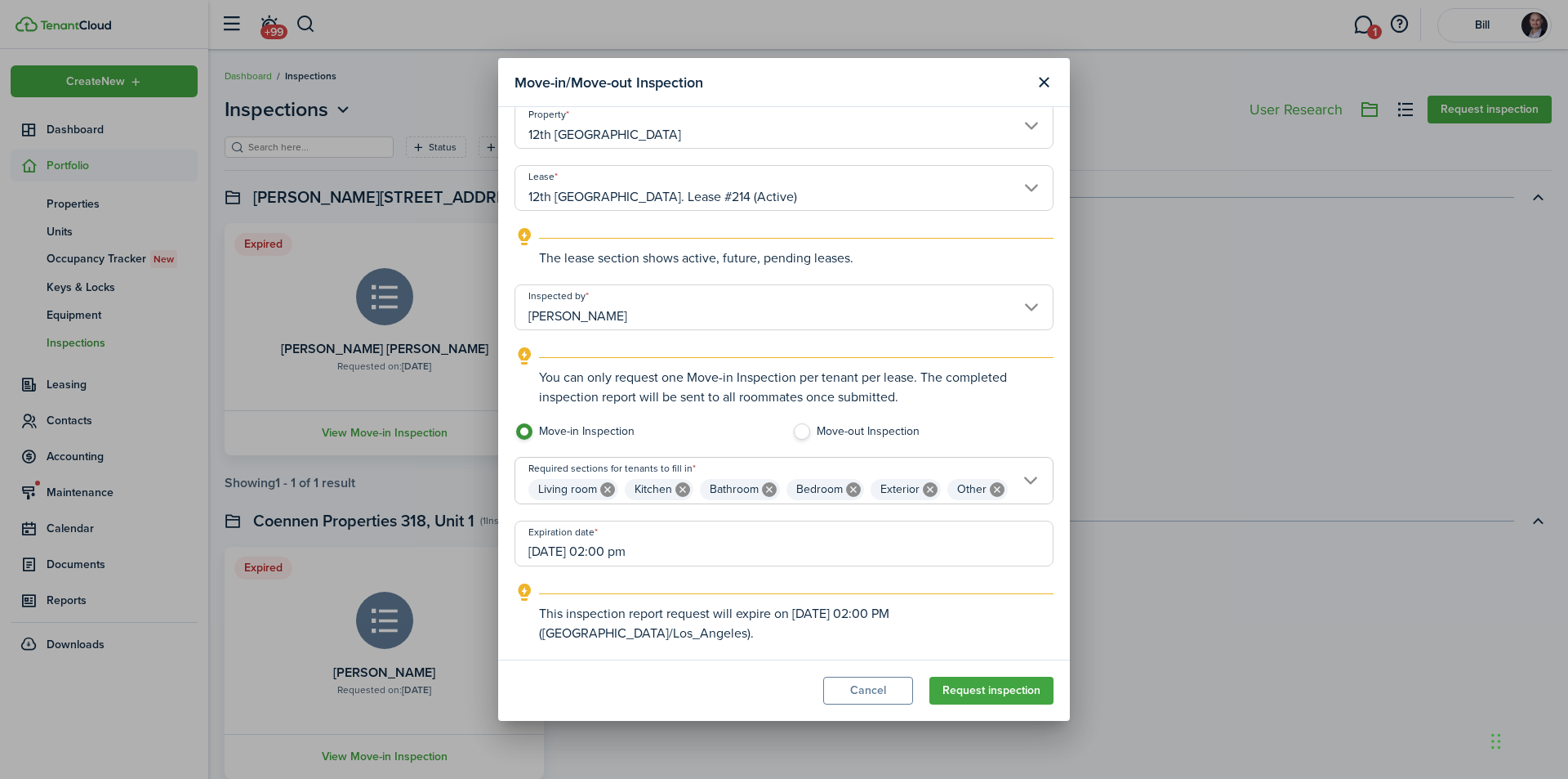
click at [636, 552] on input "[DATE] 02:00 pm" at bounding box center [784, 543] width 539 height 46
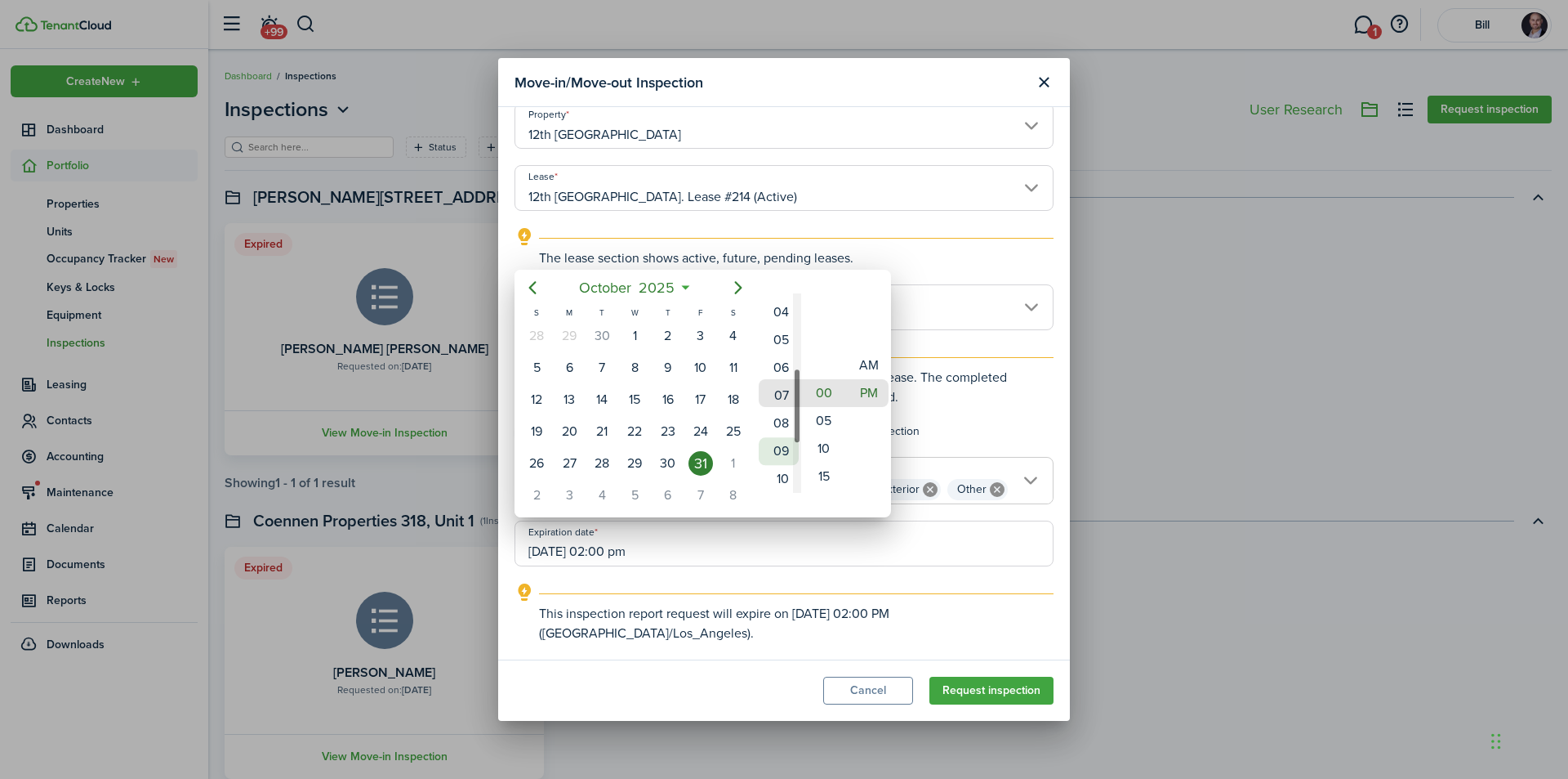
type input "[DATE] 09:00 pm"
click at [967, 615] on div at bounding box center [784, 389] width 1829 height 1040
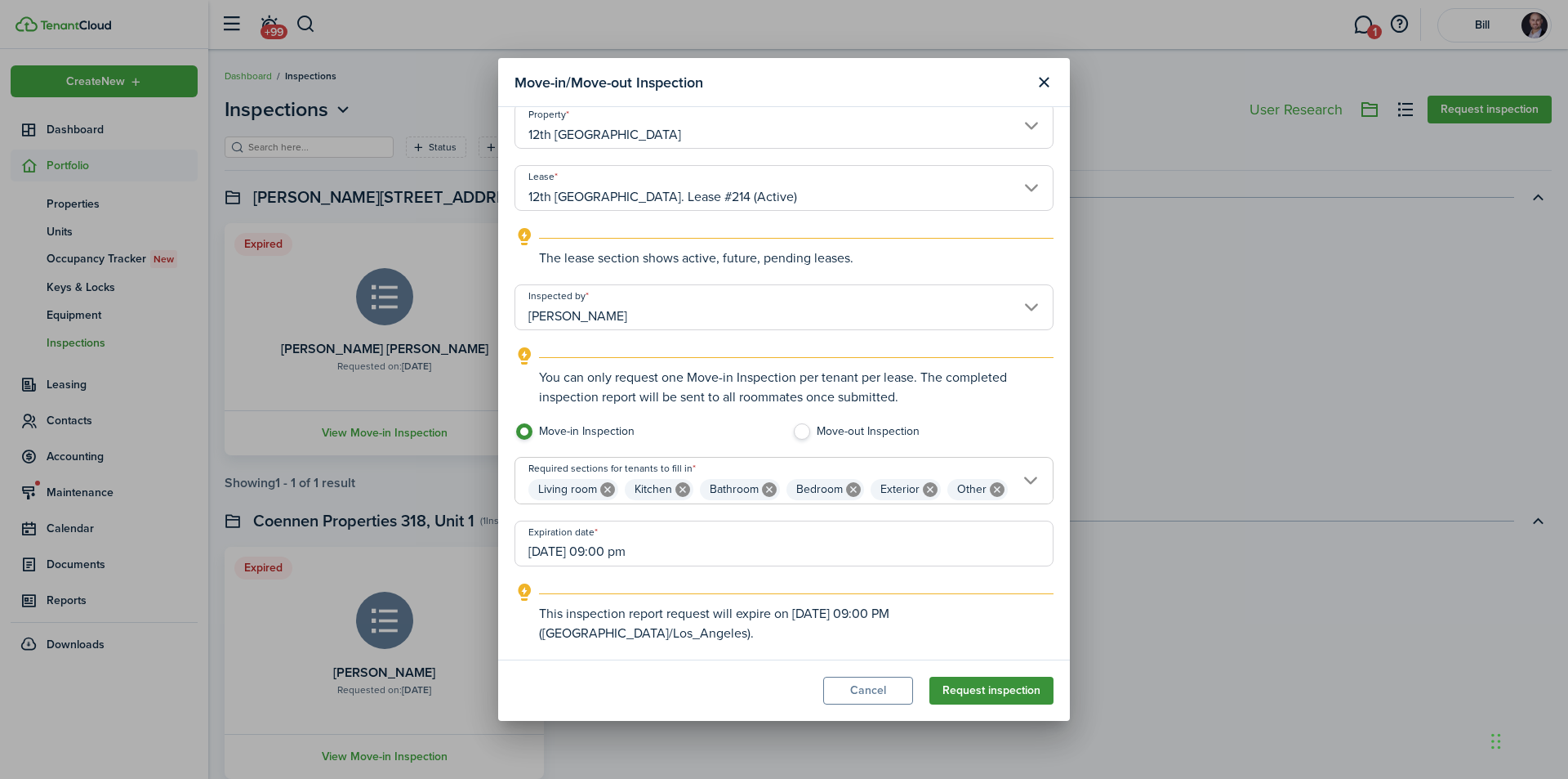
click at [1017, 692] on button "Request inspection" at bounding box center [991, 690] width 124 height 28
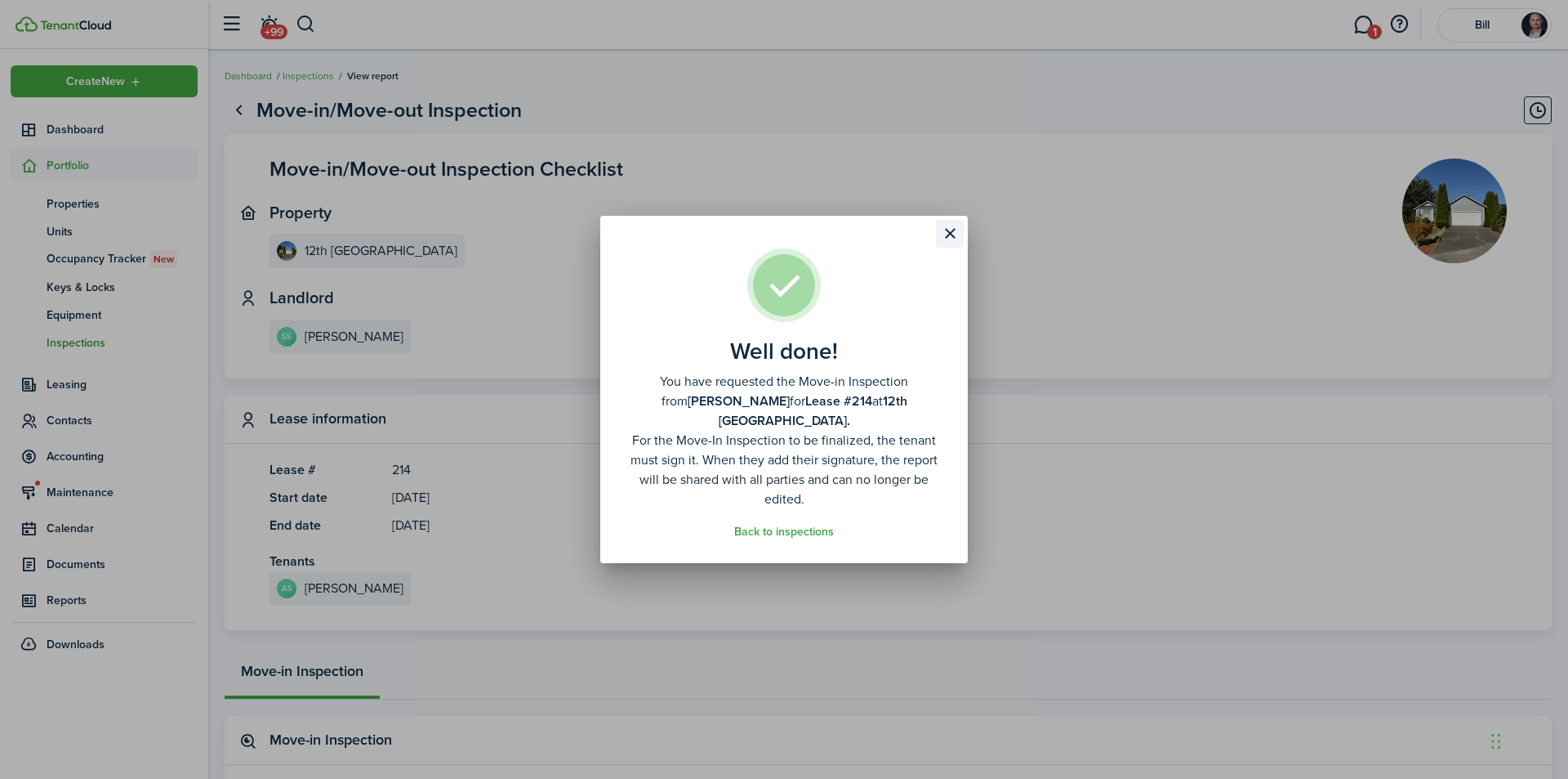
click at [951, 239] on button "Close modal" at bounding box center [950, 234] width 28 height 28
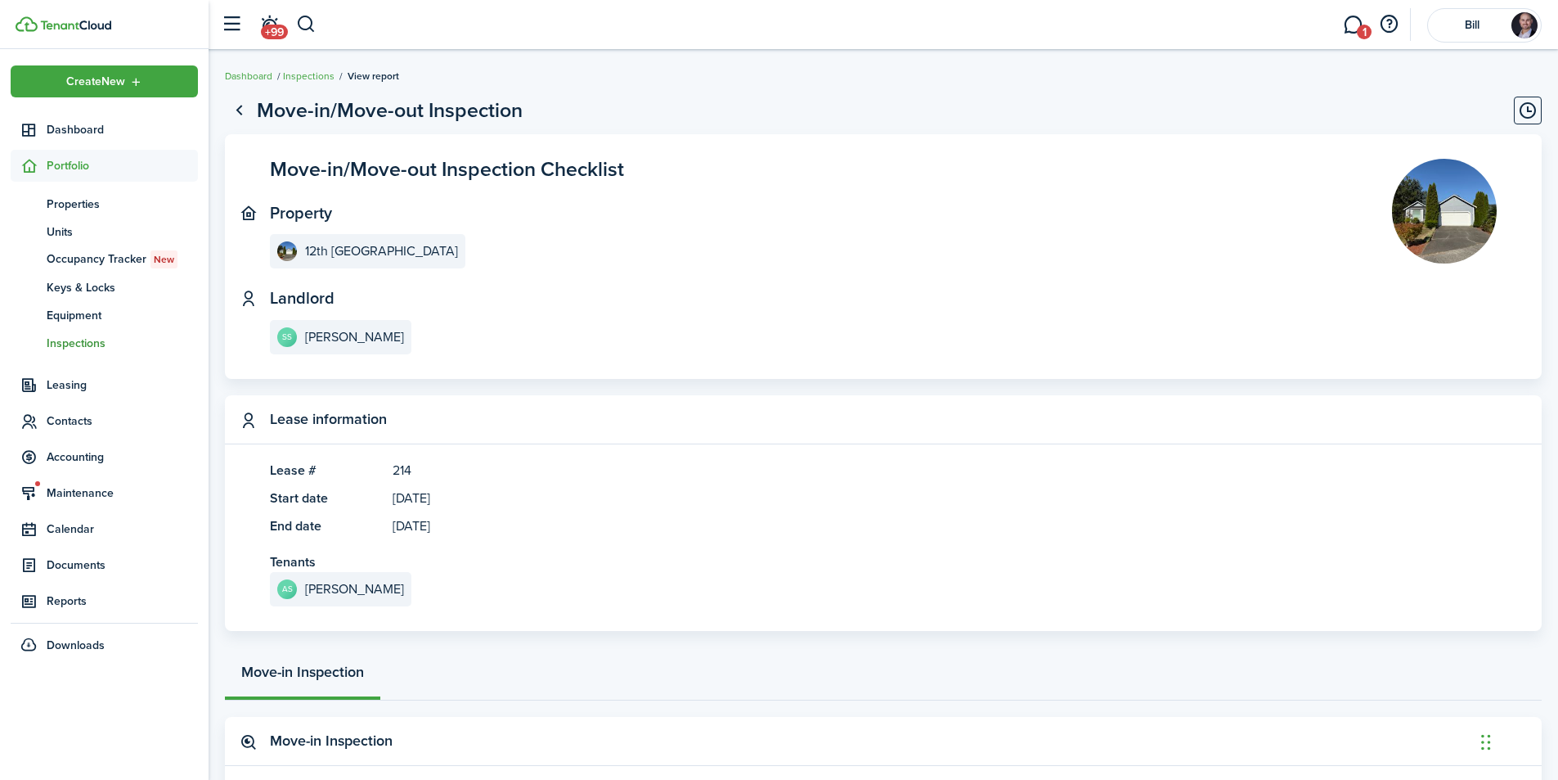
click at [1345, 21] on link "1" at bounding box center [1353, 25] width 31 height 42
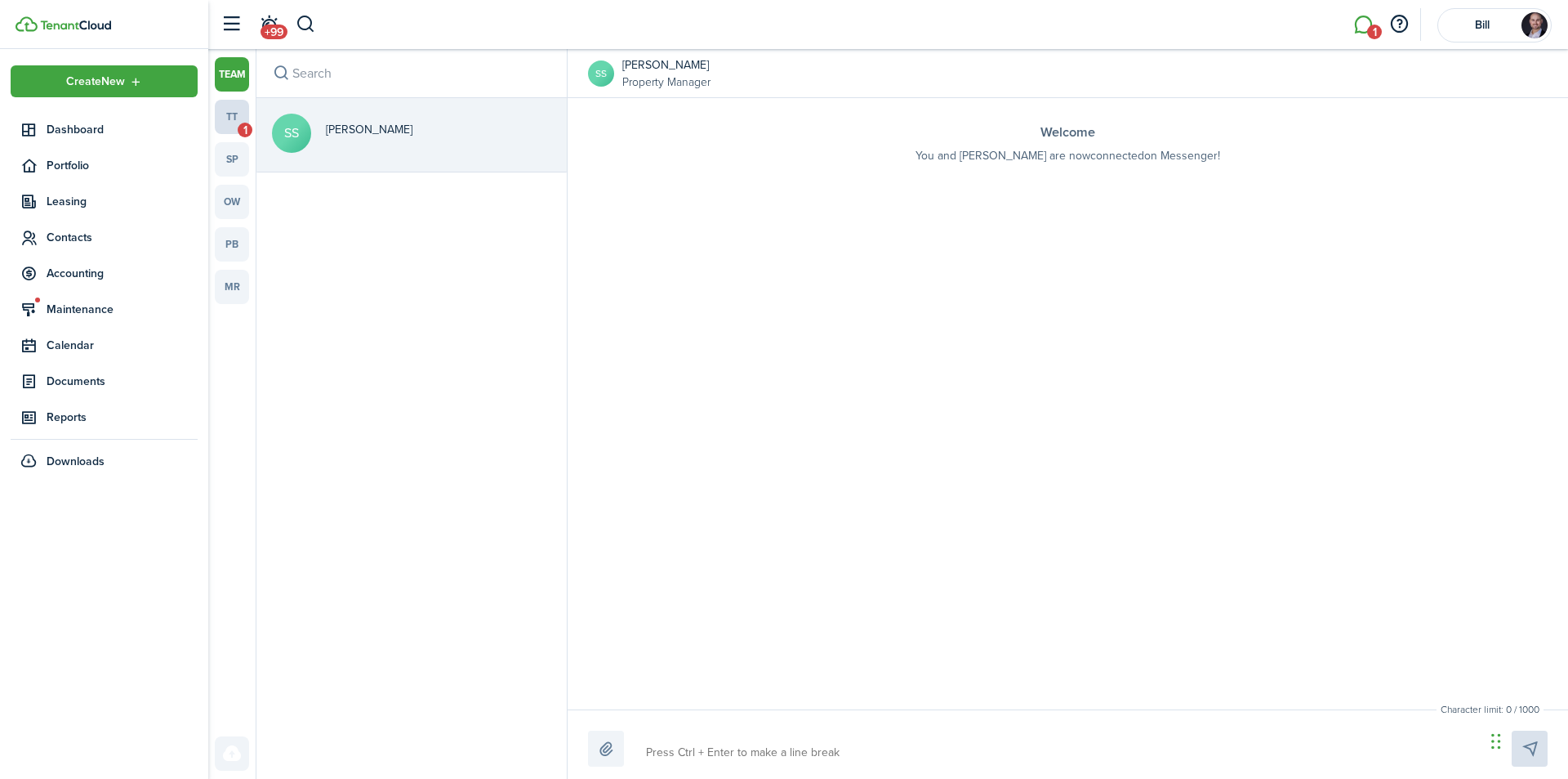
click at [239, 112] on link "tt 1" at bounding box center [232, 117] width 34 height 34
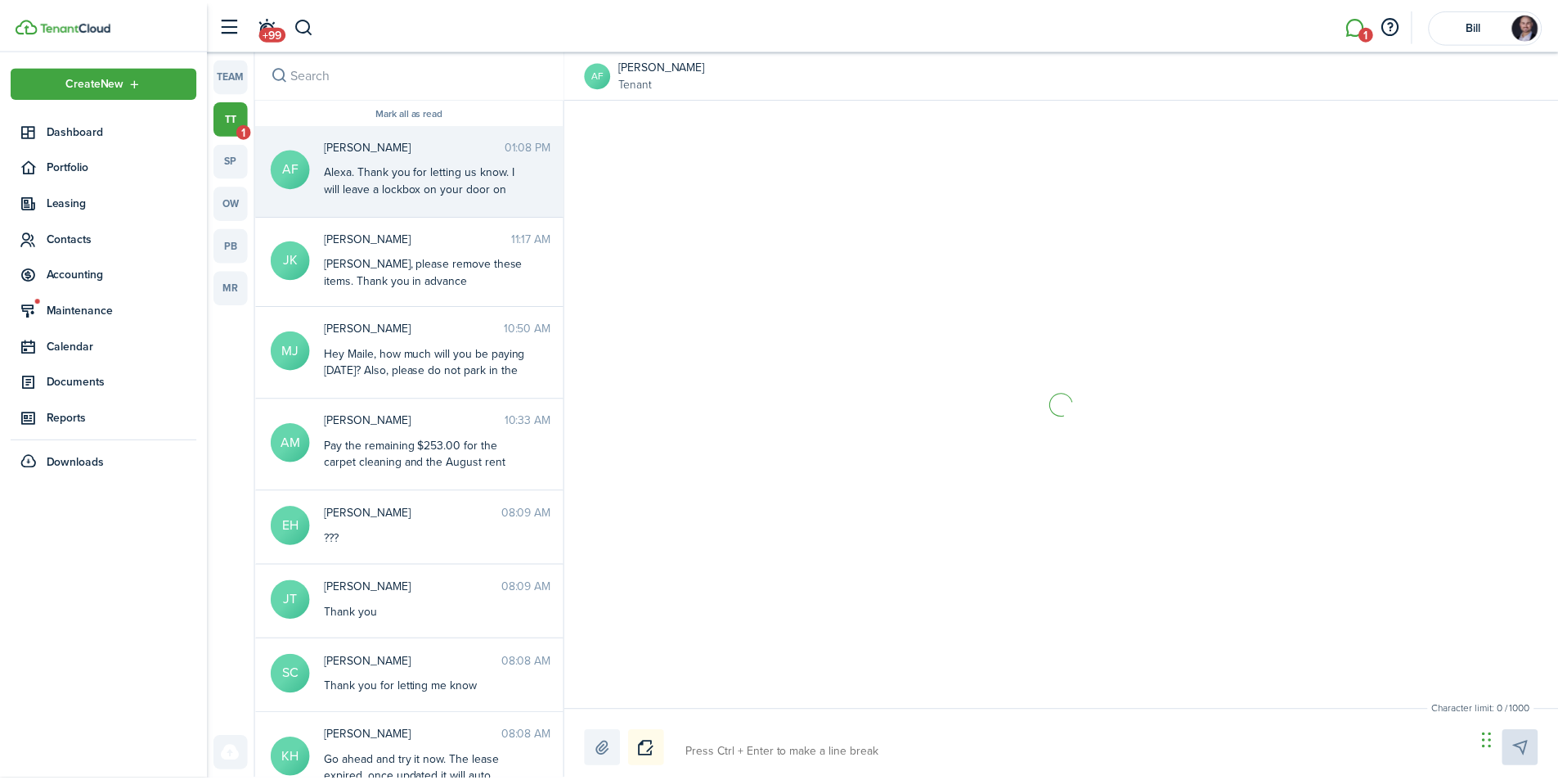
scroll to position [2073, 0]
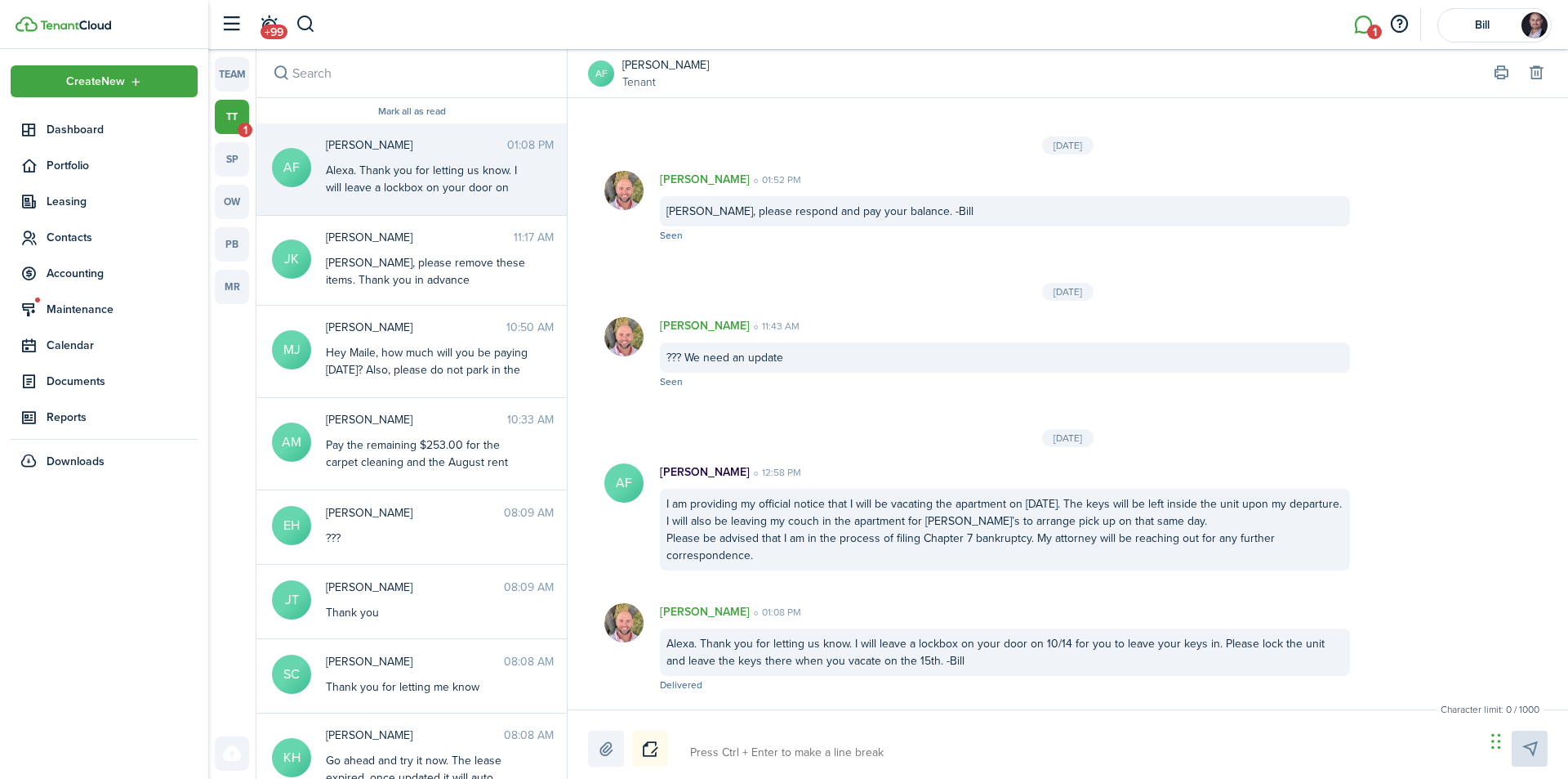
click at [1369, 29] on li "1" at bounding box center [1363, 25] width 38 height 42
click at [70, 160] on span "Portfolio" at bounding box center [122, 165] width 151 height 17
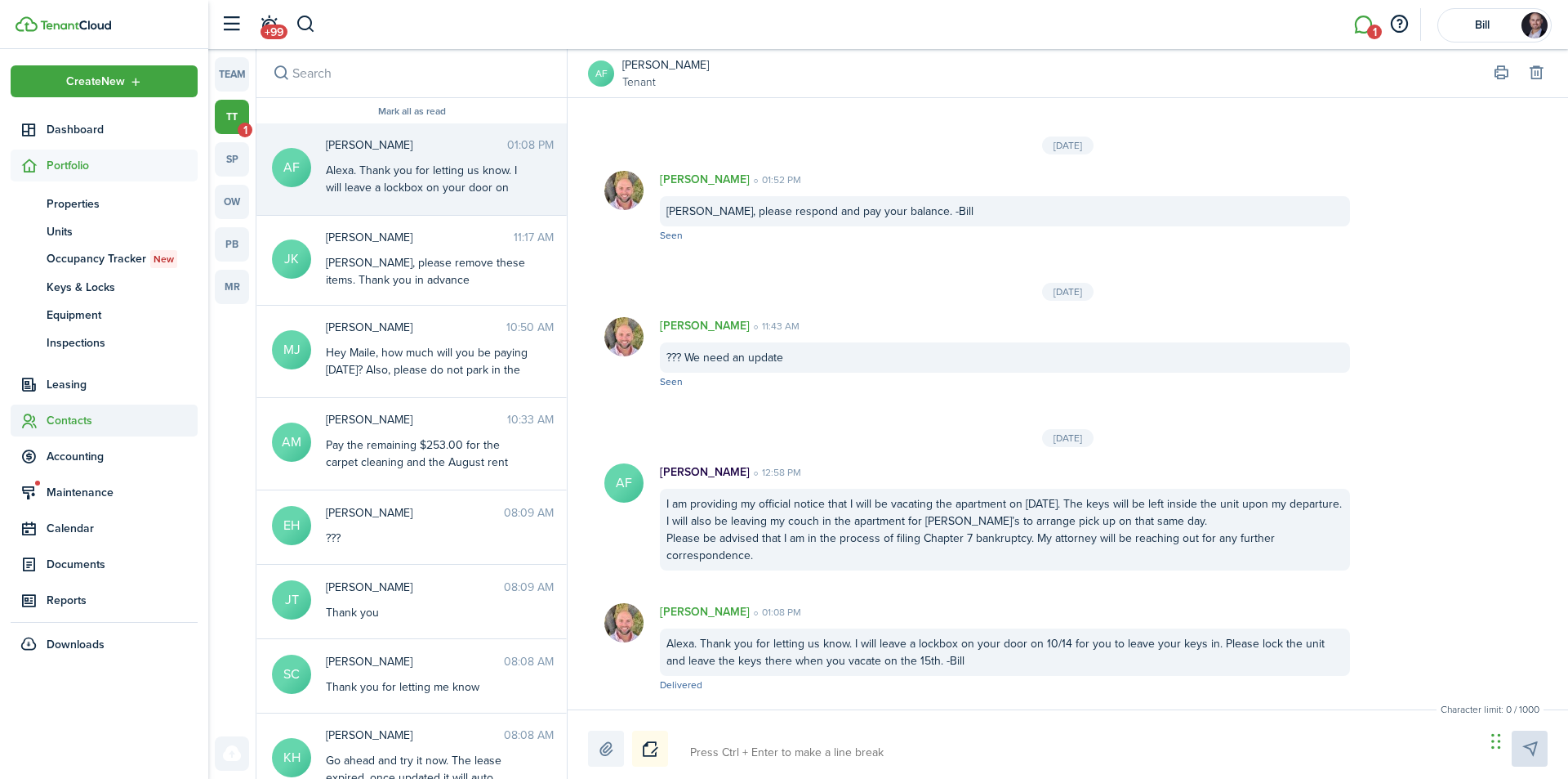
click at [74, 414] on span "Contacts" at bounding box center [122, 419] width 151 height 17
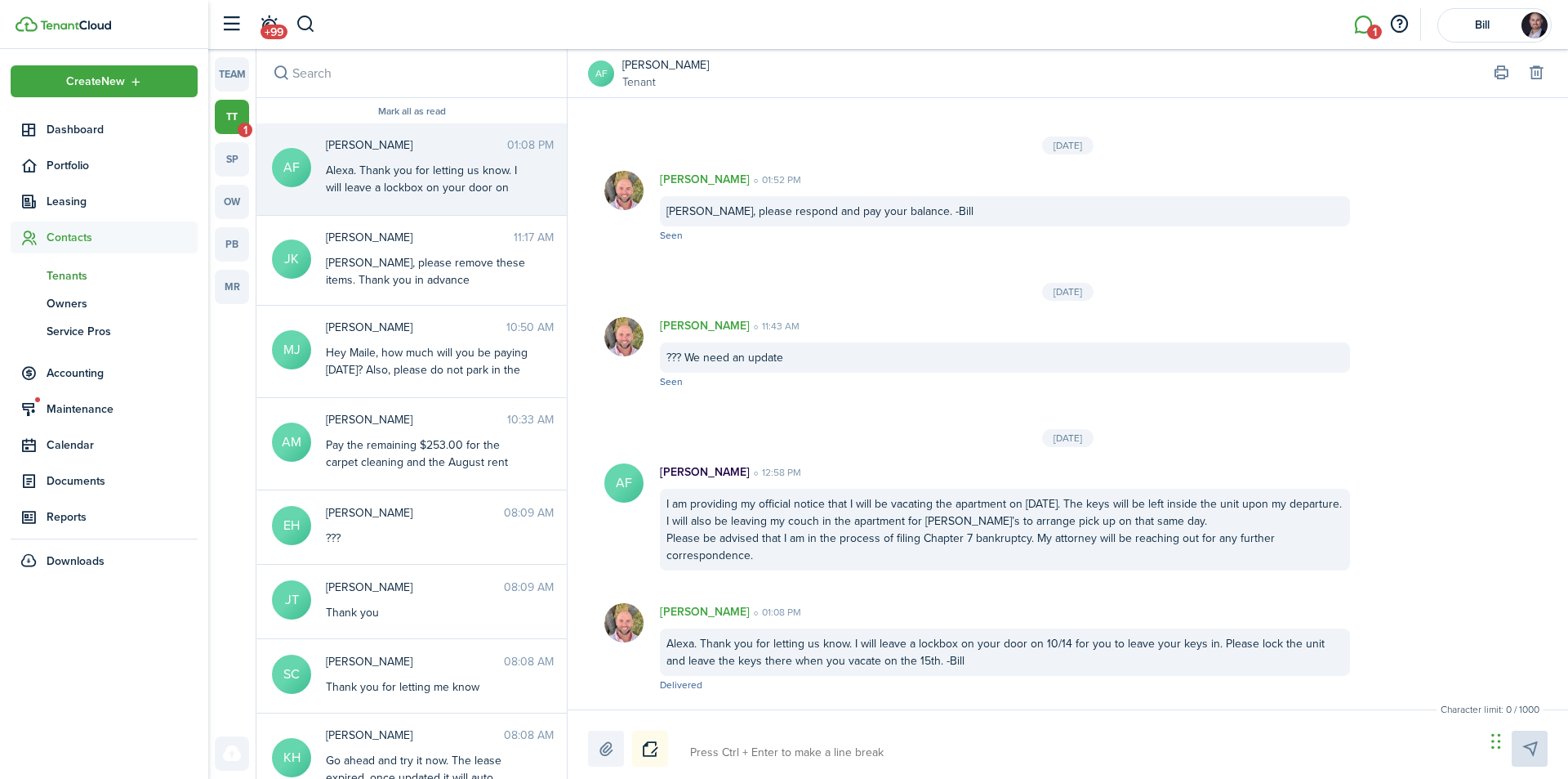
click at [74, 281] on span "Tenants" at bounding box center [122, 276] width 151 height 17
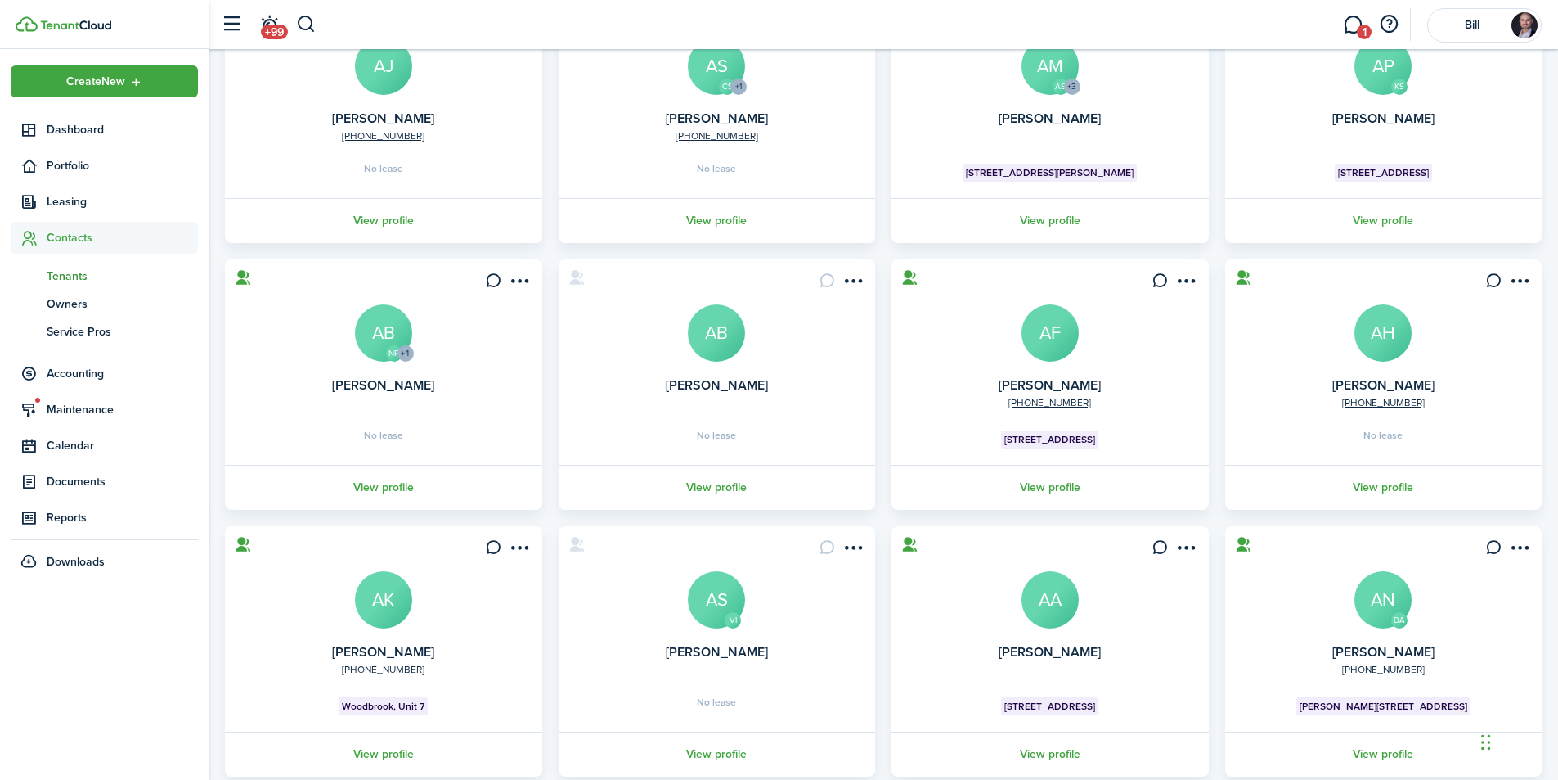
scroll to position [290, 0]
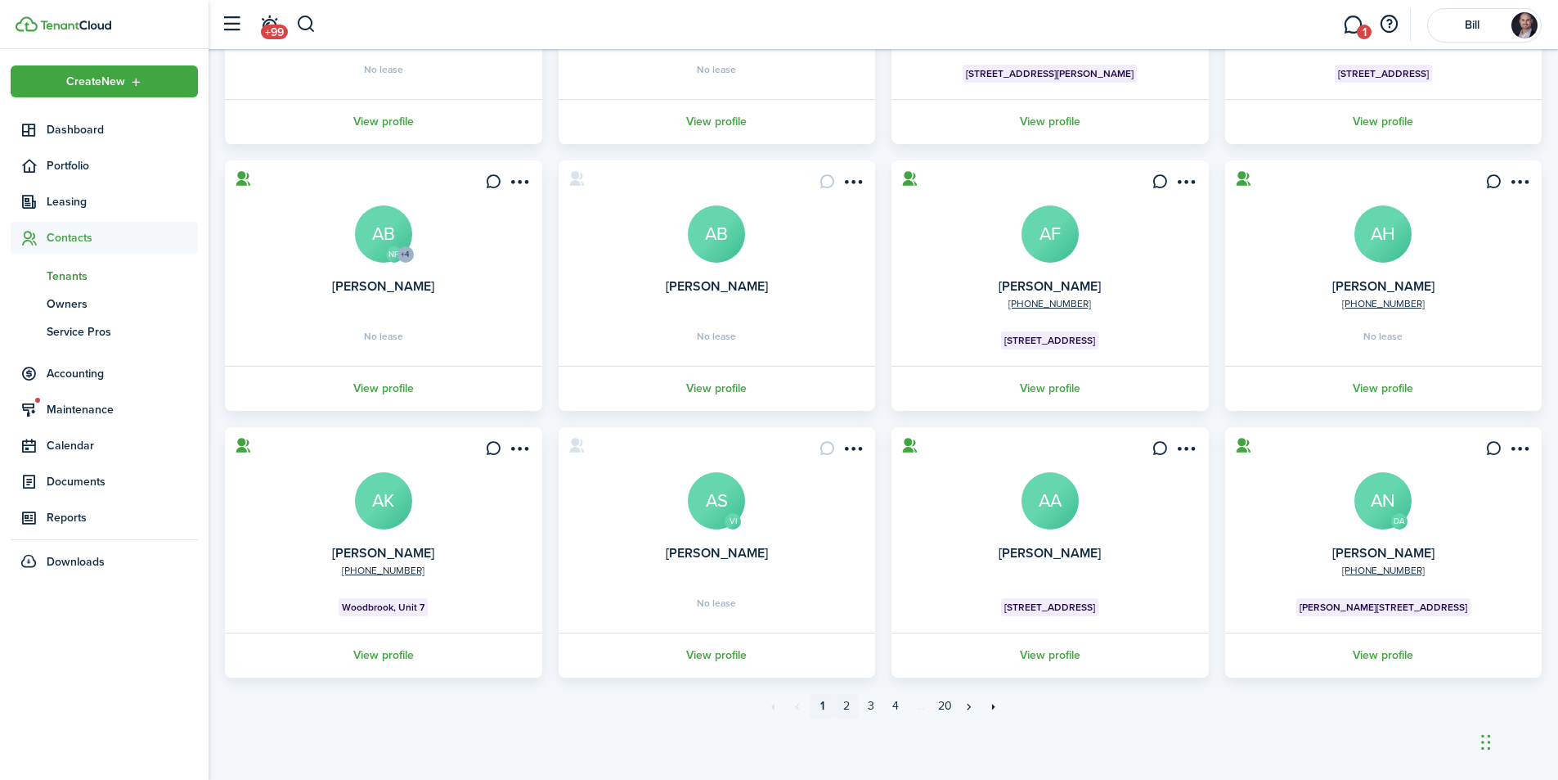
click at [846, 706] on link "2" at bounding box center [846, 706] width 25 height 25
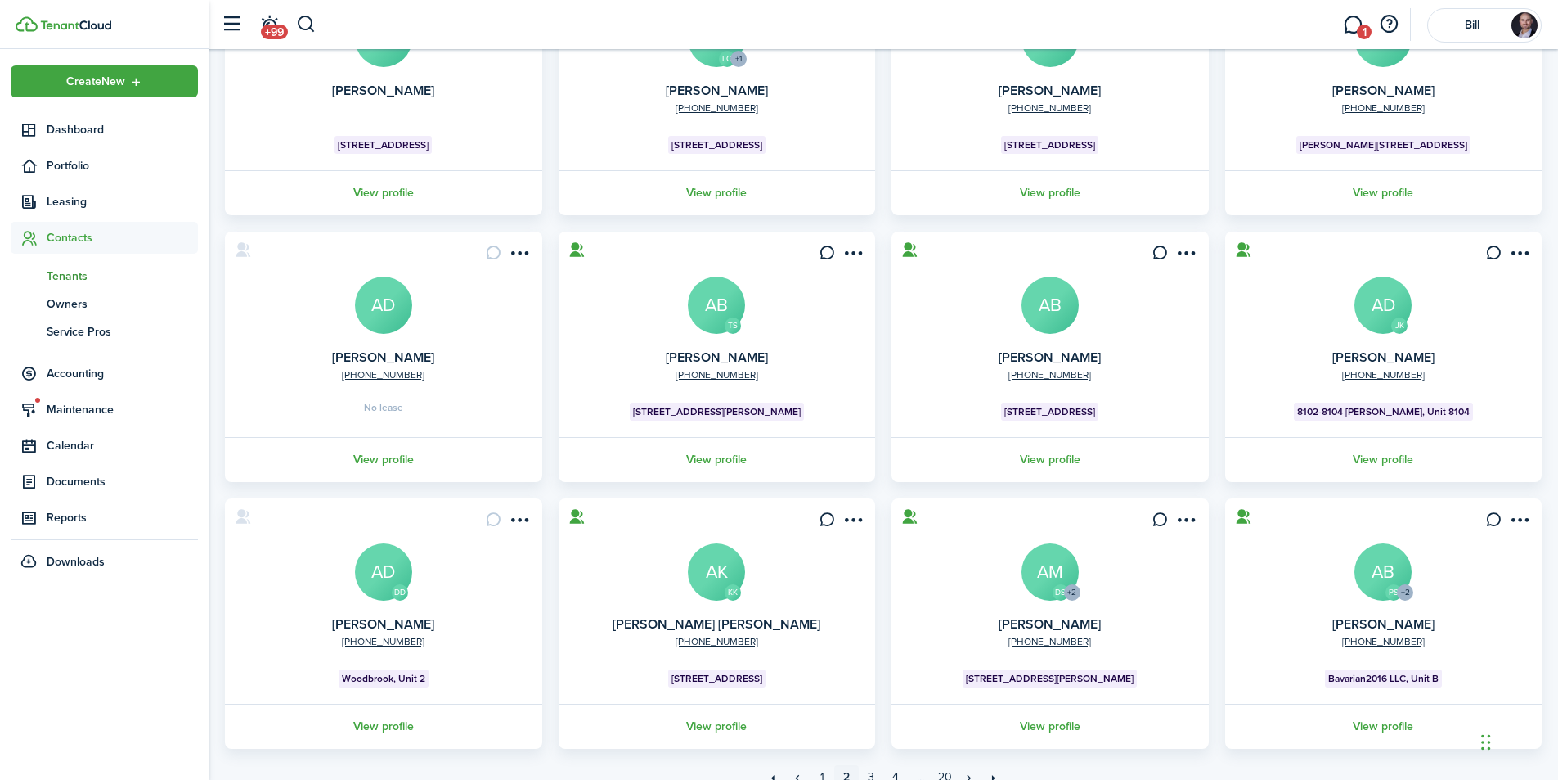
scroll to position [290, 0]
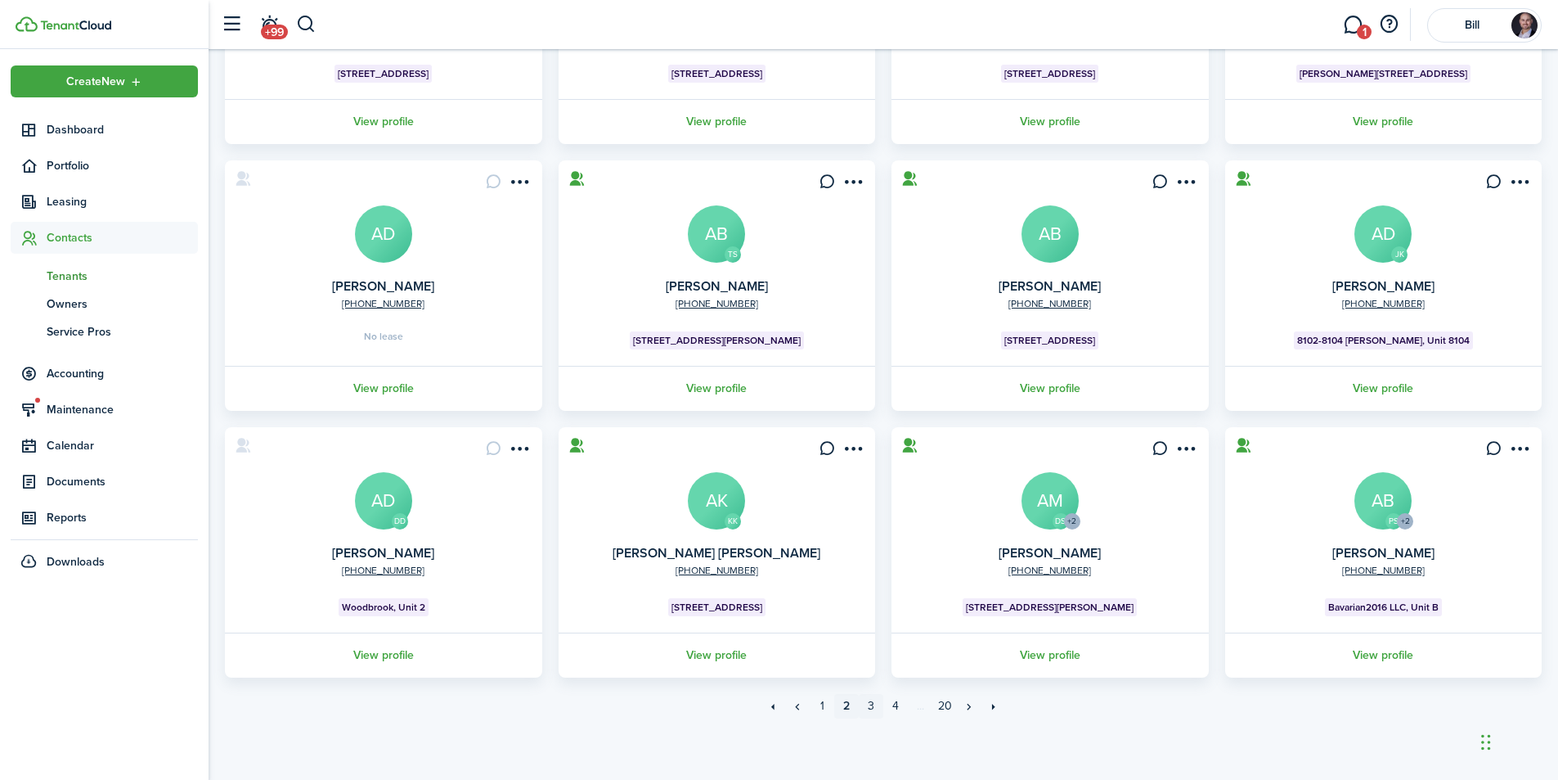
click at [872, 704] on link "3" at bounding box center [871, 706] width 25 height 25
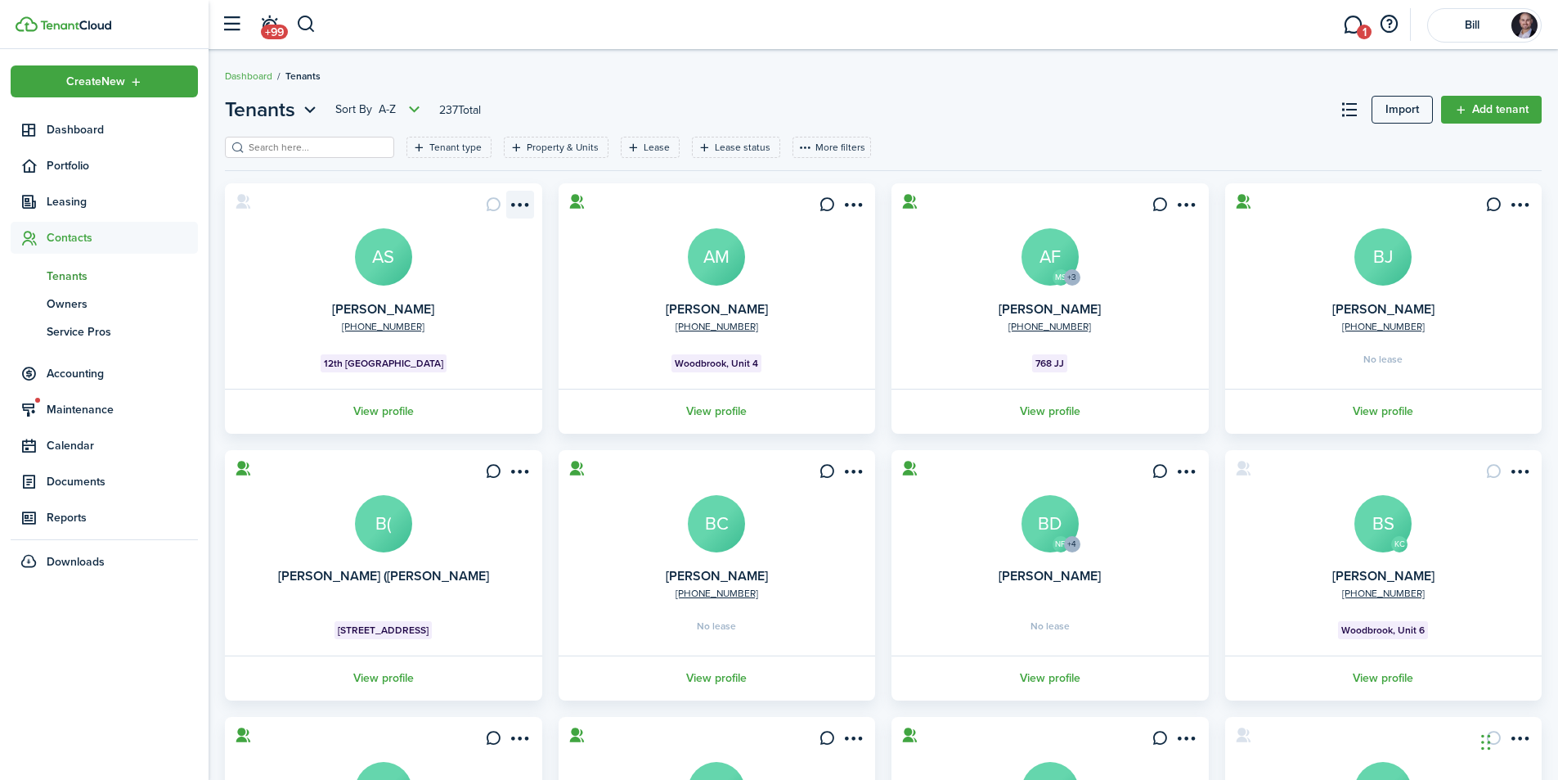
click at [521, 200] on menu-btn-icon "Open menu" at bounding box center [520, 205] width 28 height 28
click at [277, 250] on card "[PHONE_NUMBER] [PERSON_NAME] AS 12th [GEOGRAPHIC_DATA] View profile" at bounding box center [383, 308] width 317 height 250
